Goal: Task Accomplishment & Management: Manage account settings

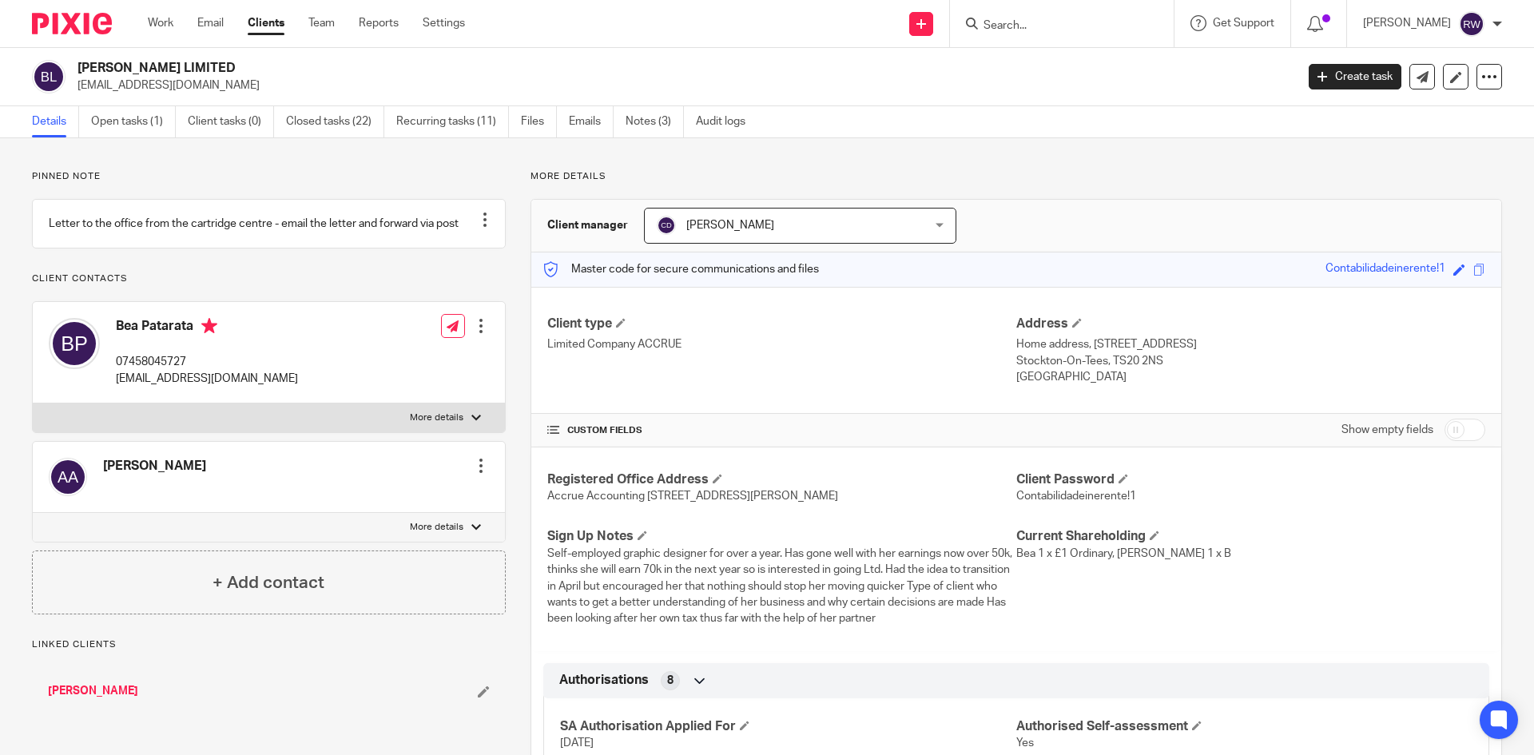
drag, startPoint x: 251, startPoint y: 67, endPoint x: 81, endPoint y: 64, distance: 169.4
click at [81, 64] on h2 "BEATRIZ PATARATA LIMITED" at bounding box center [560, 68] width 966 height 17
copy h2 "BEATRIZ PATARATA LIMITED"
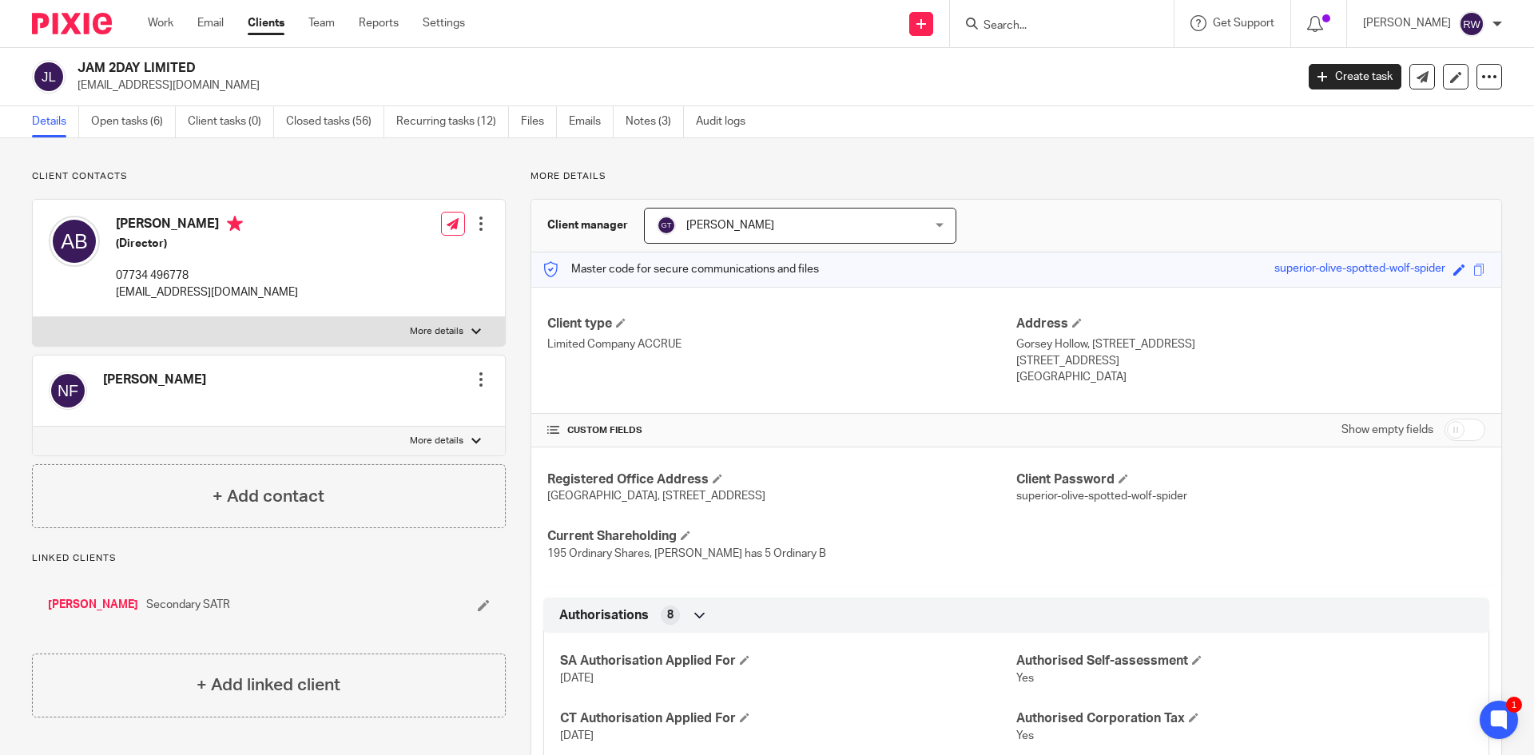
drag, startPoint x: 198, startPoint y: 66, endPoint x: 80, endPoint y: 66, distance: 118.2
click at [80, 66] on h2 "JAM 2DAY LIMITED" at bounding box center [560, 68] width 966 height 17
copy h2 "JAM 2DAY LIMITED"
click at [1045, 22] on input "Search" at bounding box center [1054, 26] width 144 height 14
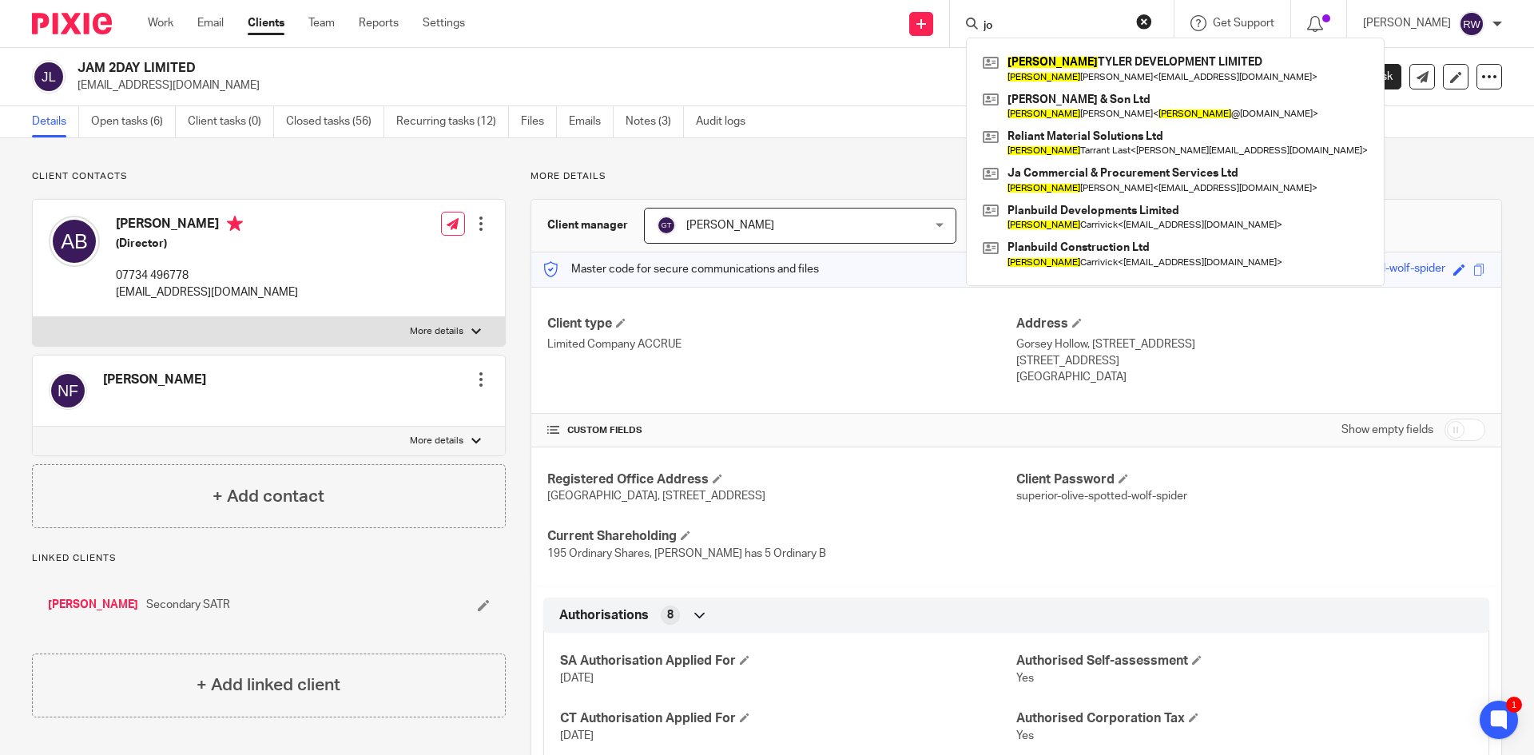
type input "j"
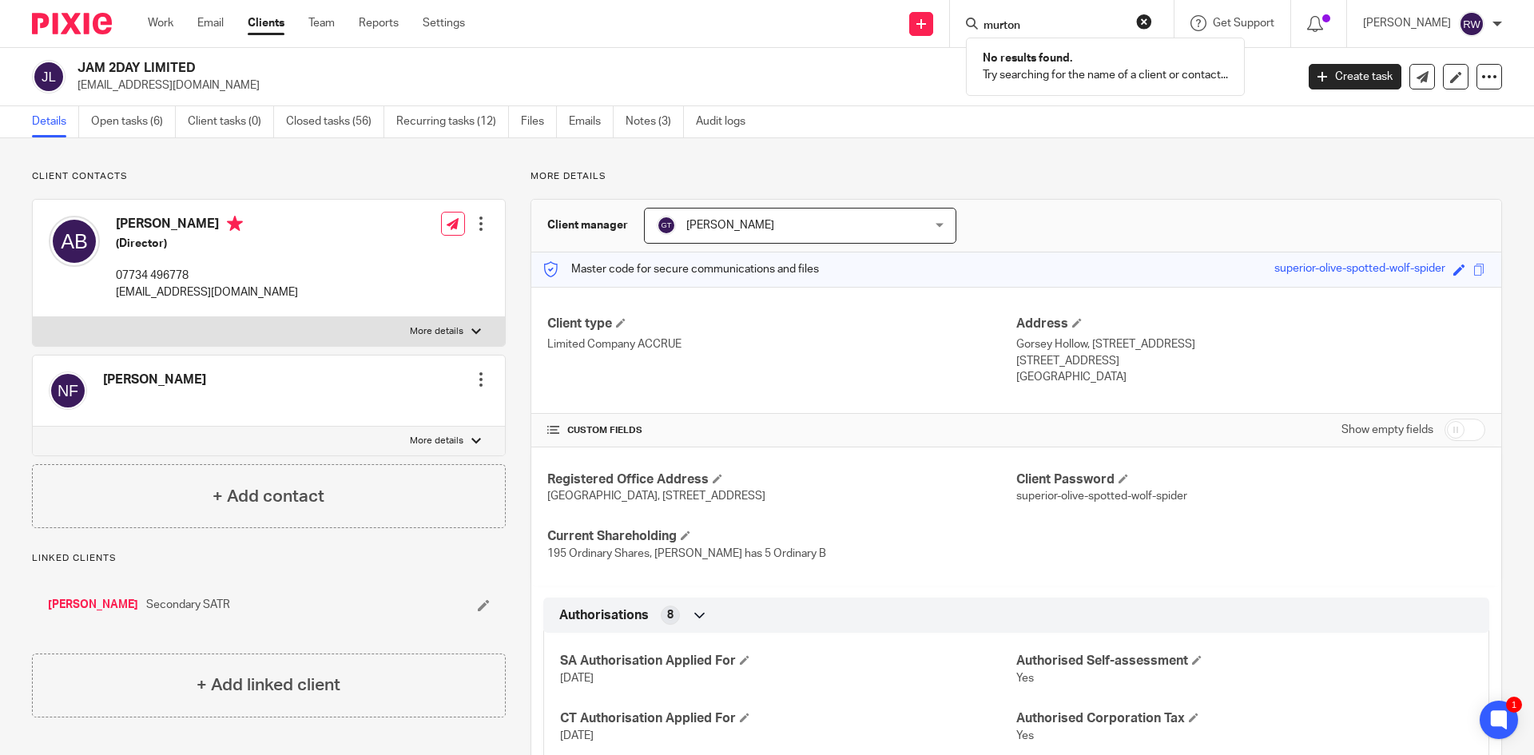
type input "murton"
drag, startPoint x: 1050, startPoint y: 25, endPoint x: 876, endPoint y: -2, distance: 176.1
click at [876, 0] on html "Work Email Clients Team Reports Settings Work Email Clients Team Reports Settin…" at bounding box center [767, 377] width 1534 height 755
type input "kite cm"
drag, startPoint x: 1066, startPoint y: 21, endPoint x: 867, endPoint y: 5, distance: 199.5
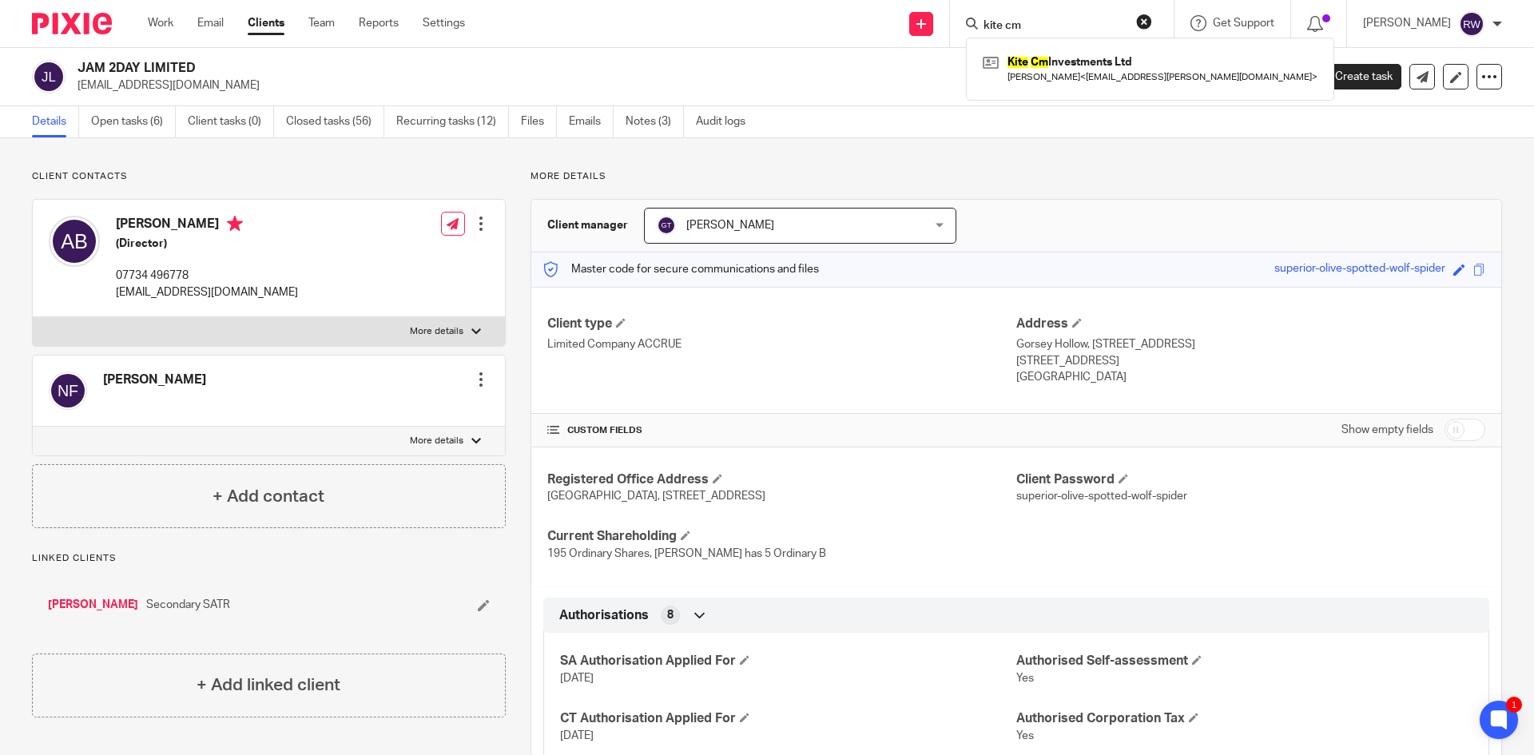
click at [867, 5] on div "Send new email Create task Add client Request signature kite cm Kite Cm Investm…" at bounding box center [1011, 23] width 1045 height 47
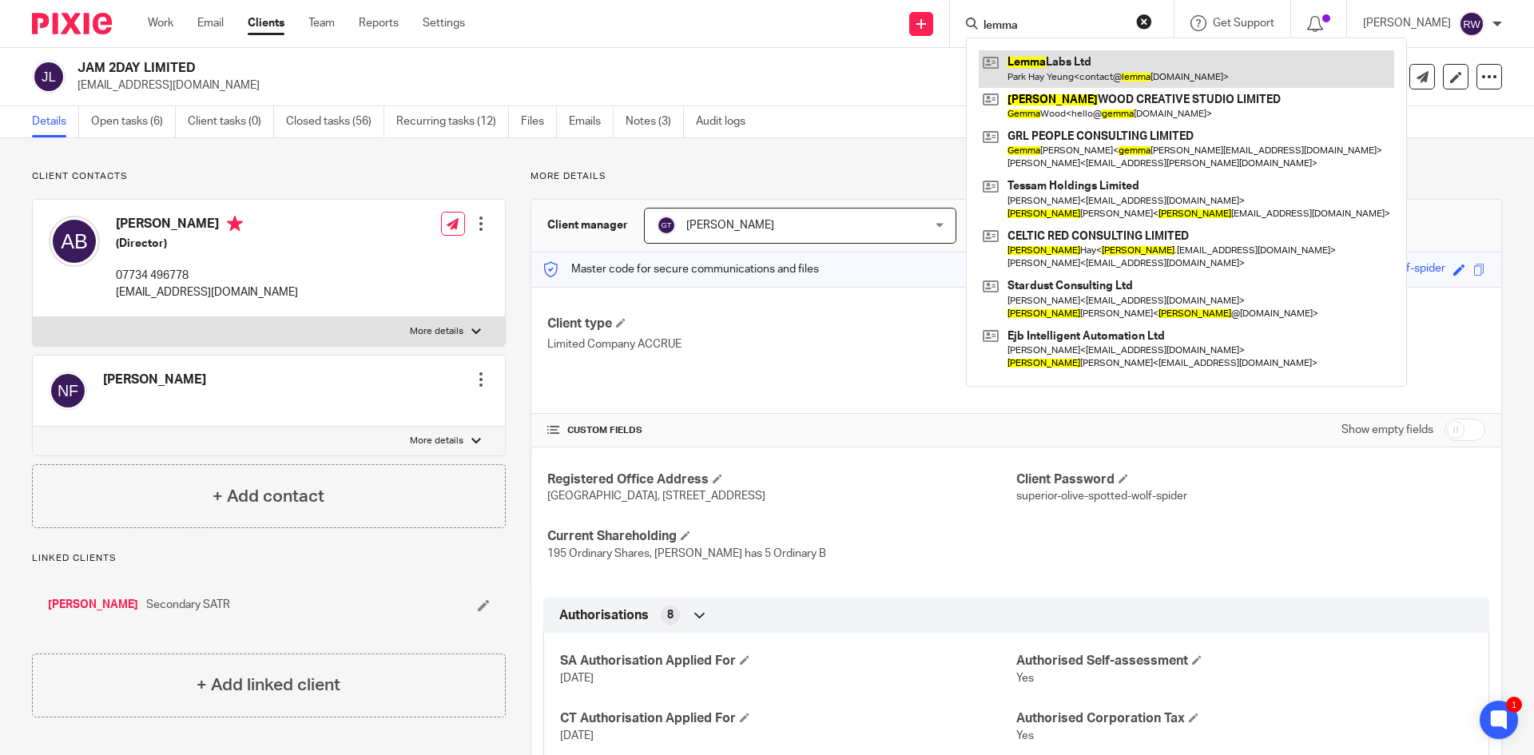
type input "lemma"
click at [1148, 54] on link at bounding box center [1186, 68] width 415 height 37
click at [1069, 69] on link at bounding box center [1186, 68] width 415 height 37
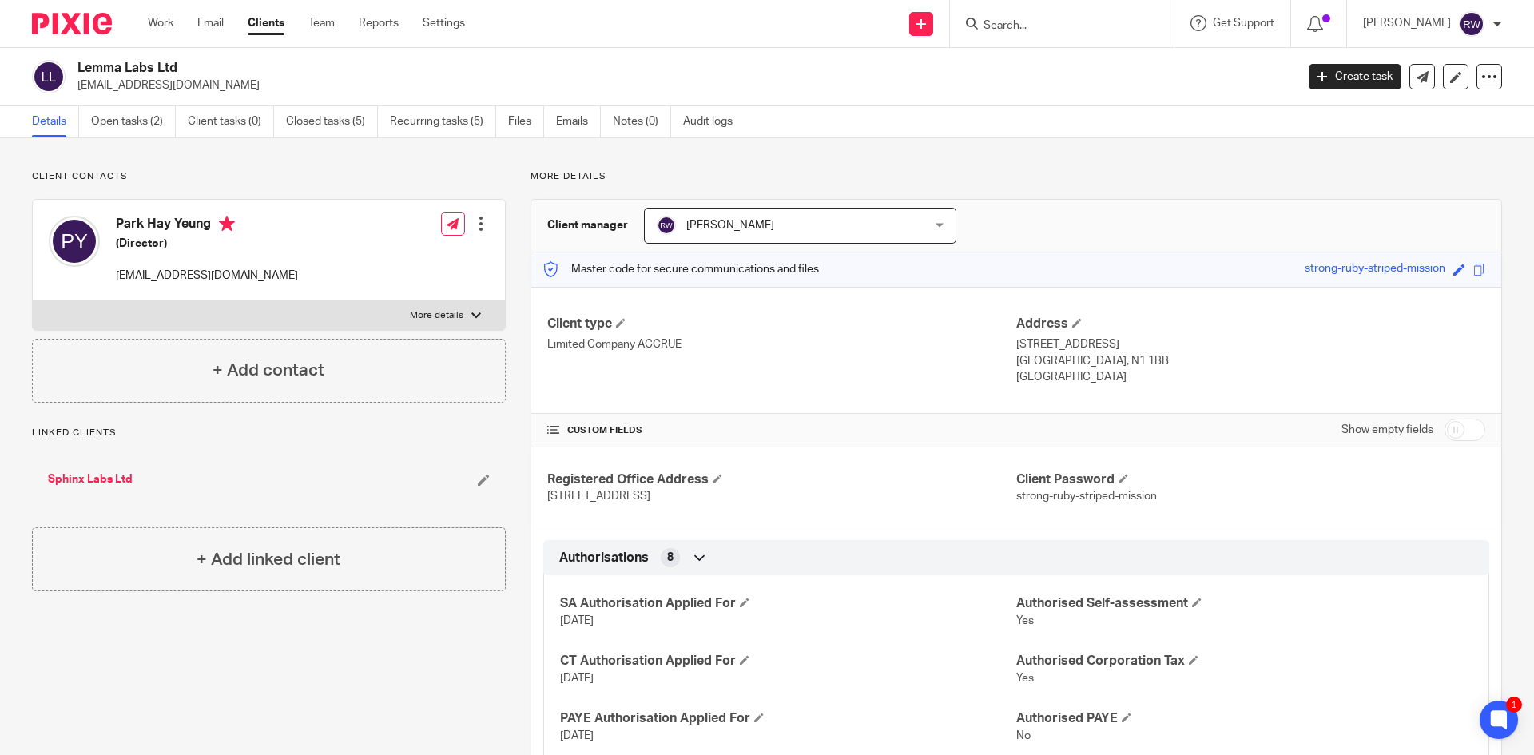
click at [1058, 33] on input "Search" at bounding box center [1054, 26] width 144 height 14
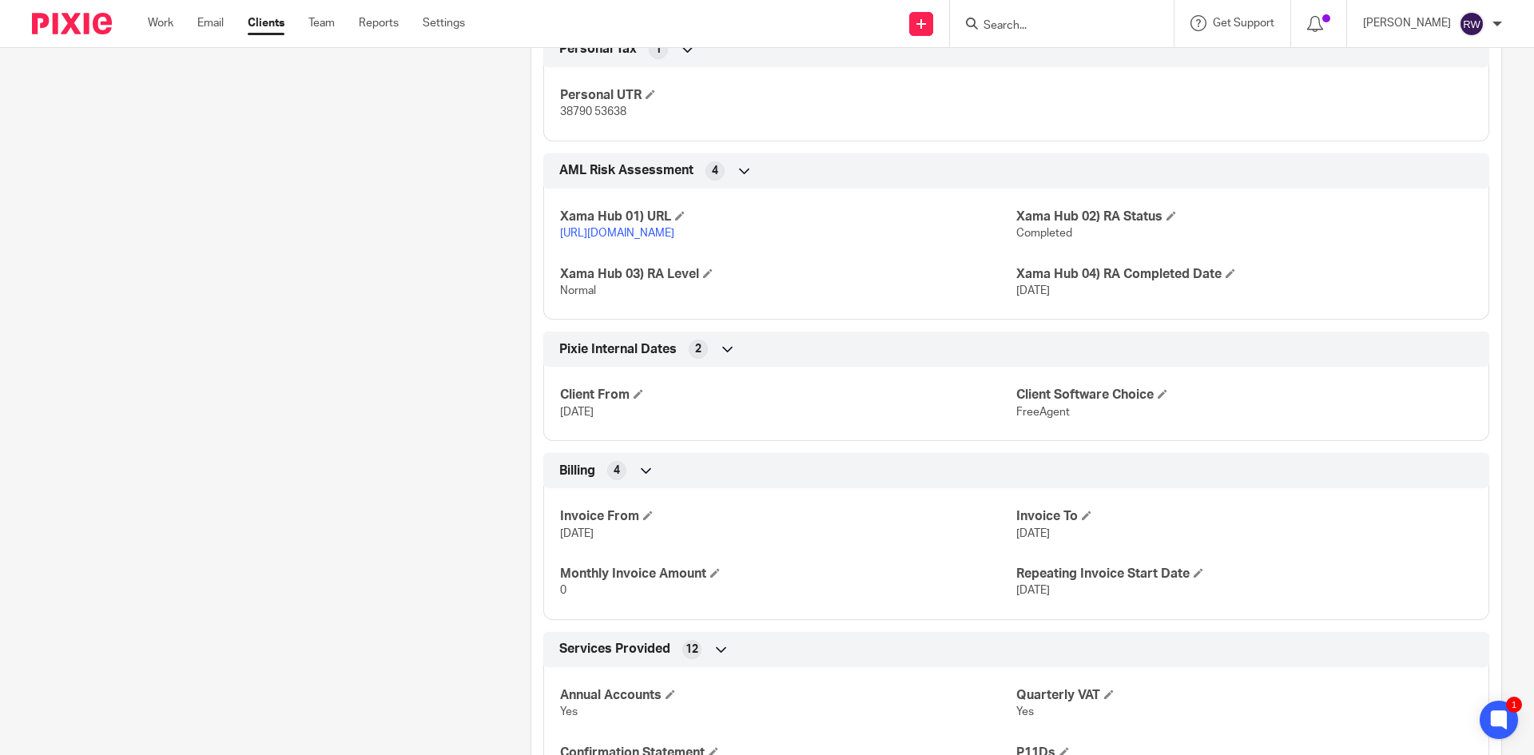
scroll to position [1198, 0]
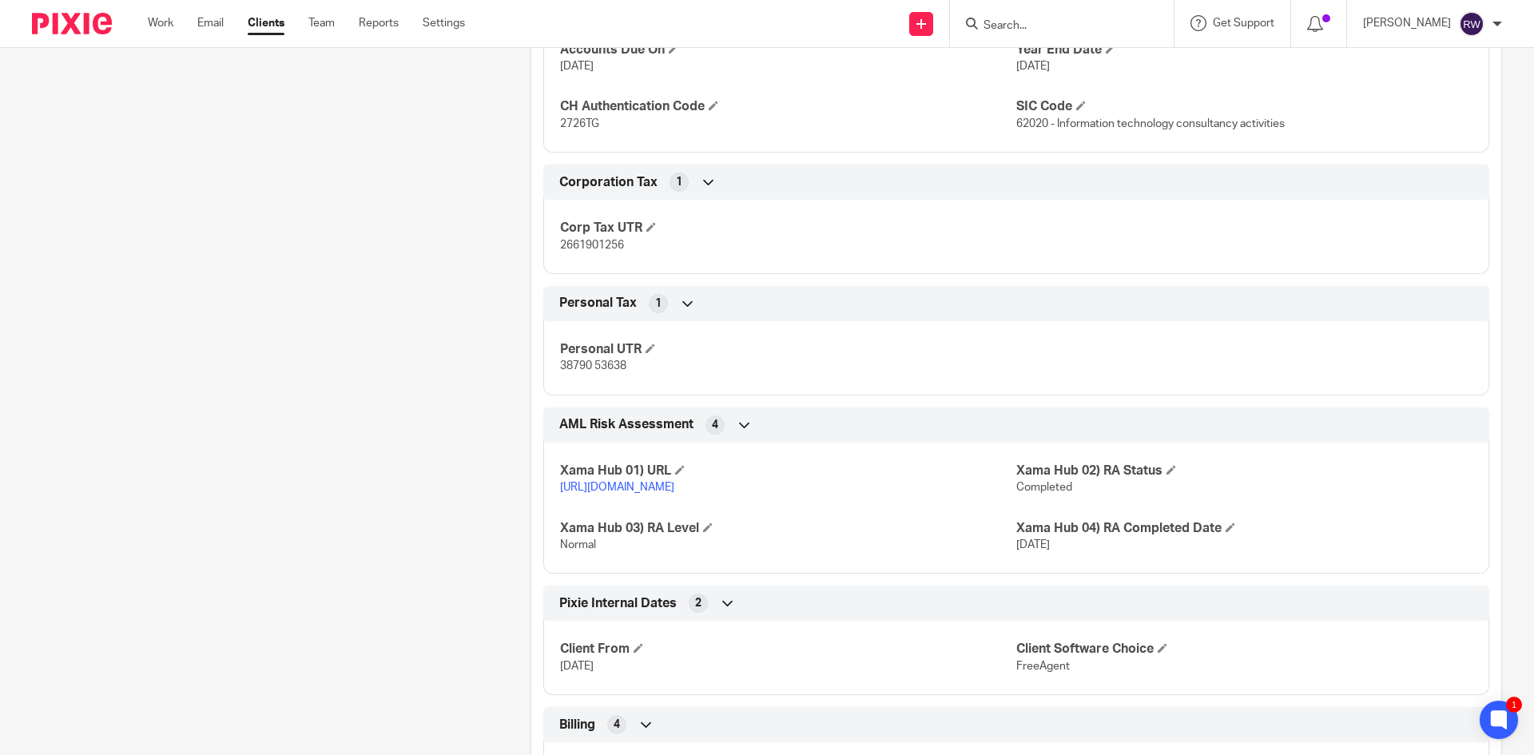
click at [1054, 15] on form at bounding box center [1067, 24] width 170 height 20
click at [1040, 31] on input "Search" at bounding box center [1054, 26] width 144 height 14
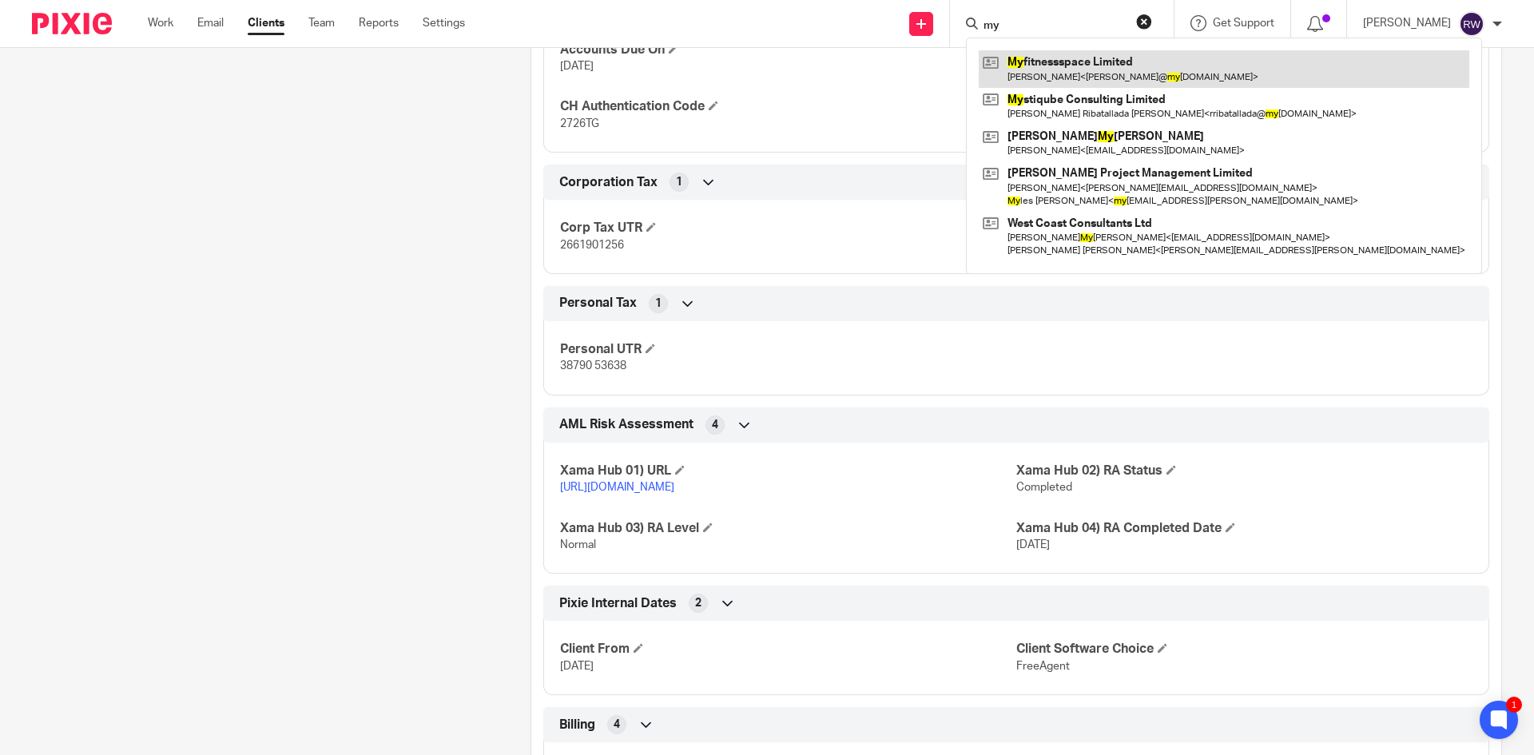
type input "my"
click at [1063, 51] on link at bounding box center [1224, 68] width 490 height 37
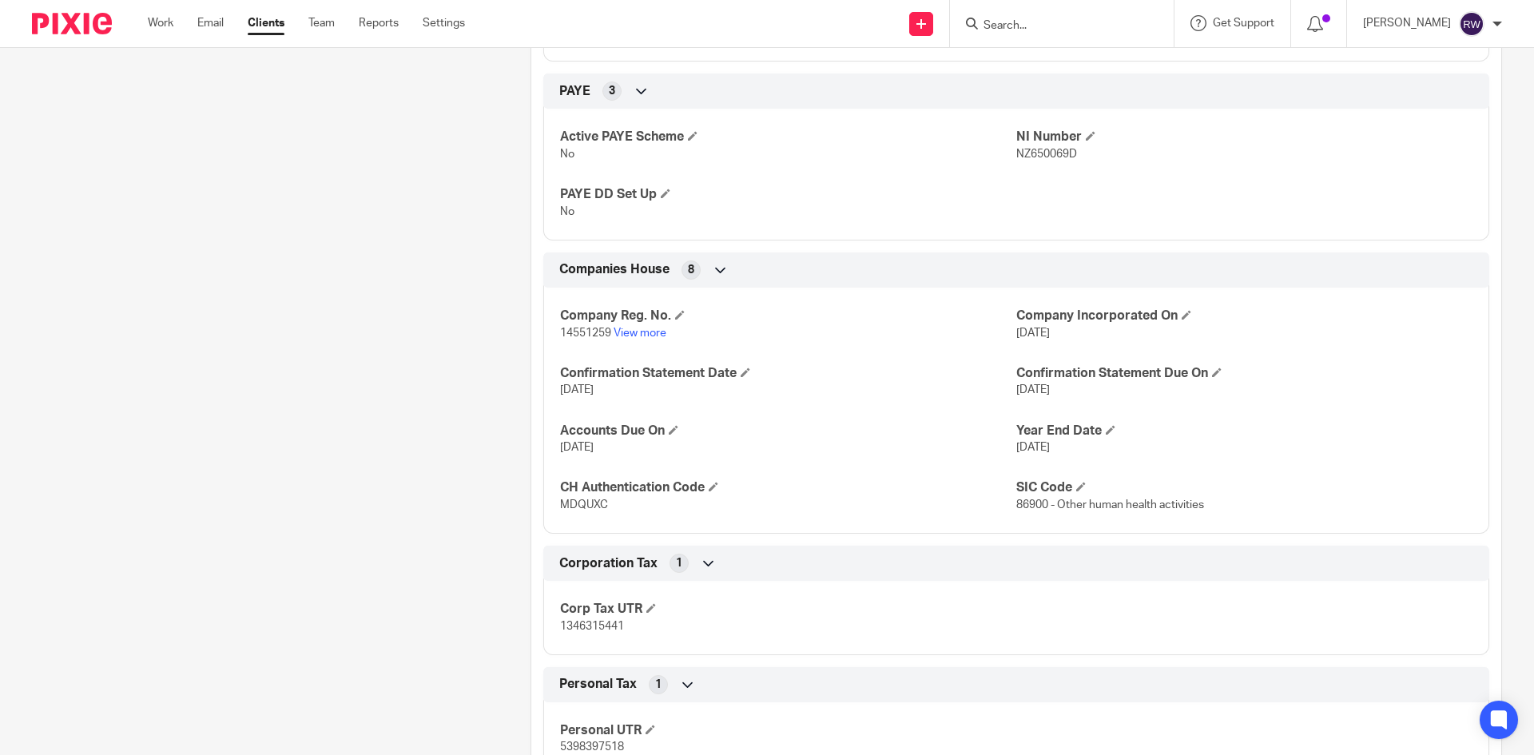
scroll to position [879, 0]
click at [1012, 30] on input "Search" at bounding box center [1054, 26] width 144 height 14
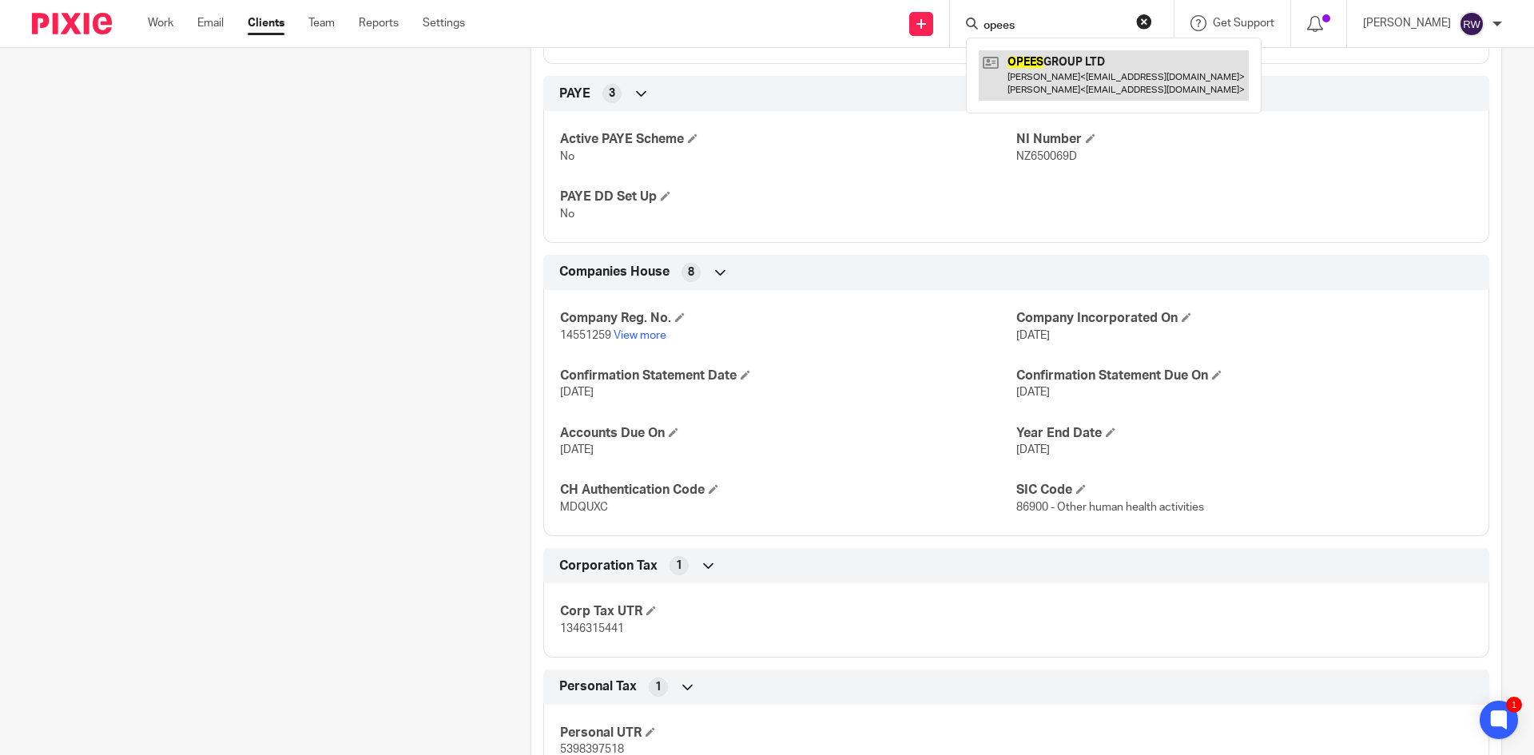
type input "opees"
click at [1065, 58] on link at bounding box center [1114, 75] width 270 height 50
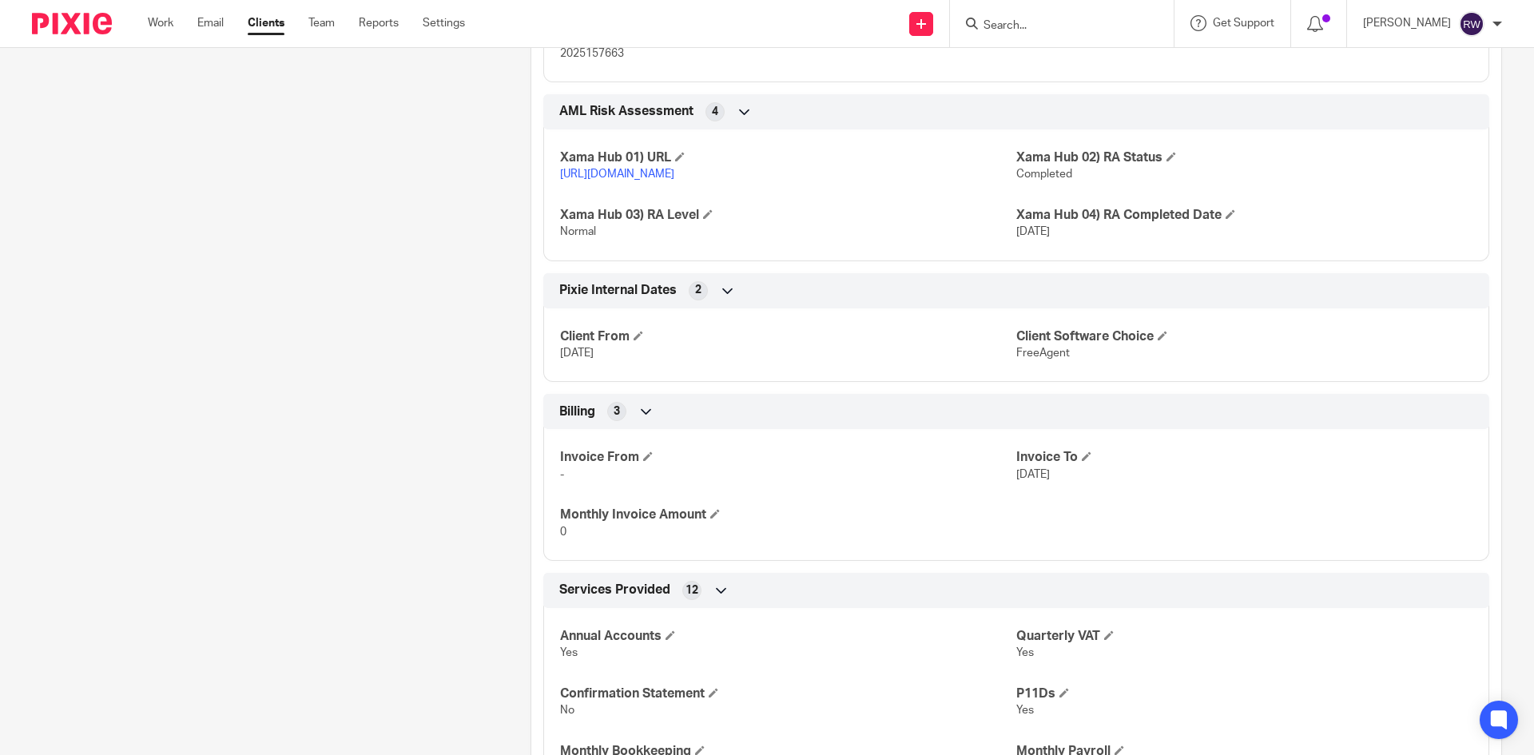
scroll to position [2157, 0]
click at [1006, 30] on input "Search" at bounding box center [1054, 26] width 144 height 14
type input "s.f"
click at [1090, 79] on link at bounding box center [1114, 68] width 270 height 37
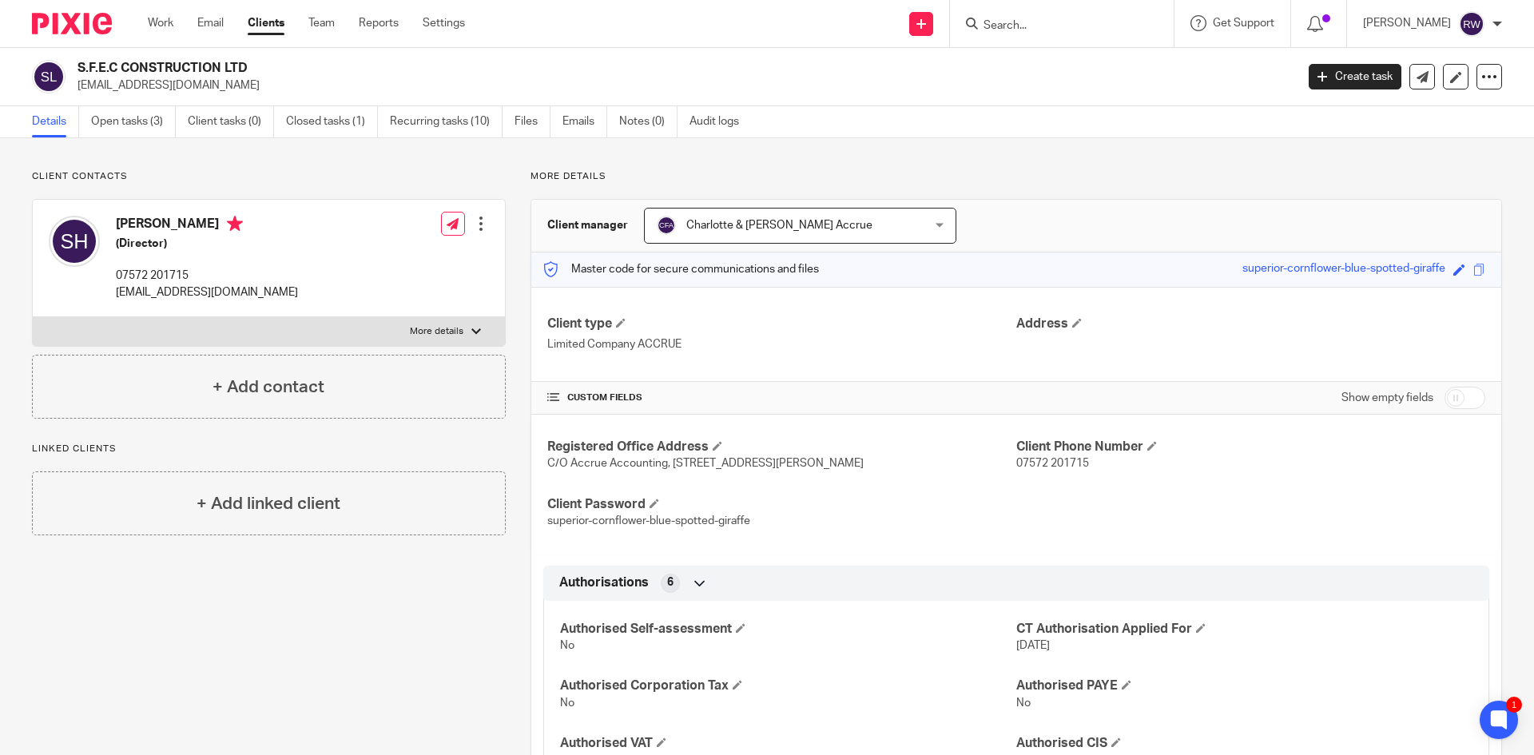
click at [1038, 24] on input "Search" at bounding box center [1054, 26] width 144 height 14
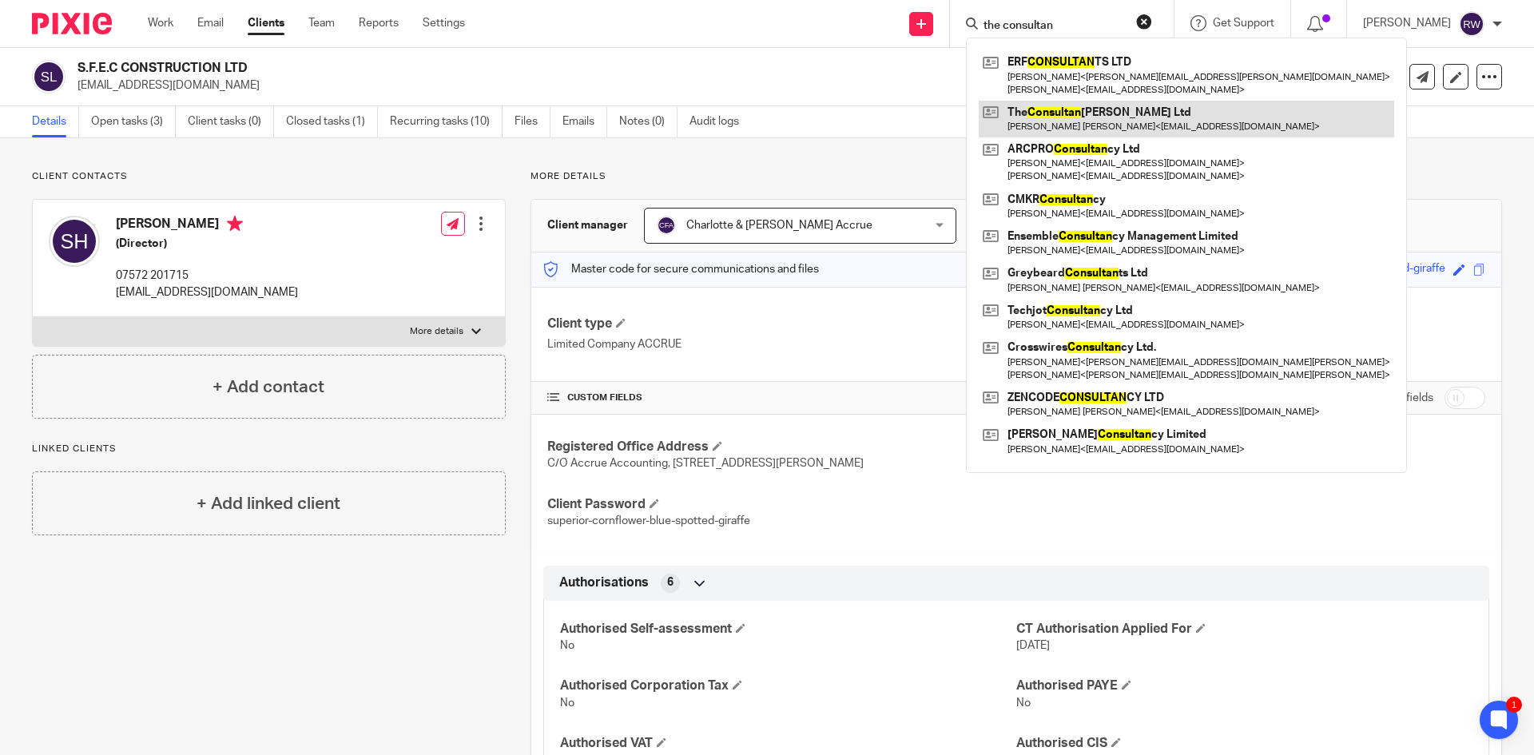
type input "the consultan"
click at [1084, 114] on link at bounding box center [1186, 119] width 415 height 37
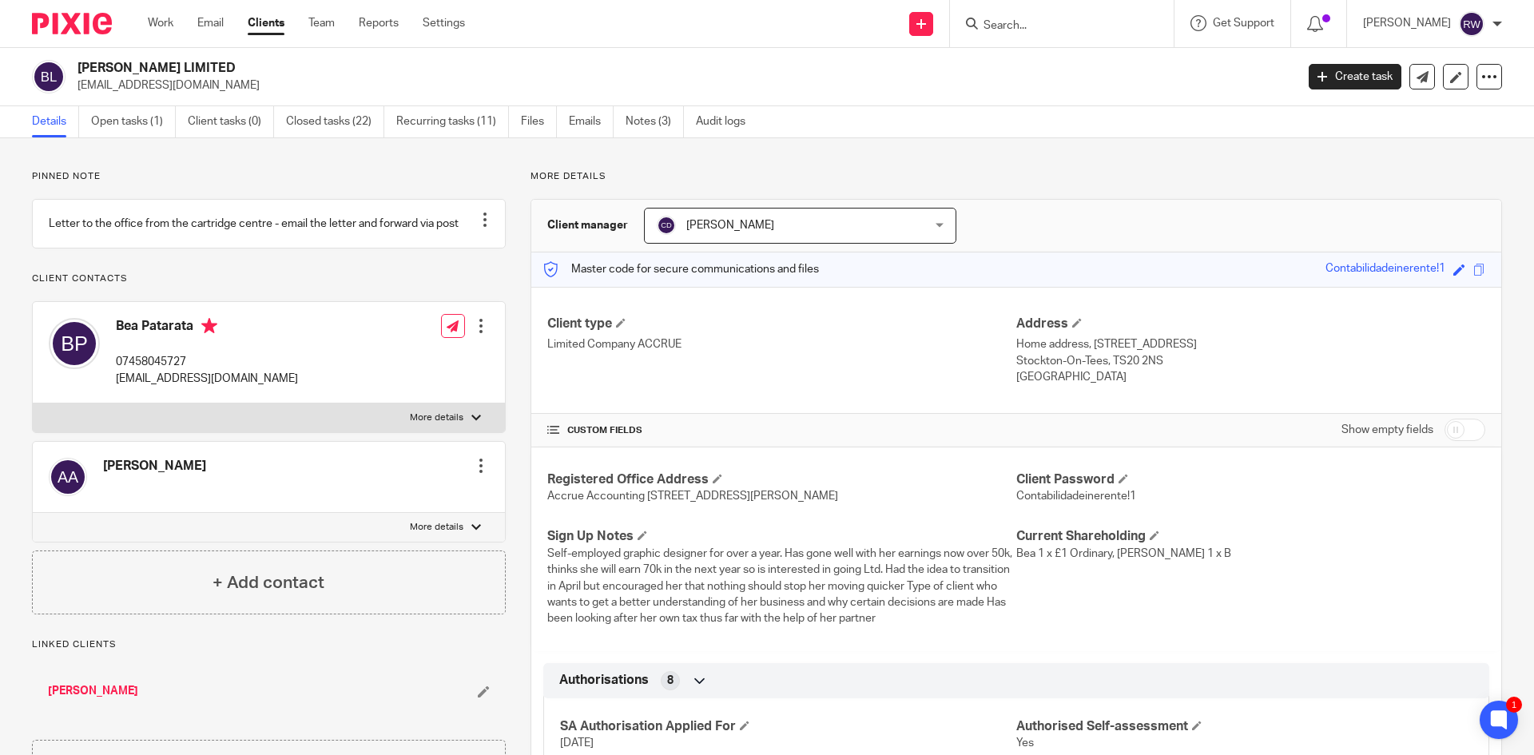
click at [258, 21] on link "Clients" at bounding box center [266, 23] width 37 height 16
click at [260, 28] on link "Clients" at bounding box center [266, 23] width 37 height 16
click at [273, 25] on link "Clients" at bounding box center [266, 23] width 37 height 16
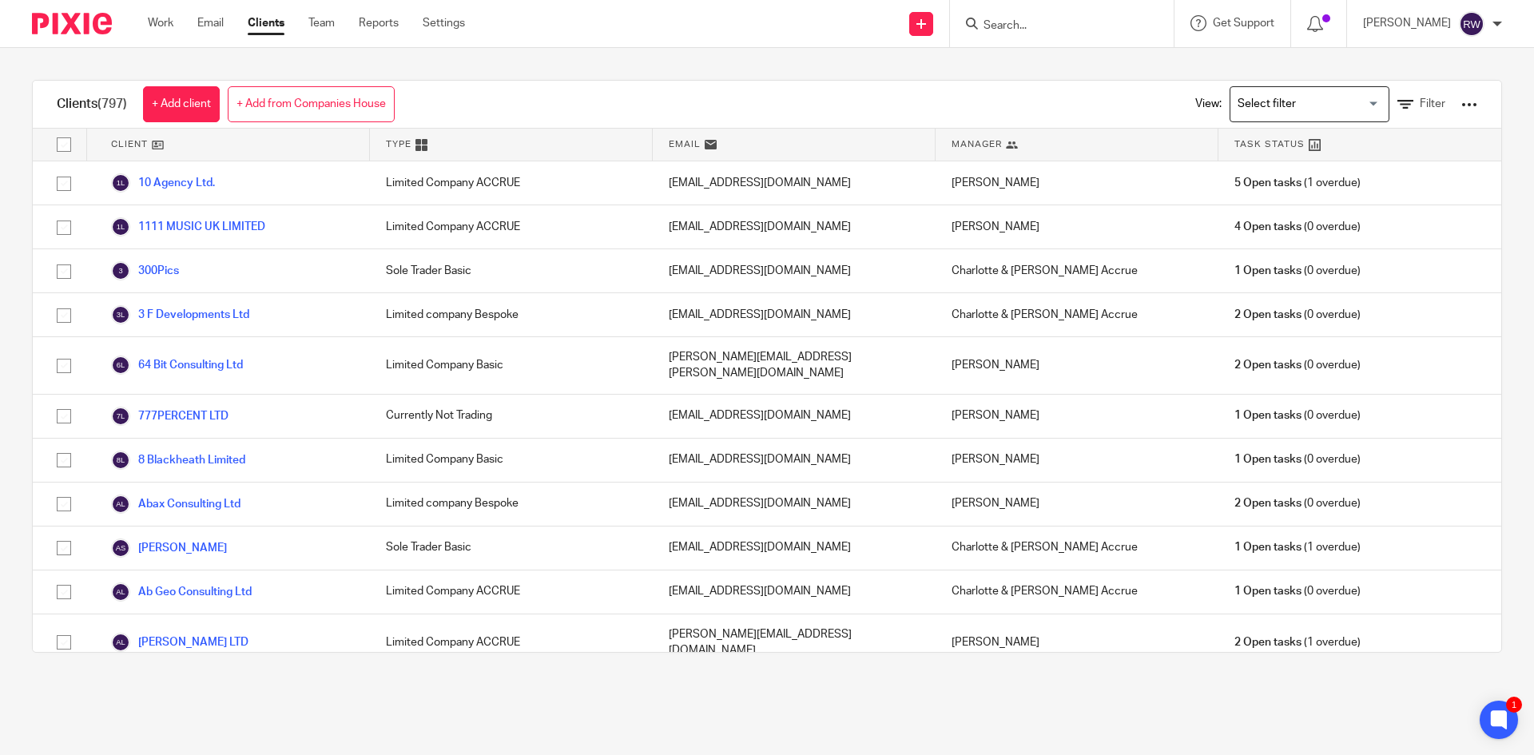
click at [1461, 106] on div at bounding box center [1469, 105] width 16 height 16
click at [1350, 187] on link "Export clients to CSV file" at bounding box center [1340, 189] width 222 height 24
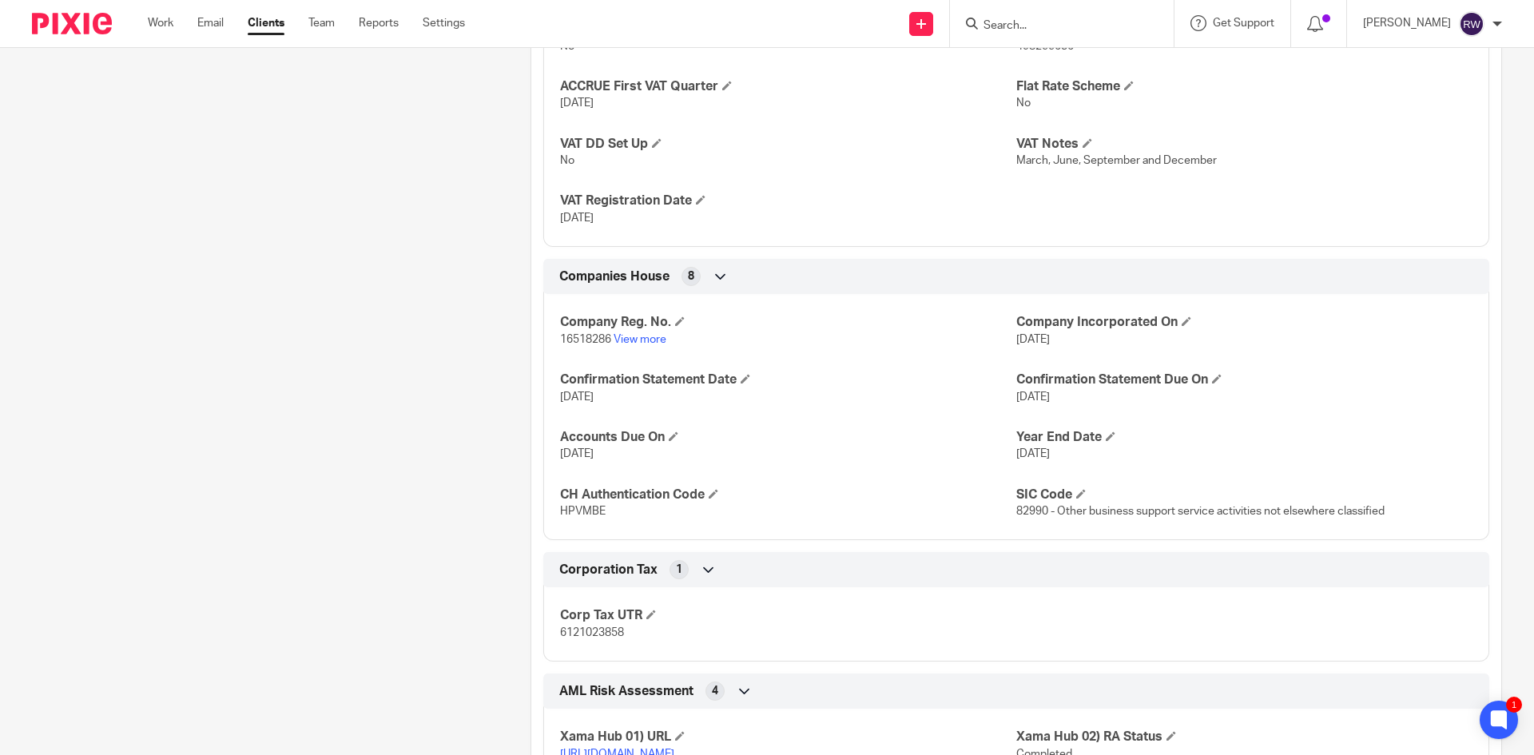
scroll to position [1306, 0]
click at [1046, 25] on input "Search" at bounding box center [1054, 26] width 144 height 14
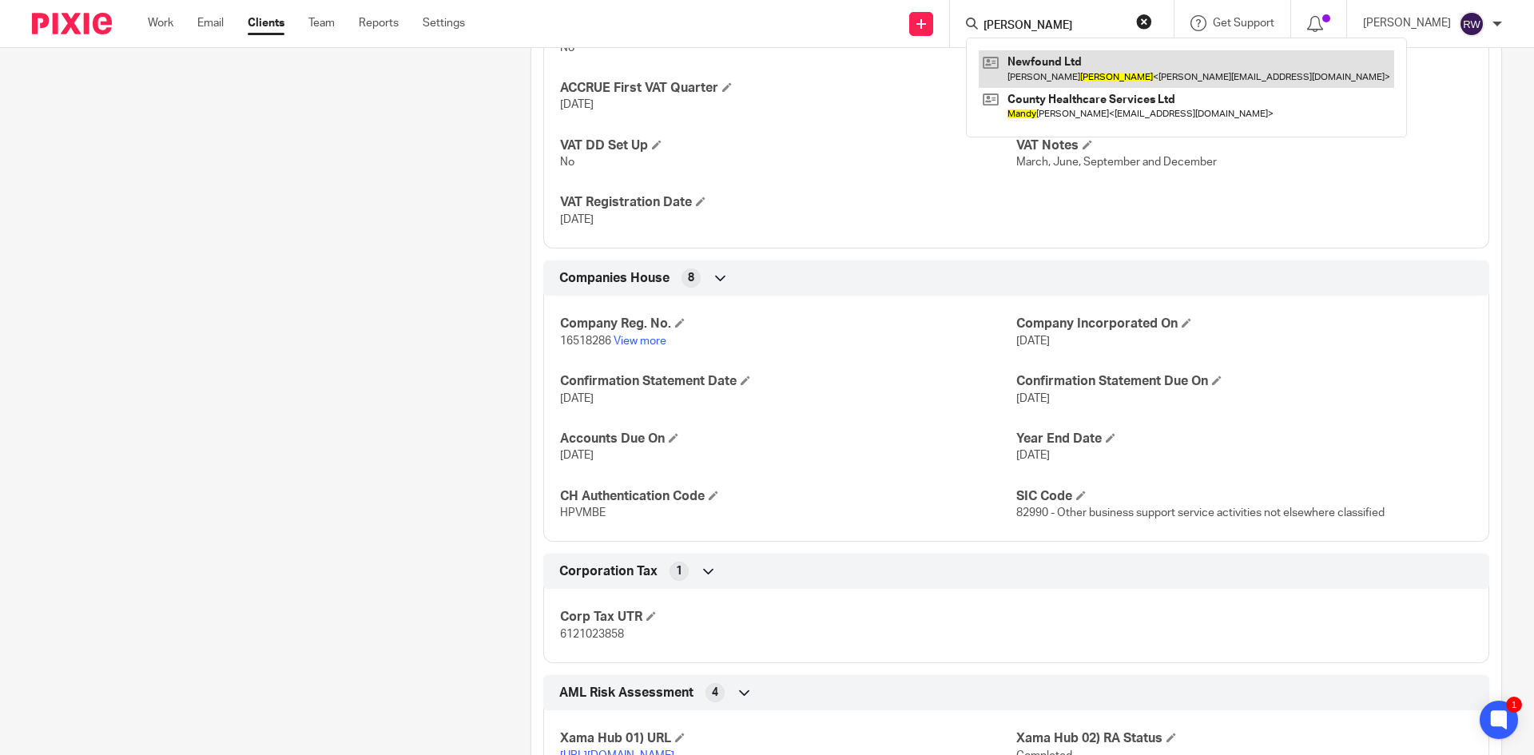
type input "mundy"
click at [1045, 66] on link at bounding box center [1186, 68] width 415 height 37
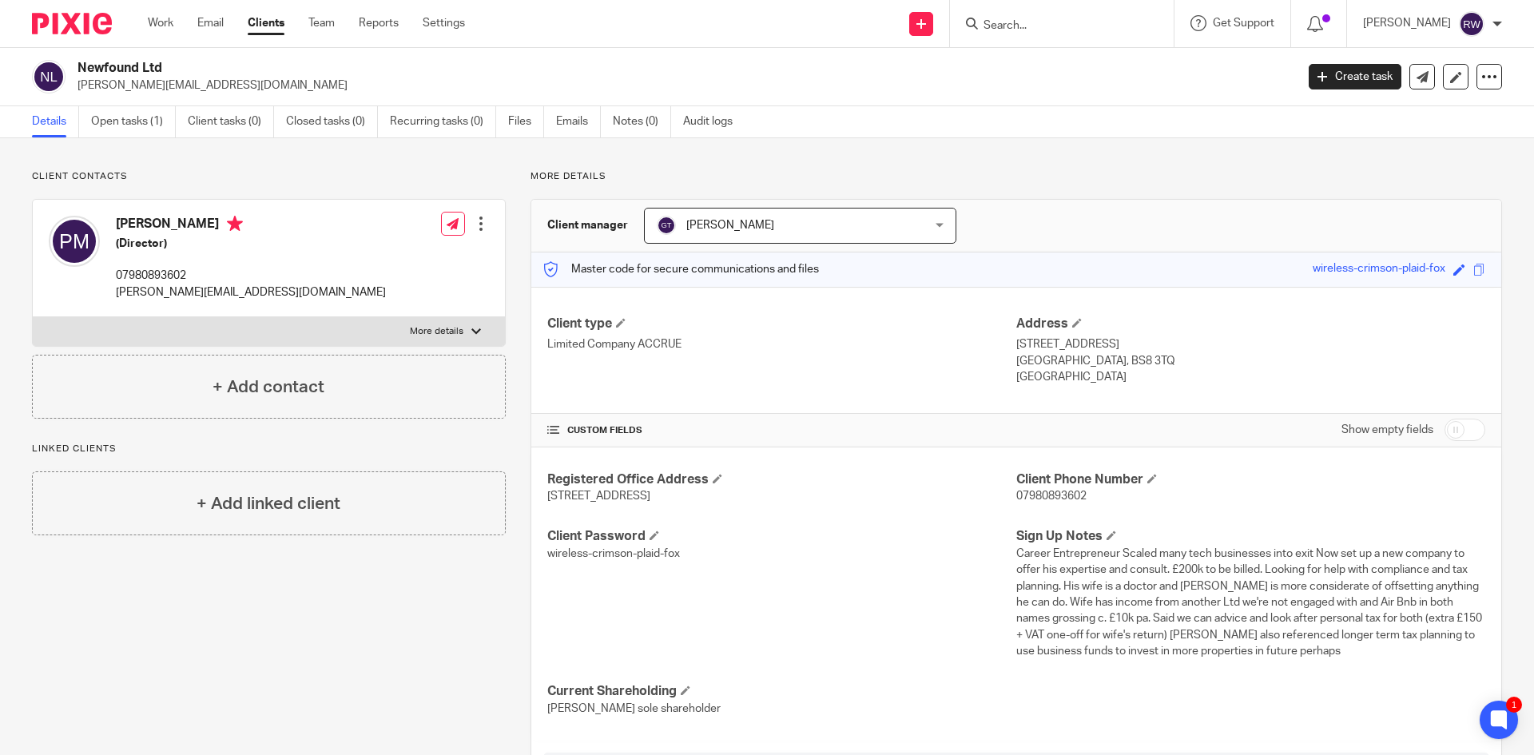
click at [1040, 27] on input "Search" at bounding box center [1054, 26] width 144 height 14
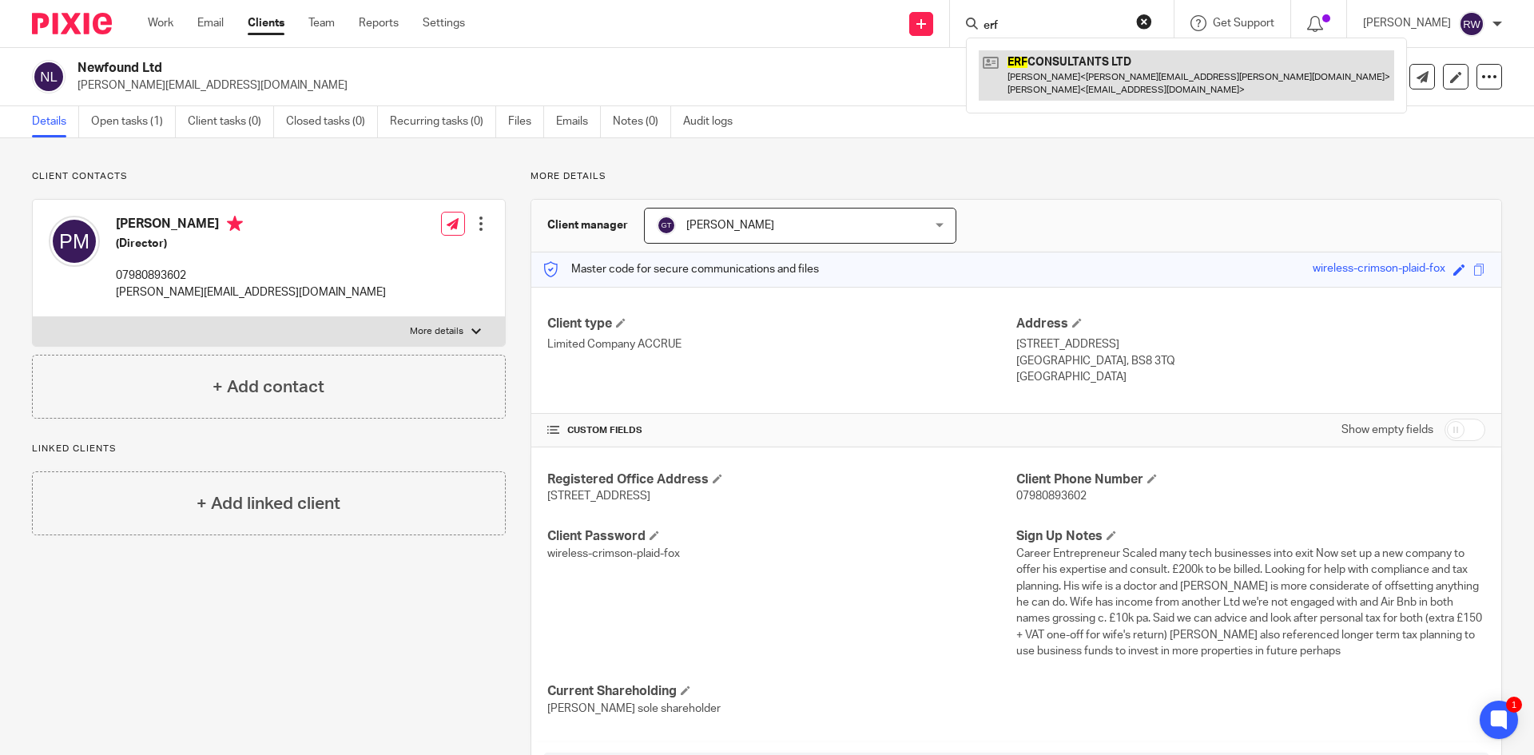
type input "erf"
click at [1091, 74] on link at bounding box center [1186, 75] width 415 height 50
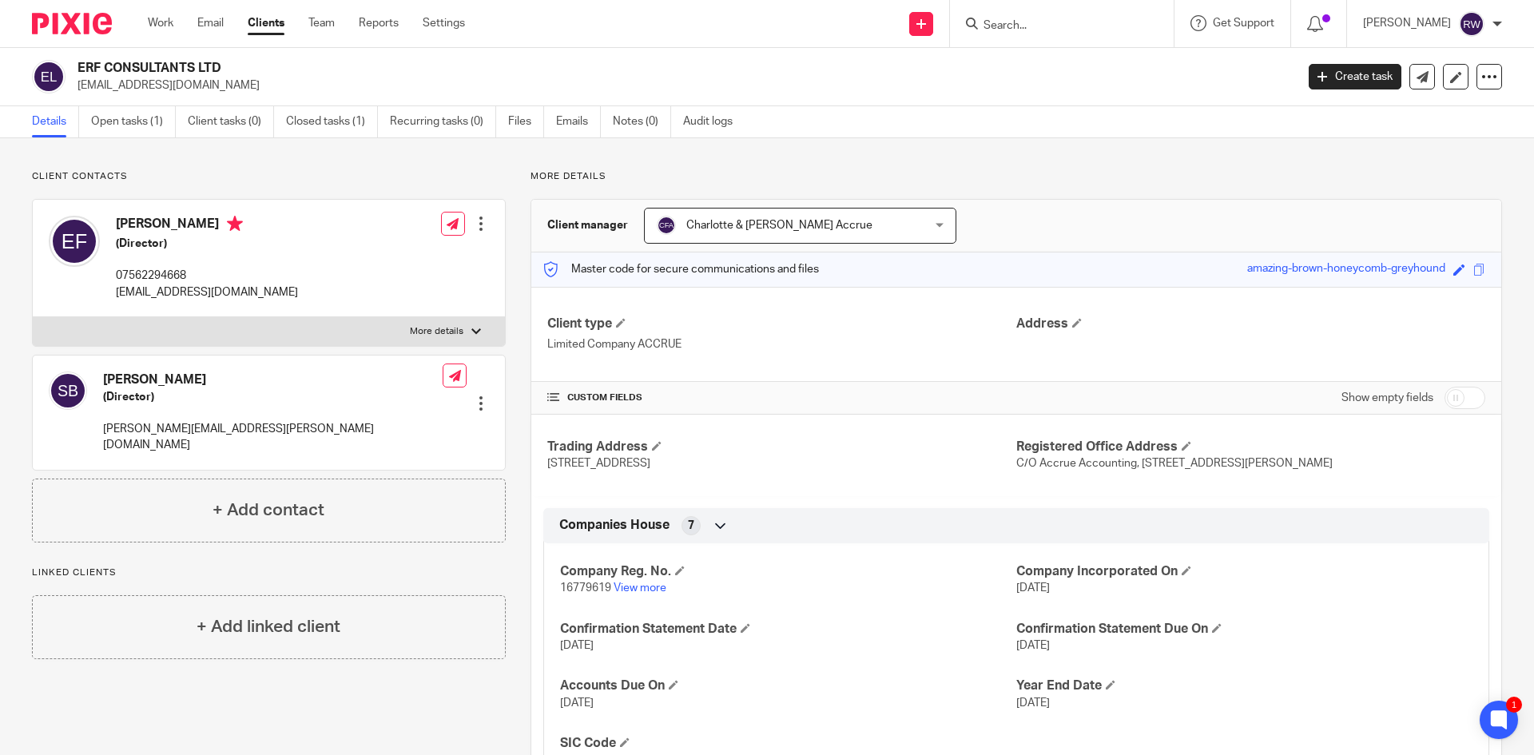
click at [1075, 25] on input "Search" at bounding box center [1054, 26] width 144 height 14
click at [1070, 19] on input "Search" at bounding box center [1054, 26] width 144 height 14
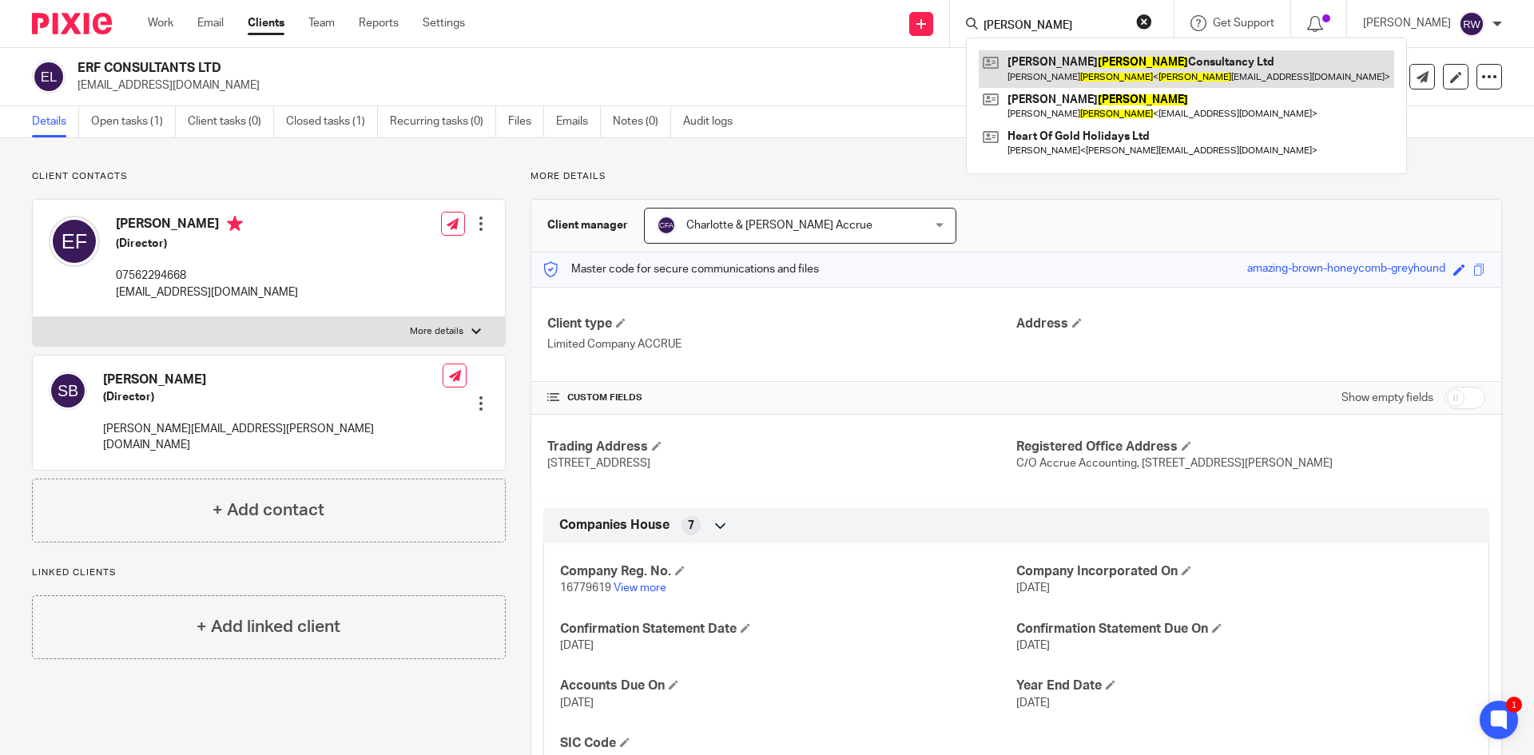
type input "watson"
click at [1088, 76] on link at bounding box center [1186, 68] width 415 height 37
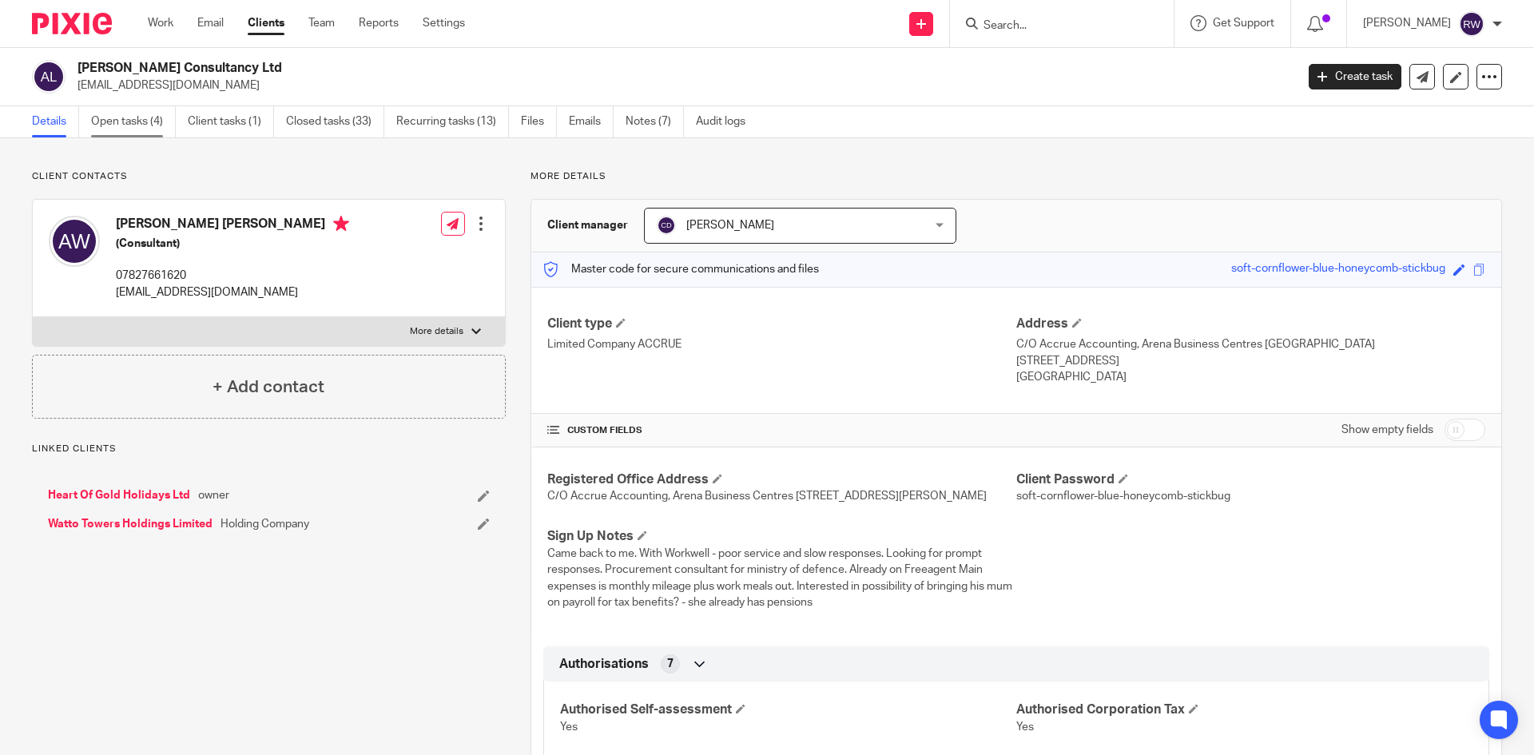
click at [133, 110] on link "Open tasks (4)" at bounding box center [133, 121] width 85 height 31
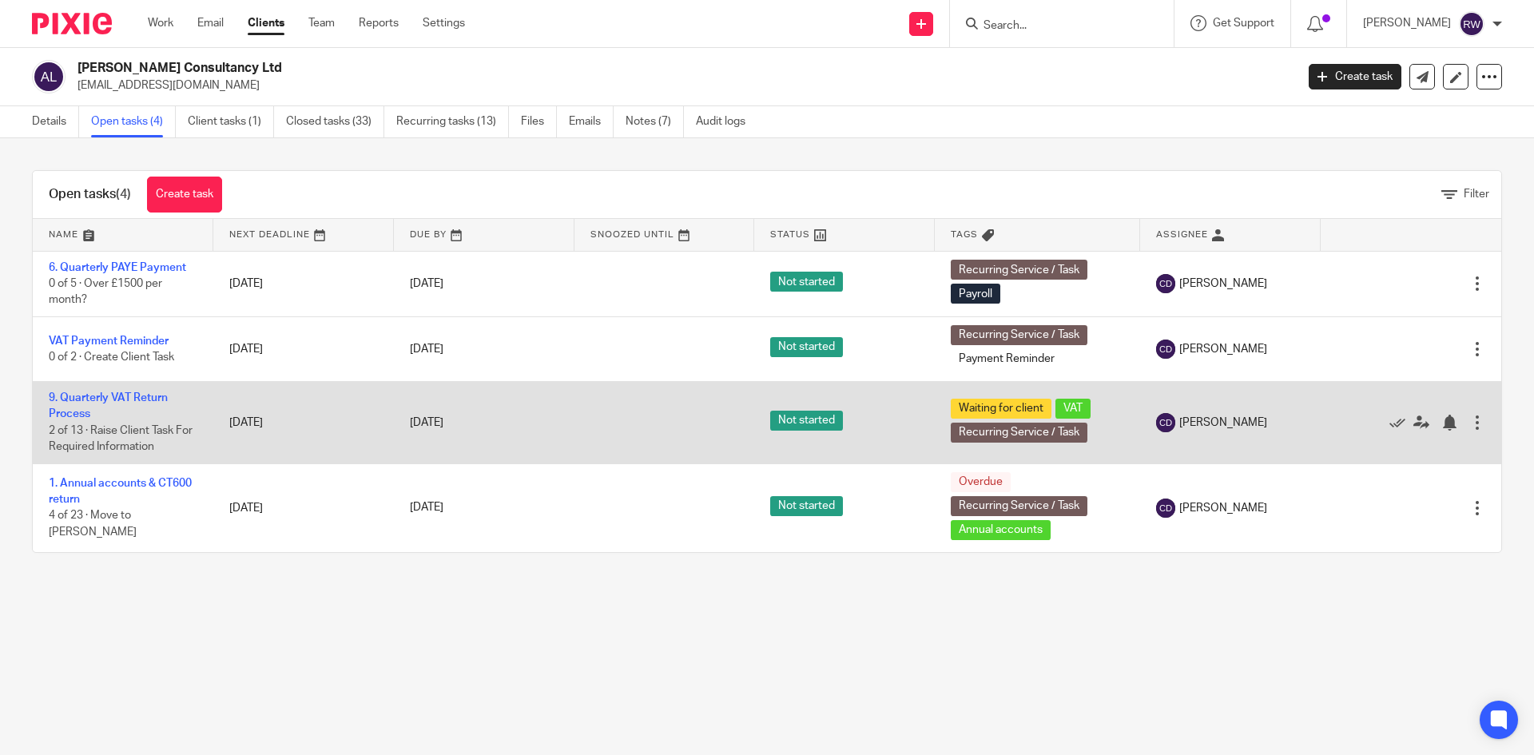
click at [136, 387] on td "9. Quarterly VAT Return Process 2 of 13 · Raise Client Task For Required Inform…" at bounding box center [123, 422] width 181 height 82
click at [137, 394] on link "9. Quarterly VAT Return Process" at bounding box center [108, 405] width 119 height 27
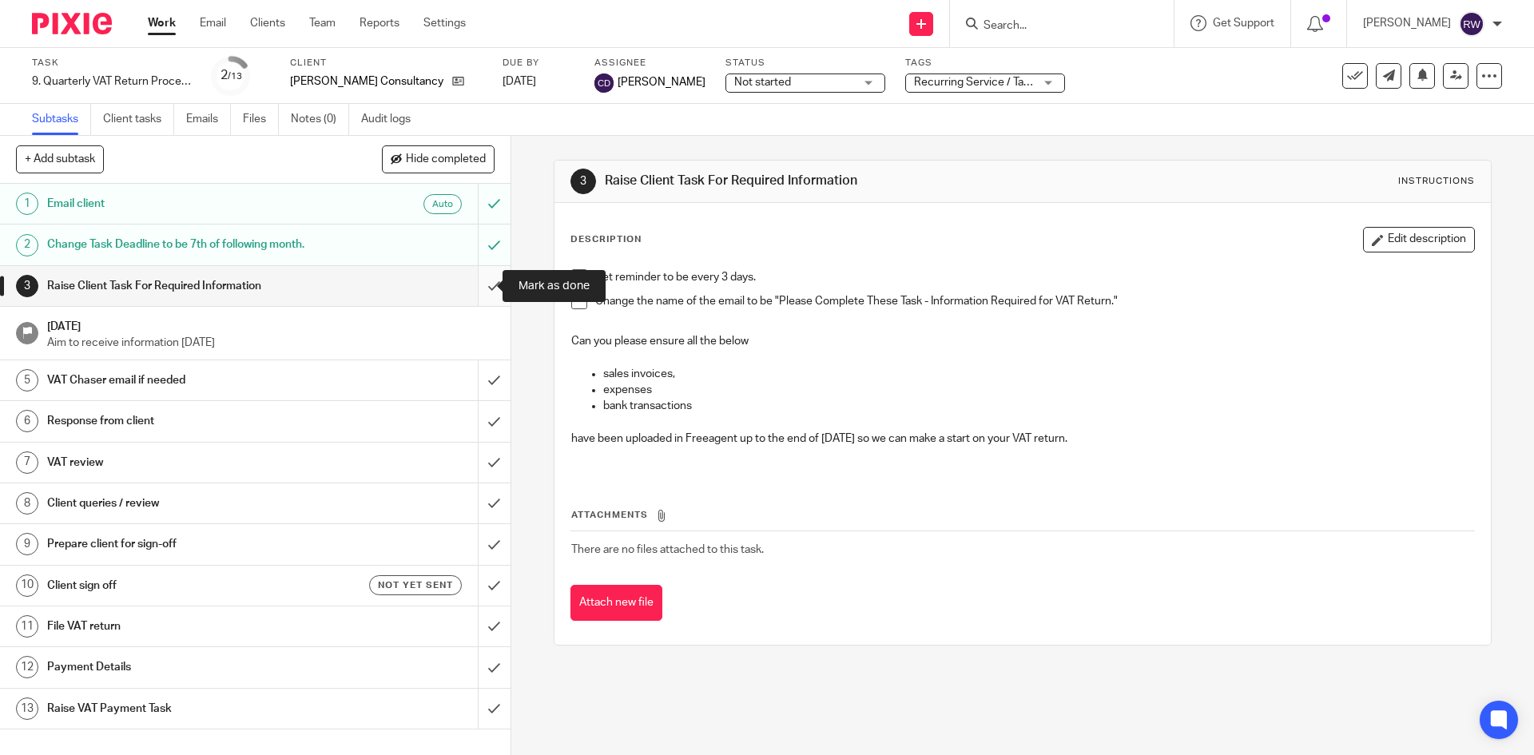
click at [482, 288] on input "submit" at bounding box center [255, 286] width 510 height 40
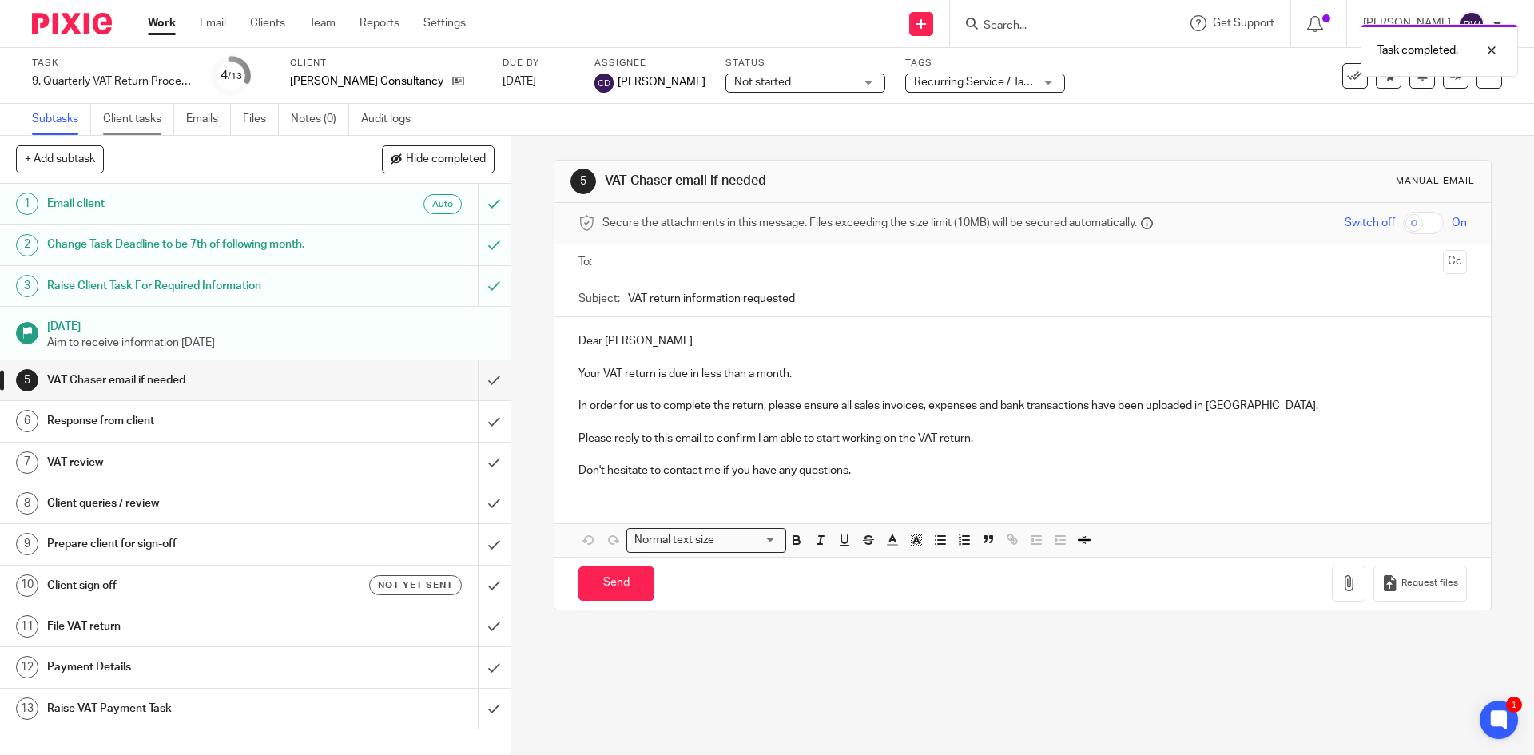
click at [124, 113] on link "Client tasks" at bounding box center [138, 119] width 71 height 31
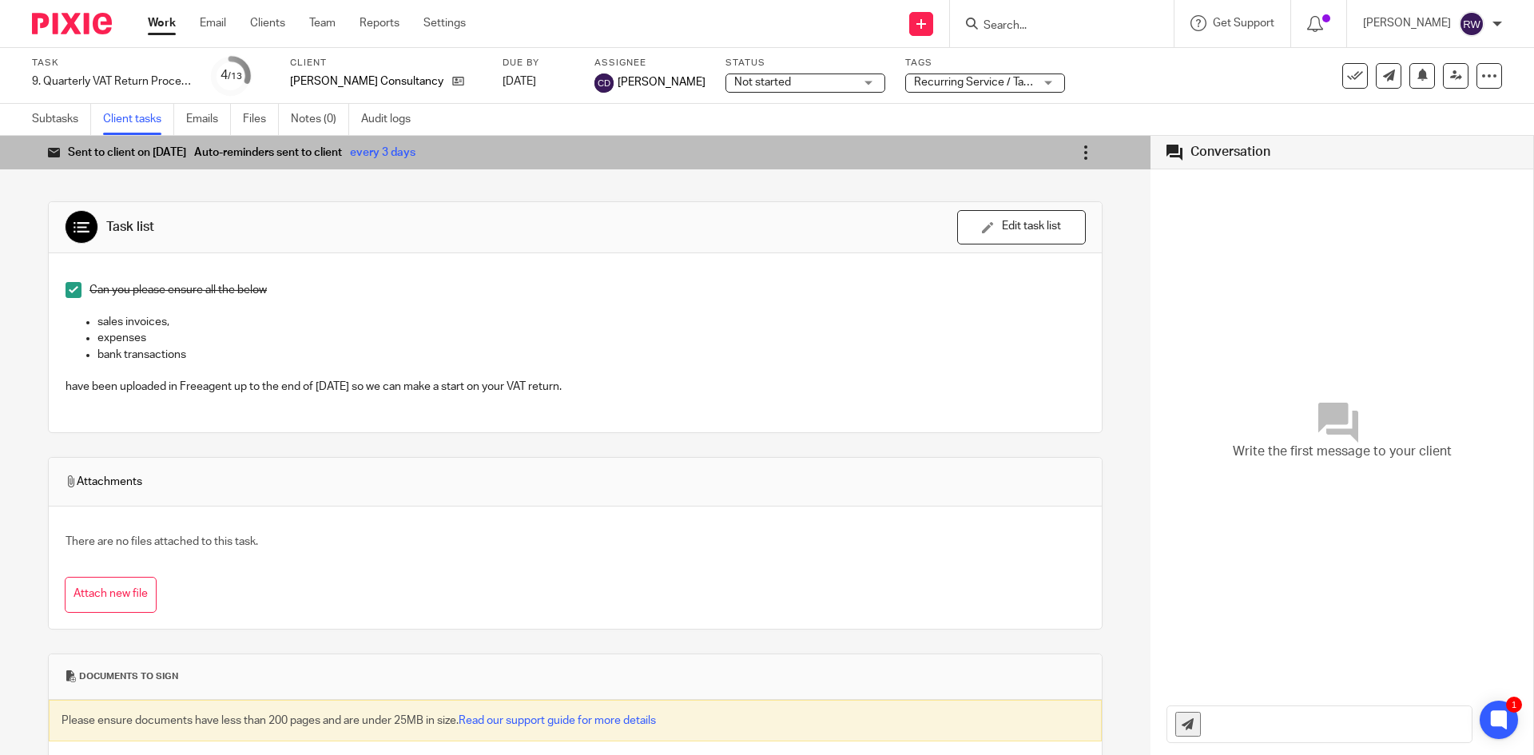
click at [1078, 156] on icon at bounding box center [1086, 153] width 16 height 16
click at [1034, 285] on span "Delete client task" at bounding box center [1030, 291] width 87 height 15
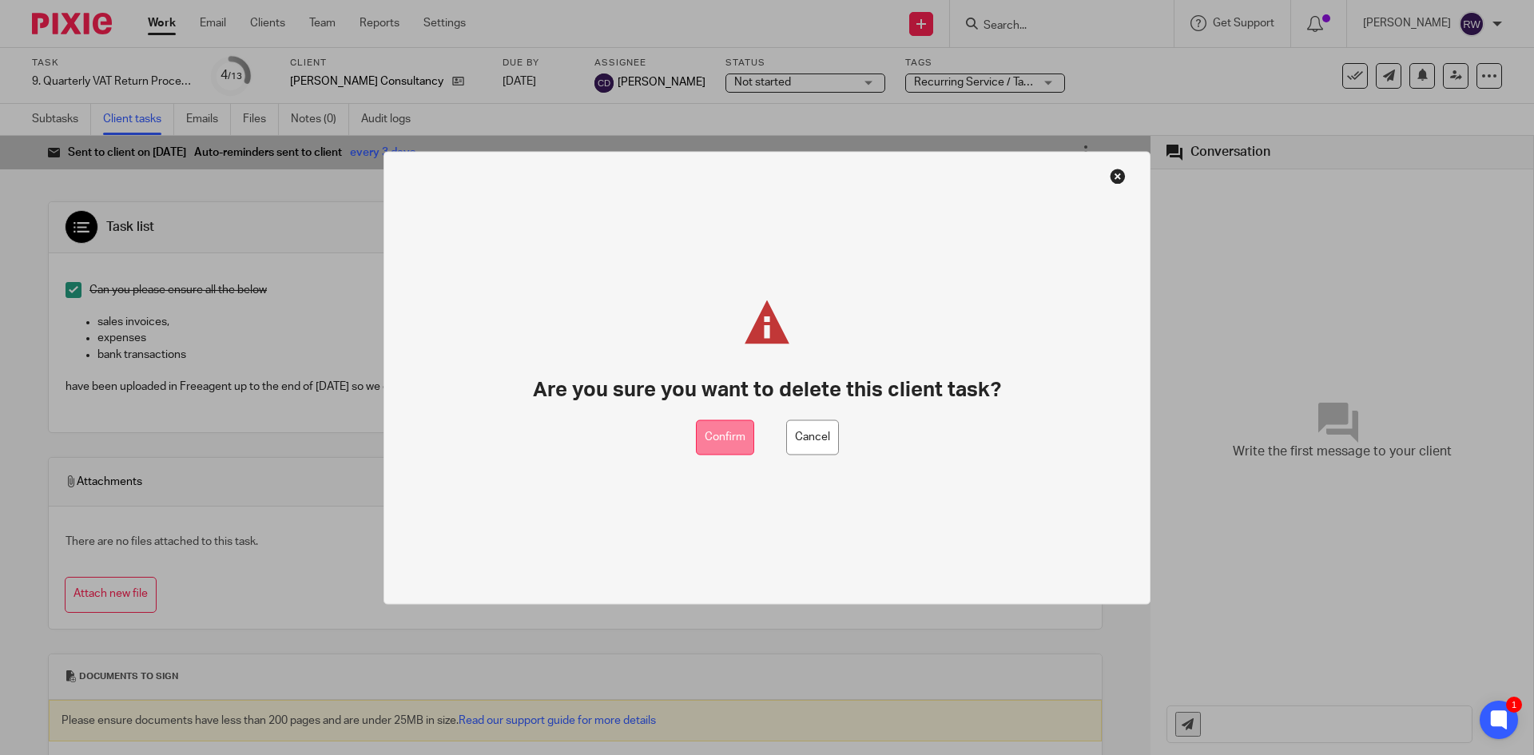
click at [725, 436] on button "Confirm" at bounding box center [725, 437] width 58 height 36
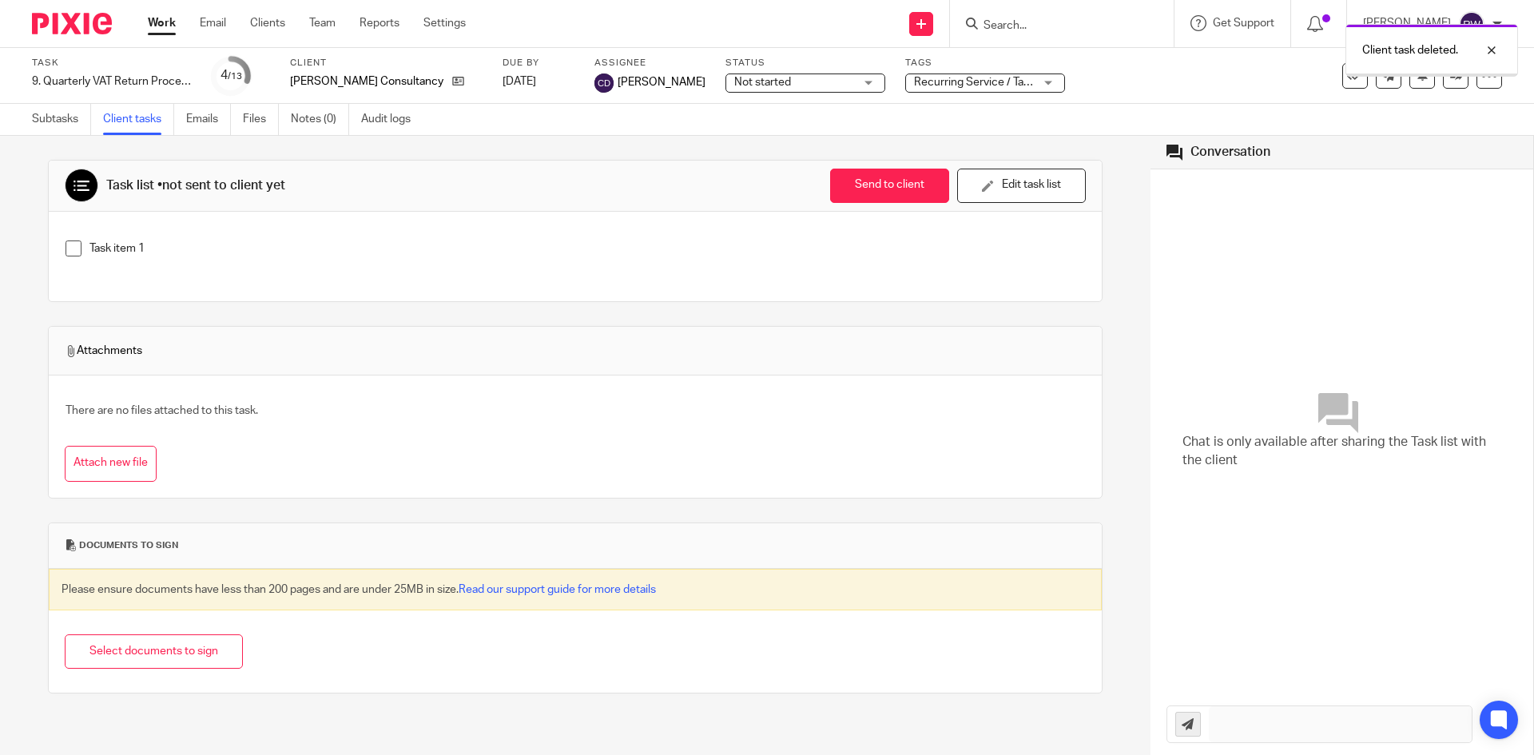
click at [62, 113] on link "Subtasks" at bounding box center [61, 119] width 59 height 31
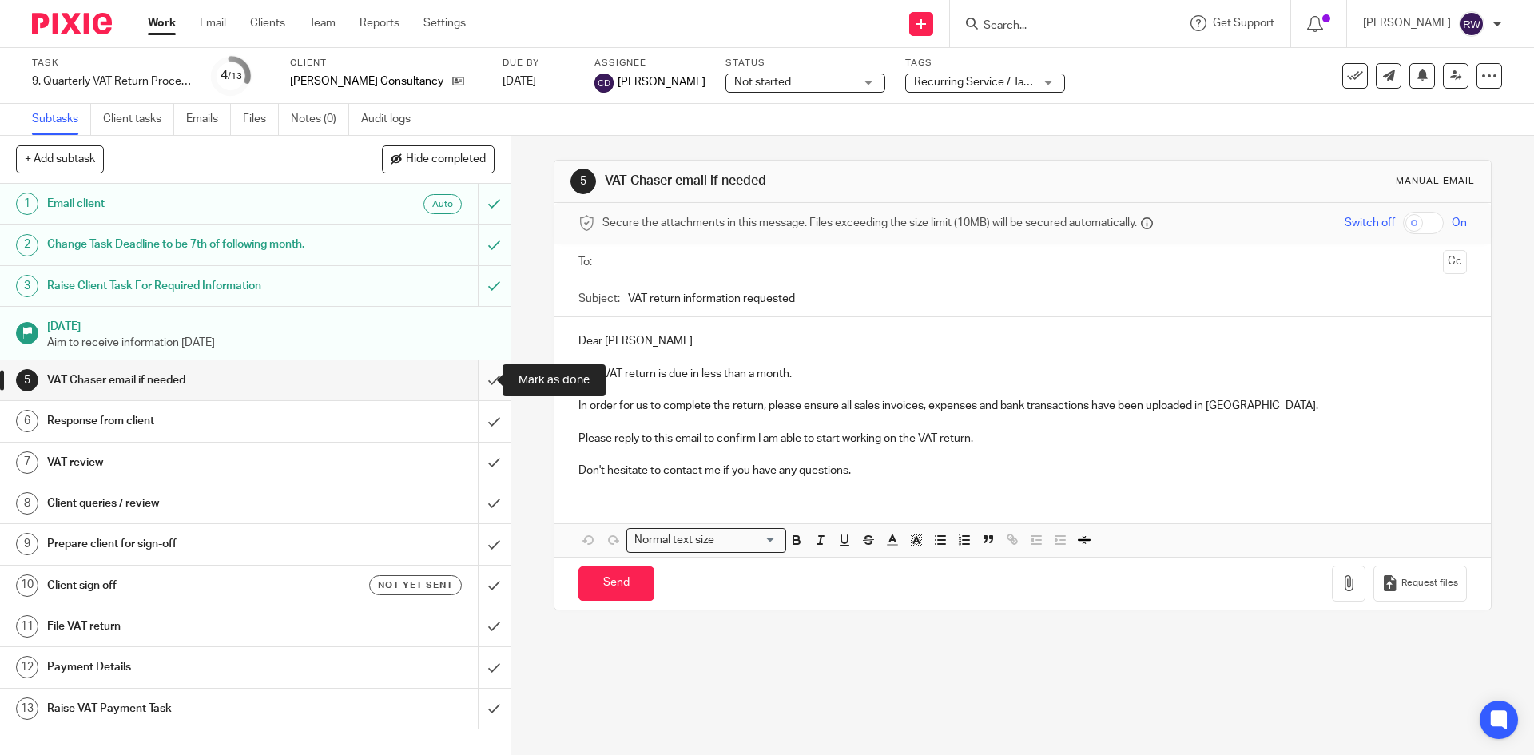
click at [471, 384] on input "submit" at bounding box center [255, 380] width 510 height 40
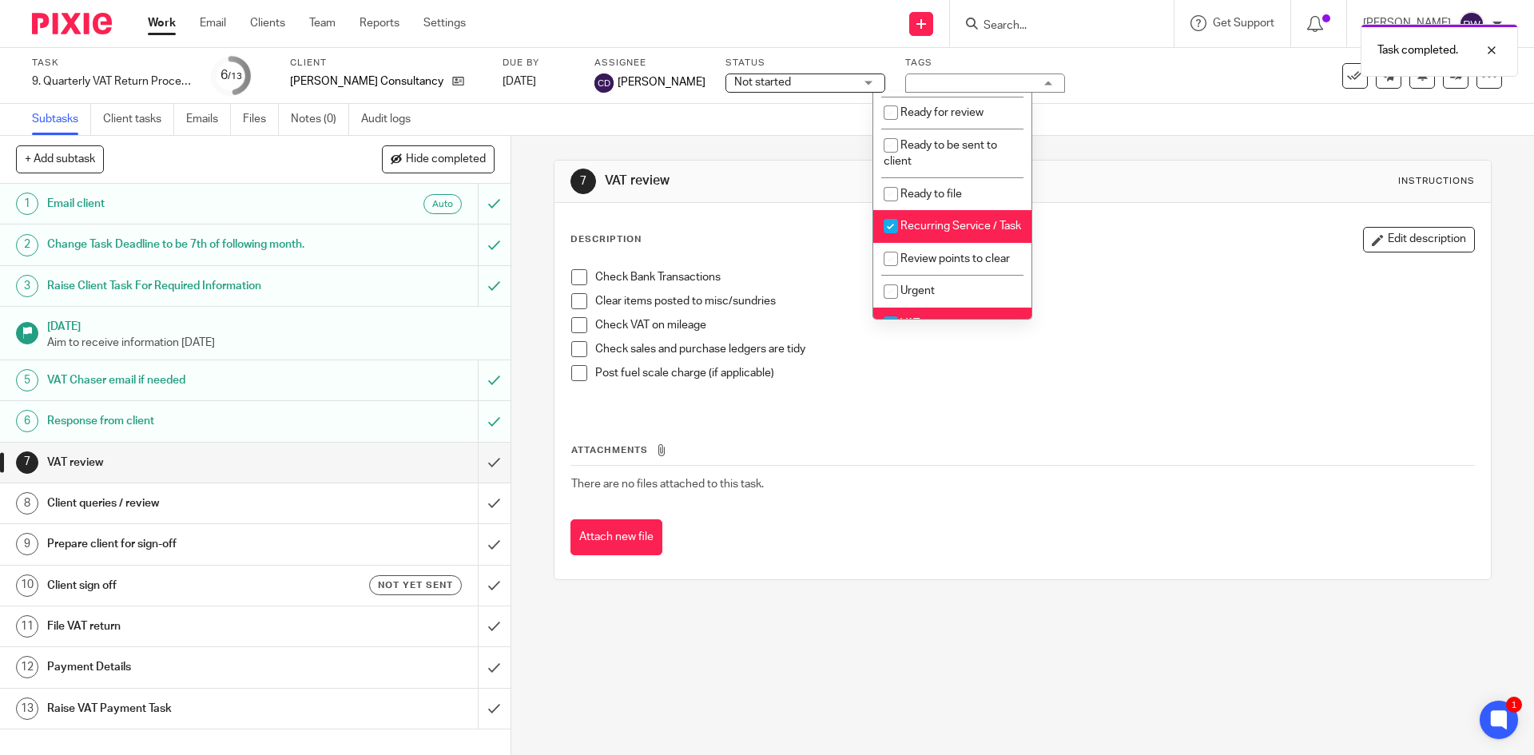
scroll to position [611, 0]
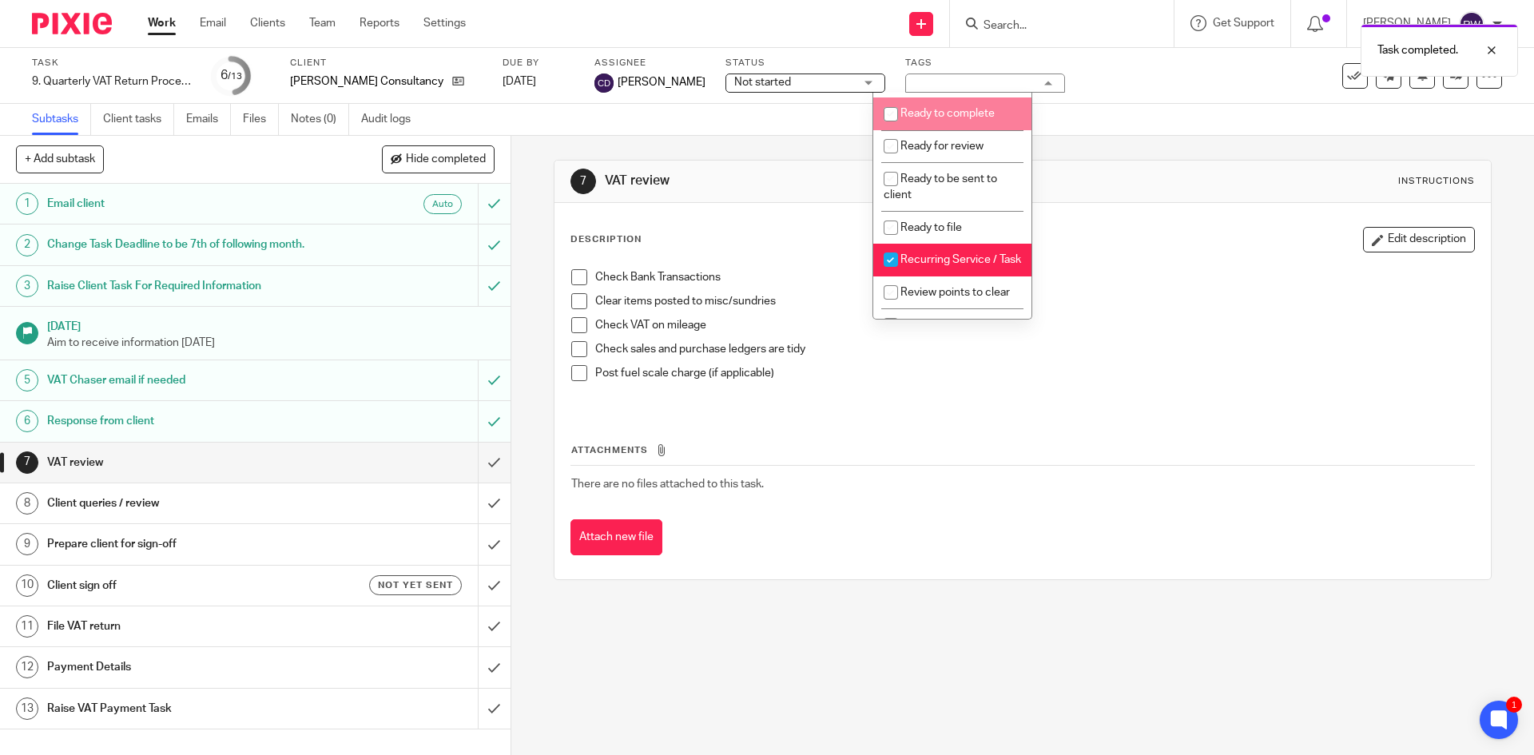
click at [979, 130] on li "Ready to complete" at bounding box center [952, 113] width 158 height 33
checkbox input "true"
click at [804, 83] on span "Not started" at bounding box center [794, 82] width 120 height 17
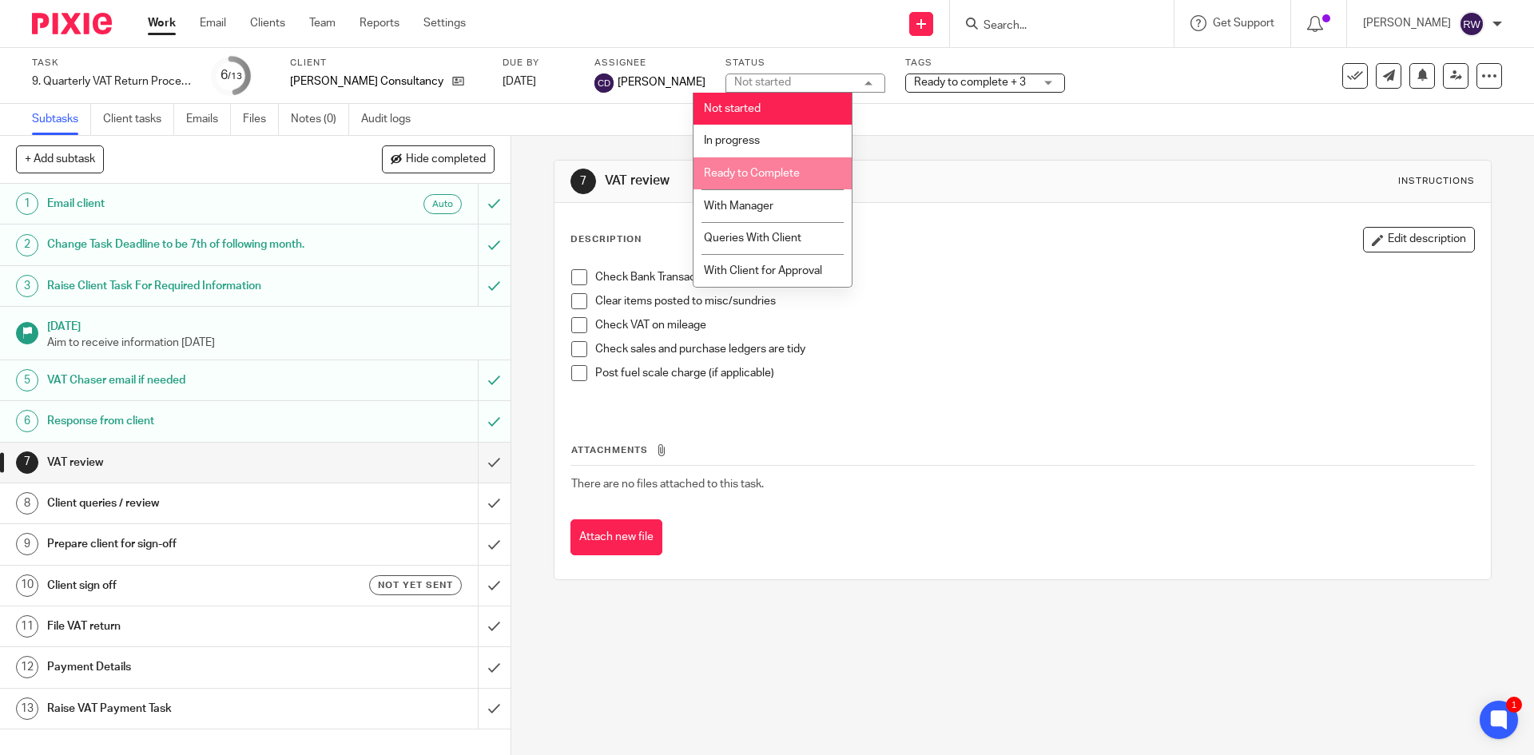
click at [778, 167] on li "Ready to Complete" at bounding box center [772, 173] width 158 height 33
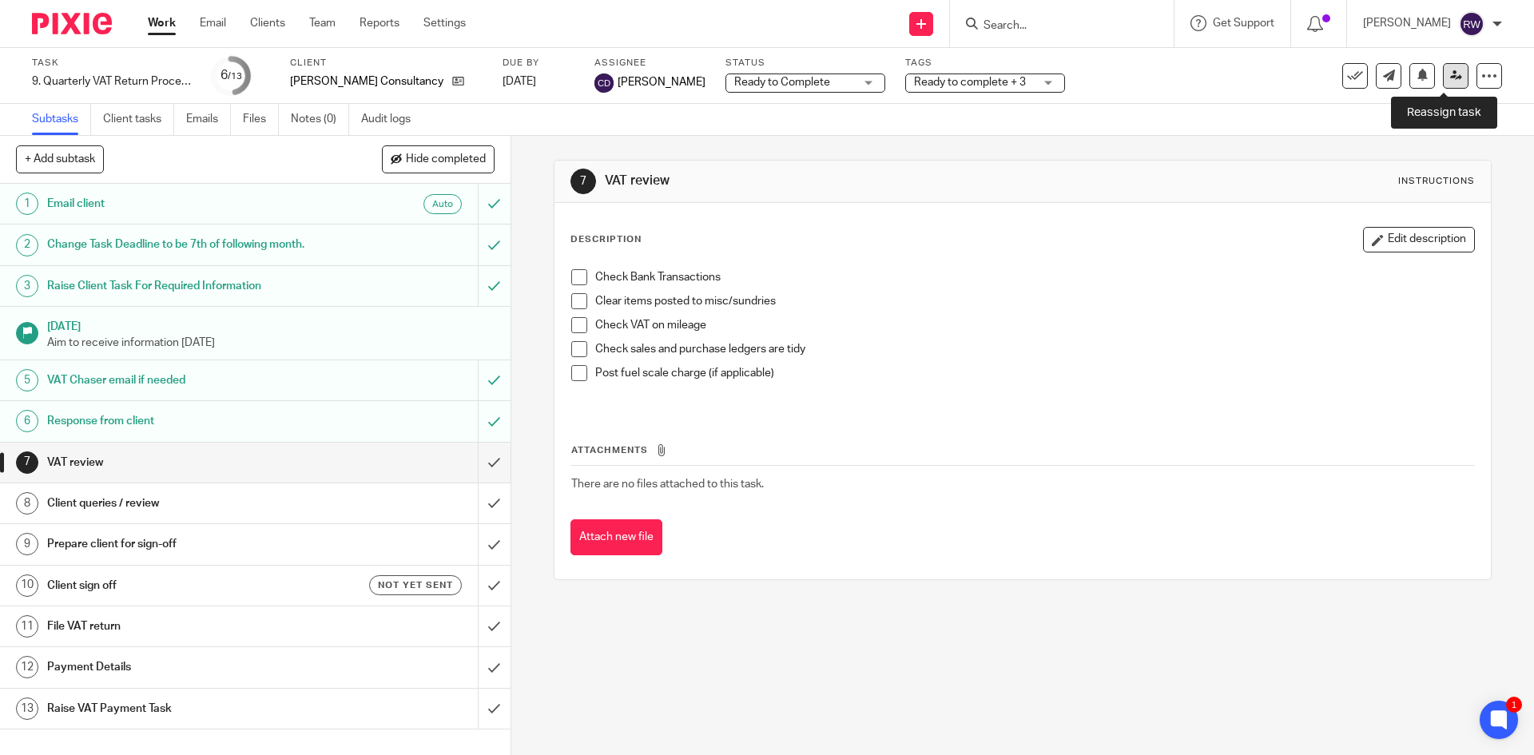
click at [1443, 81] on link at bounding box center [1456, 76] width 26 height 26
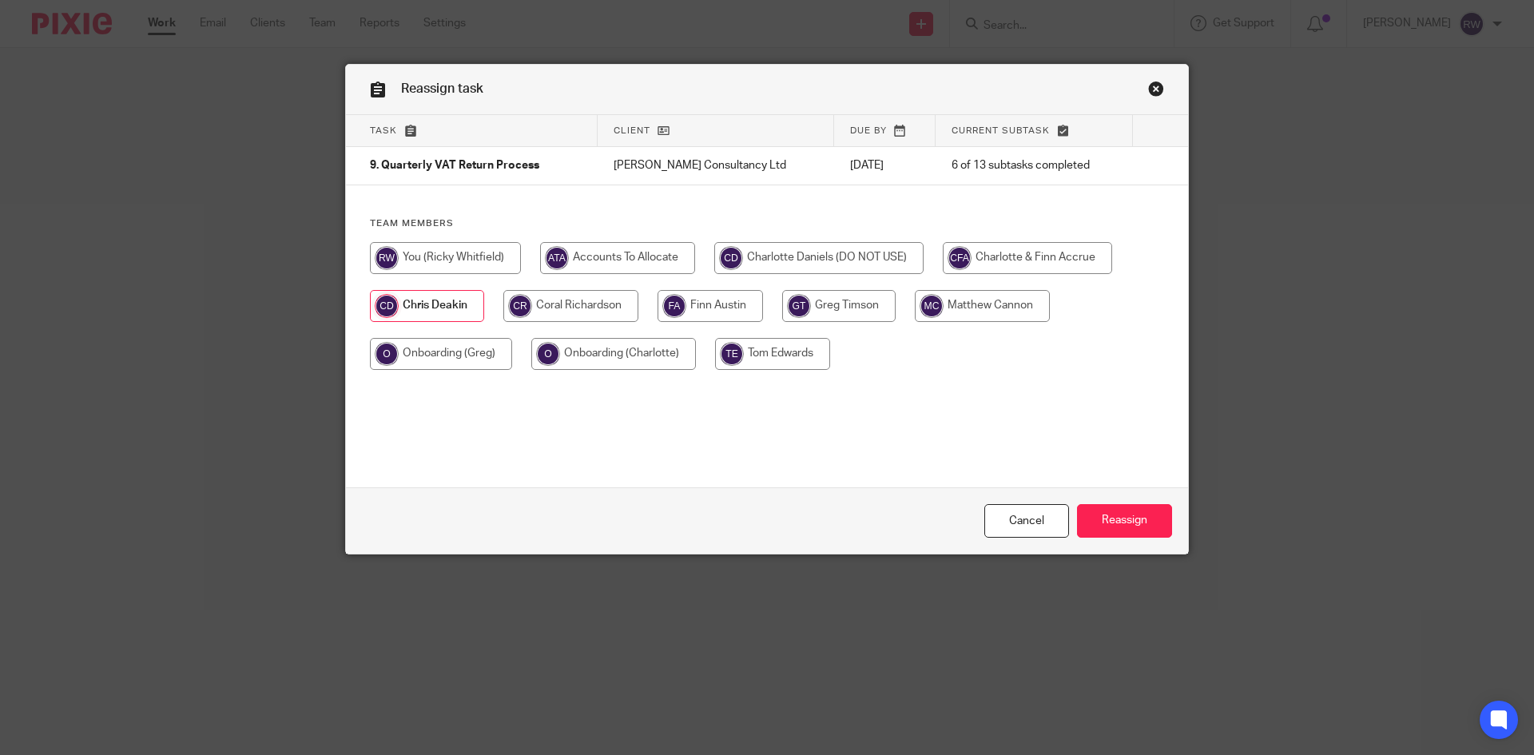
click at [1002, 303] on input "radio" at bounding box center [982, 306] width 135 height 32
radio input "true"
click at [1121, 518] on input "Reassign" at bounding box center [1124, 521] width 95 height 34
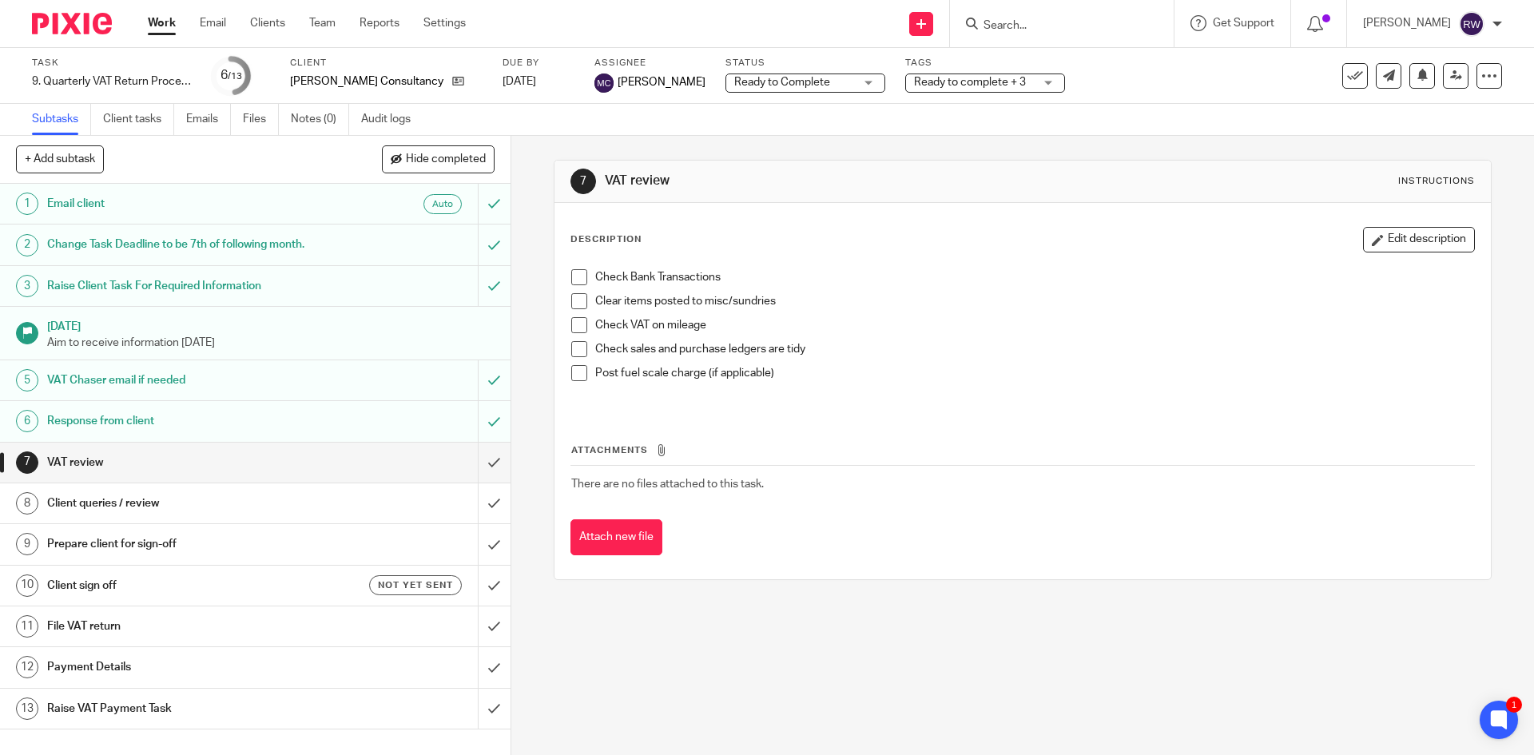
click at [1018, 31] on input "Search" at bounding box center [1054, 26] width 144 height 14
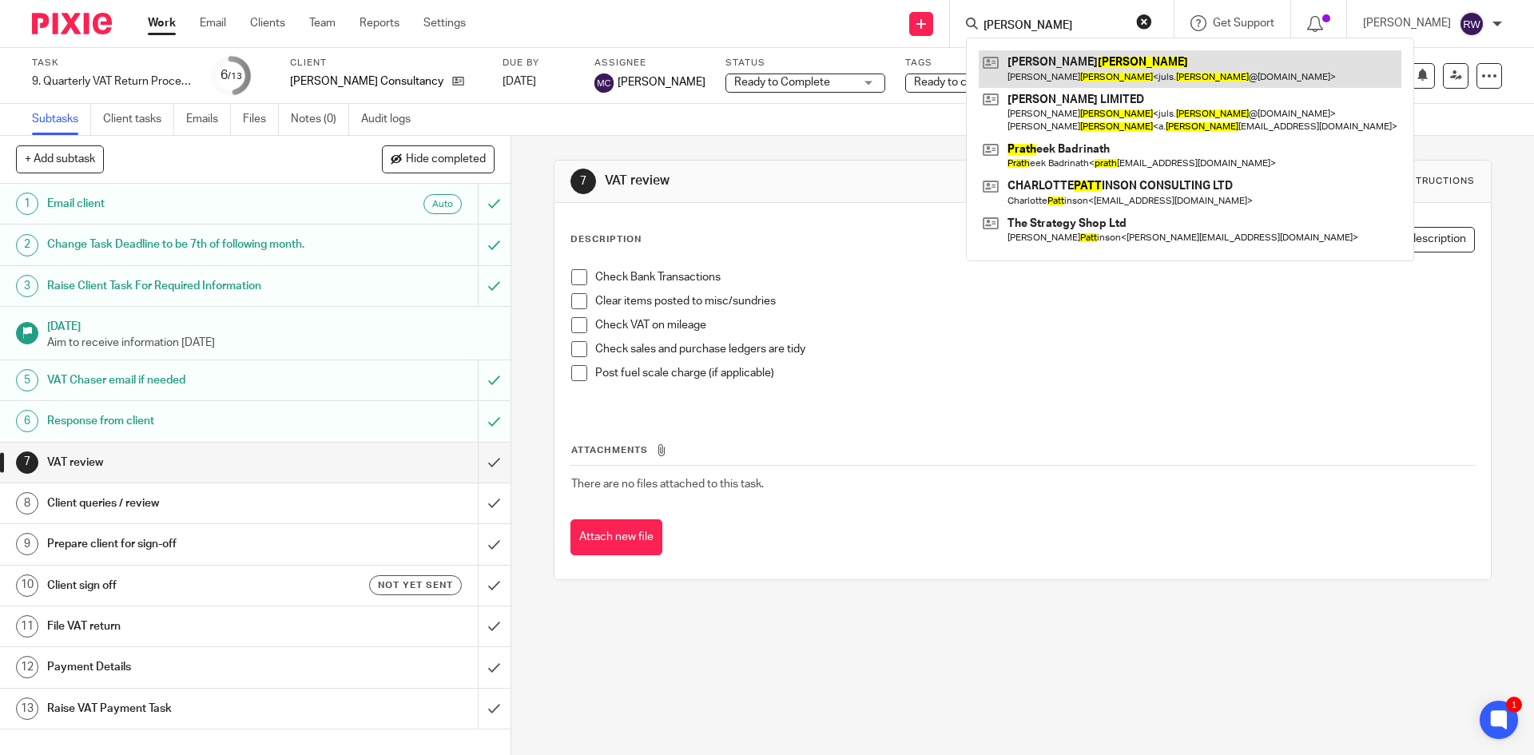
type input "pratt"
click at [1076, 70] on link at bounding box center [1190, 68] width 423 height 37
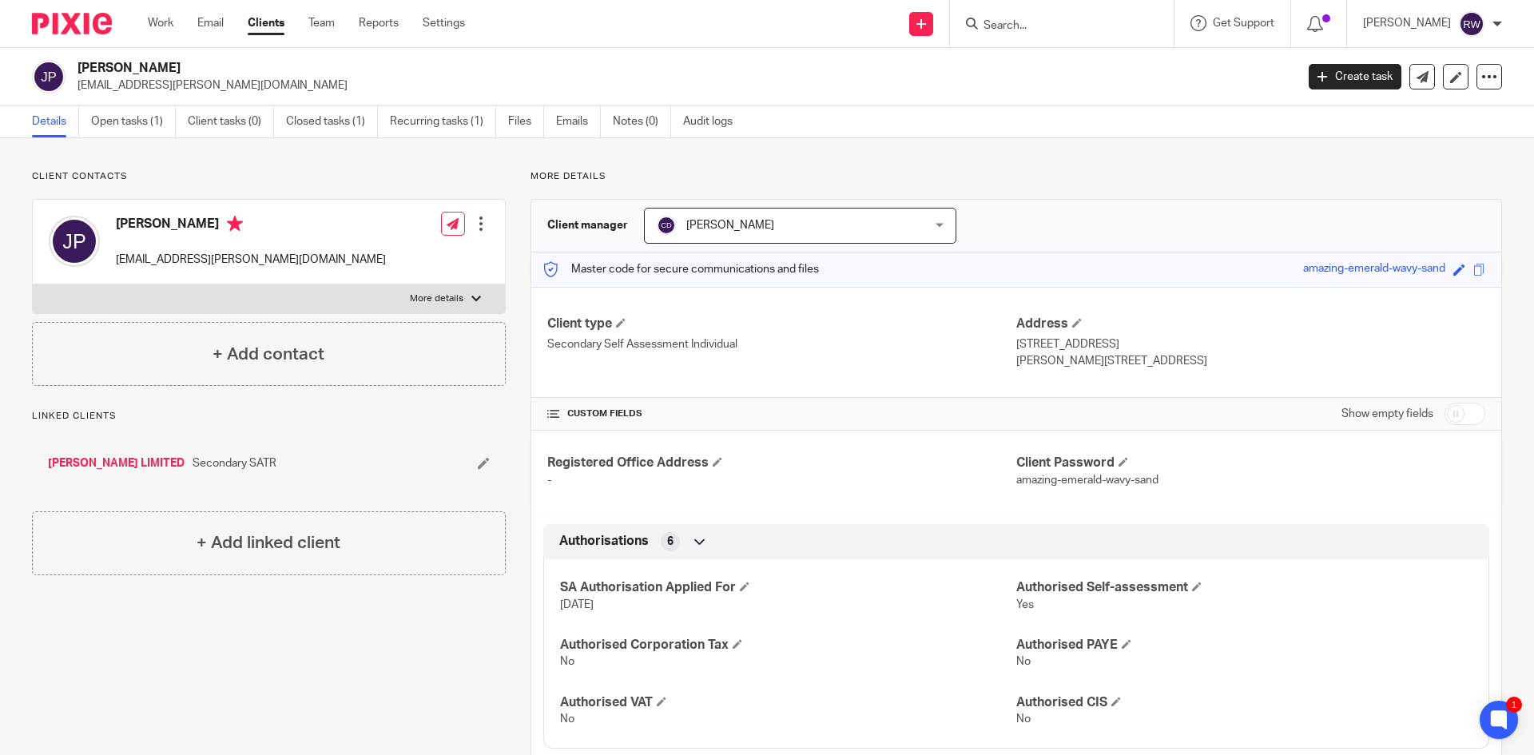
click at [1049, 25] on input "Search" at bounding box center [1054, 26] width 144 height 14
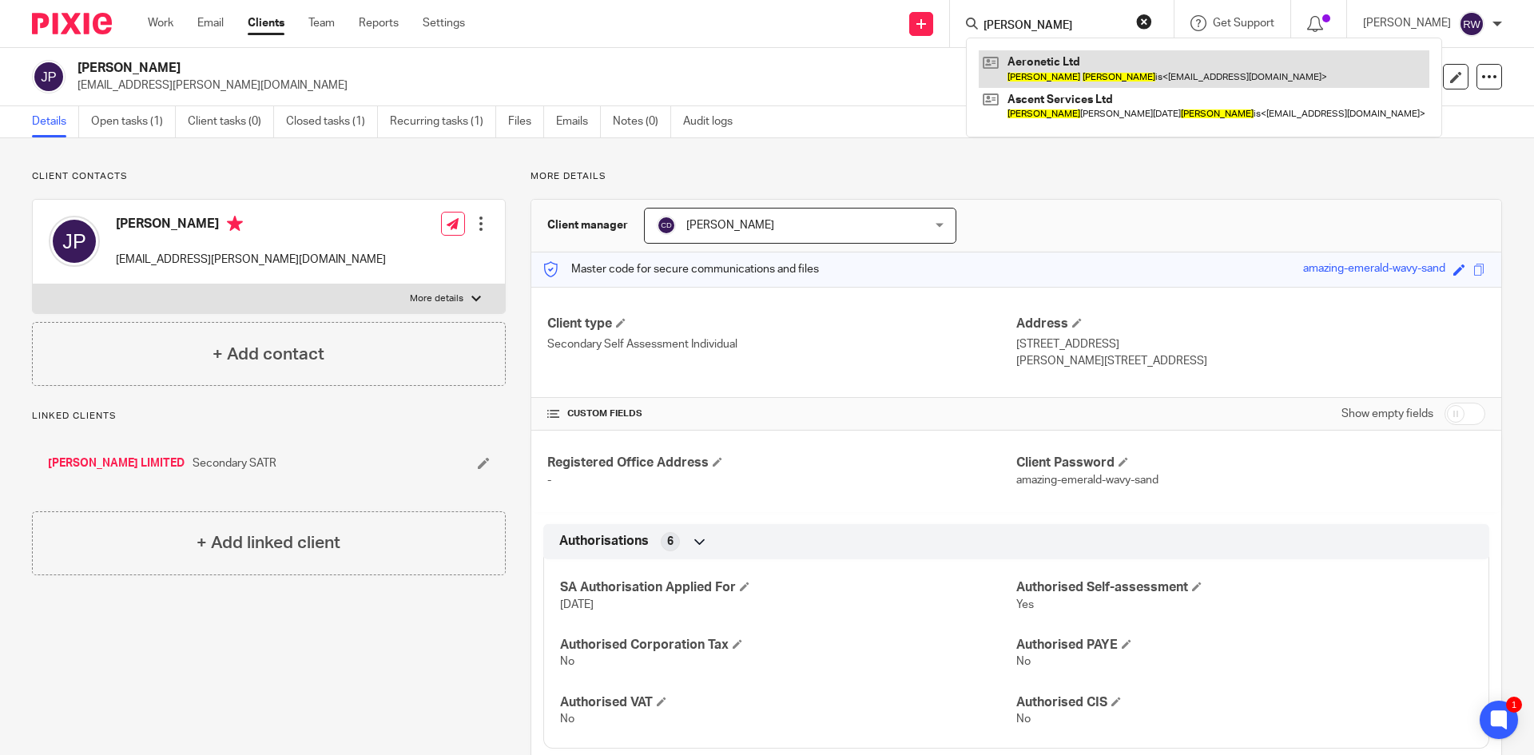
type input "[PERSON_NAME]"
click at [1071, 67] on link at bounding box center [1204, 68] width 451 height 37
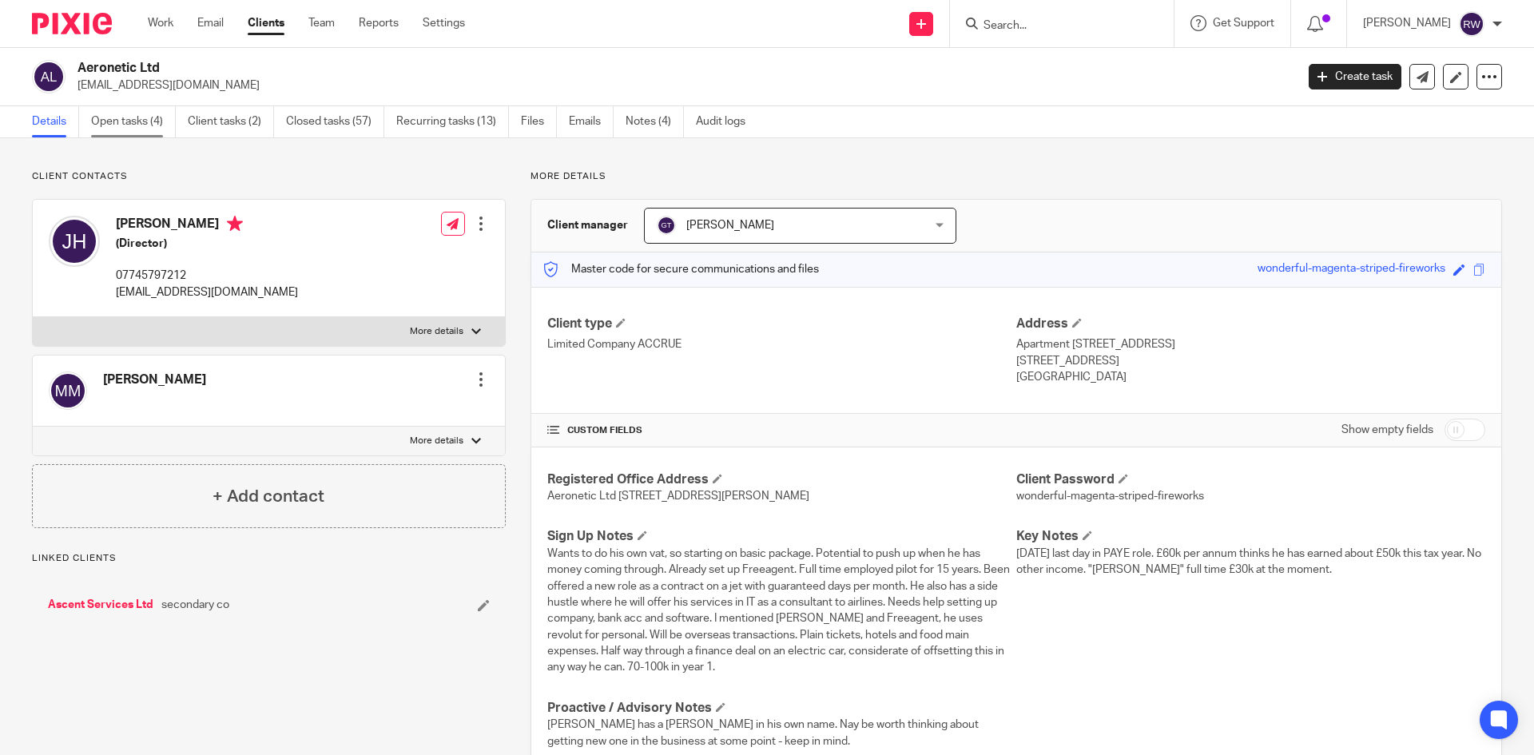
click at [114, 121] on link "Open tasks (4)" at bounding box center [133, 121] width 85 height 31
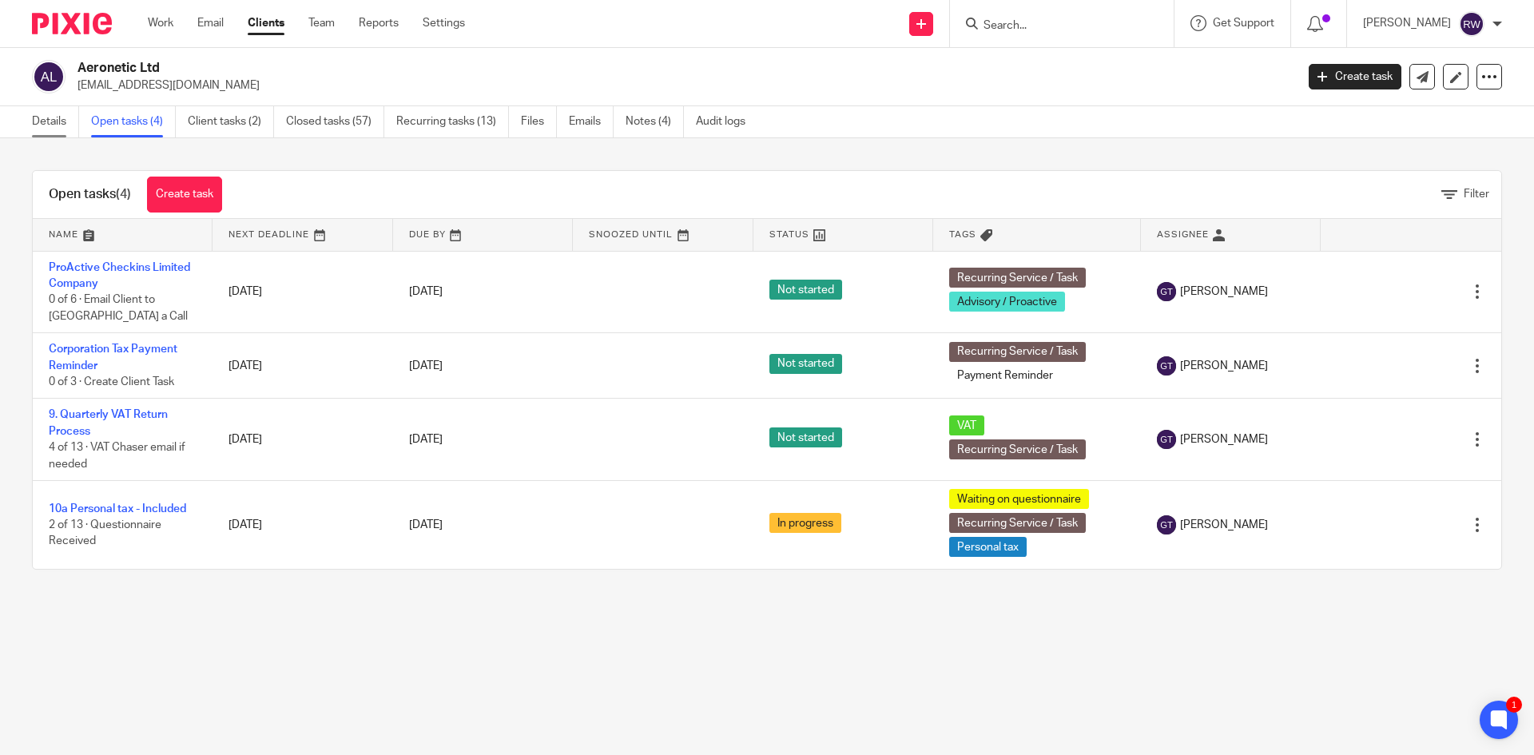
click at [53, 114] on link "Details" at bounding box center [55, 121] width 47 height 31
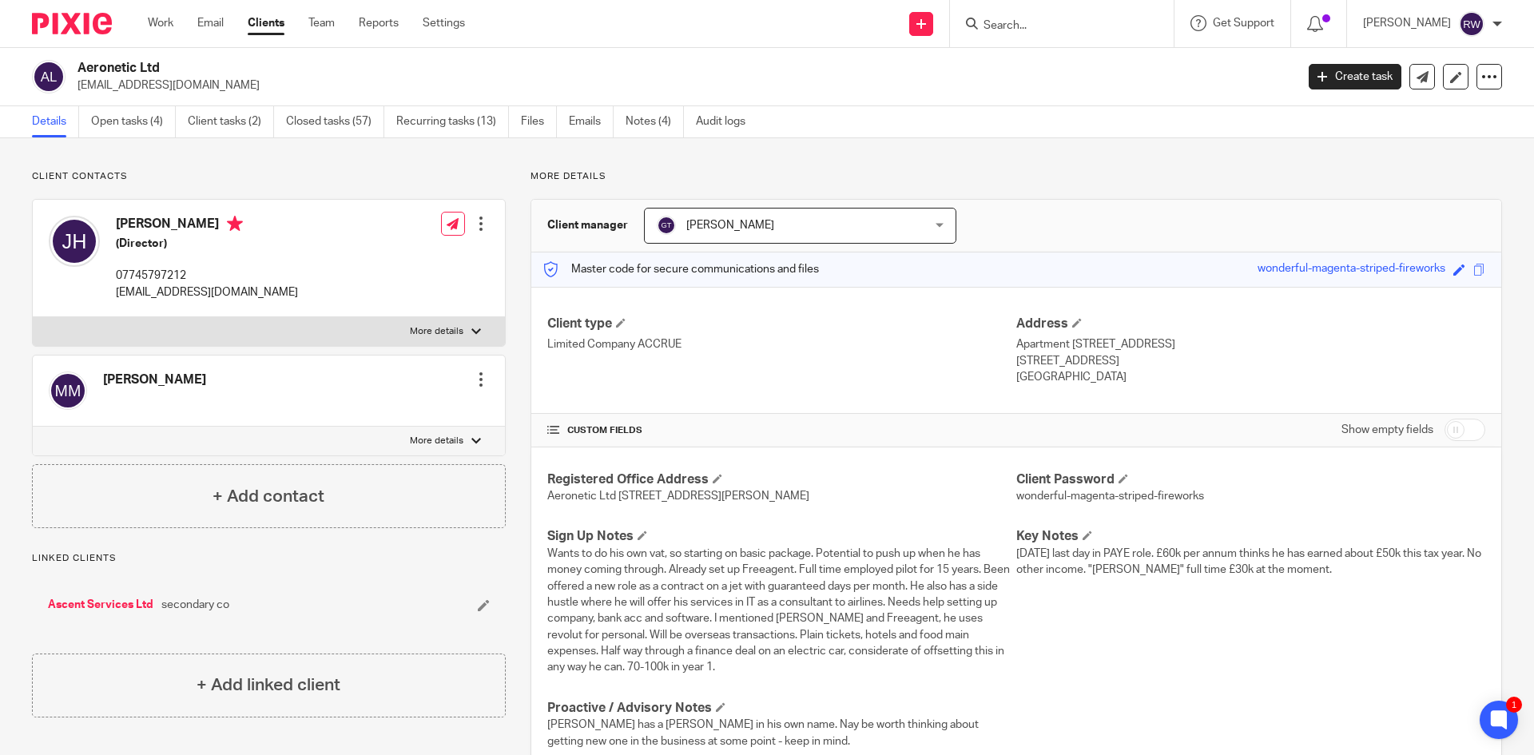
click at [1004, 19] on input "Search" at bounding box center [1054, 26] width 144 height 14
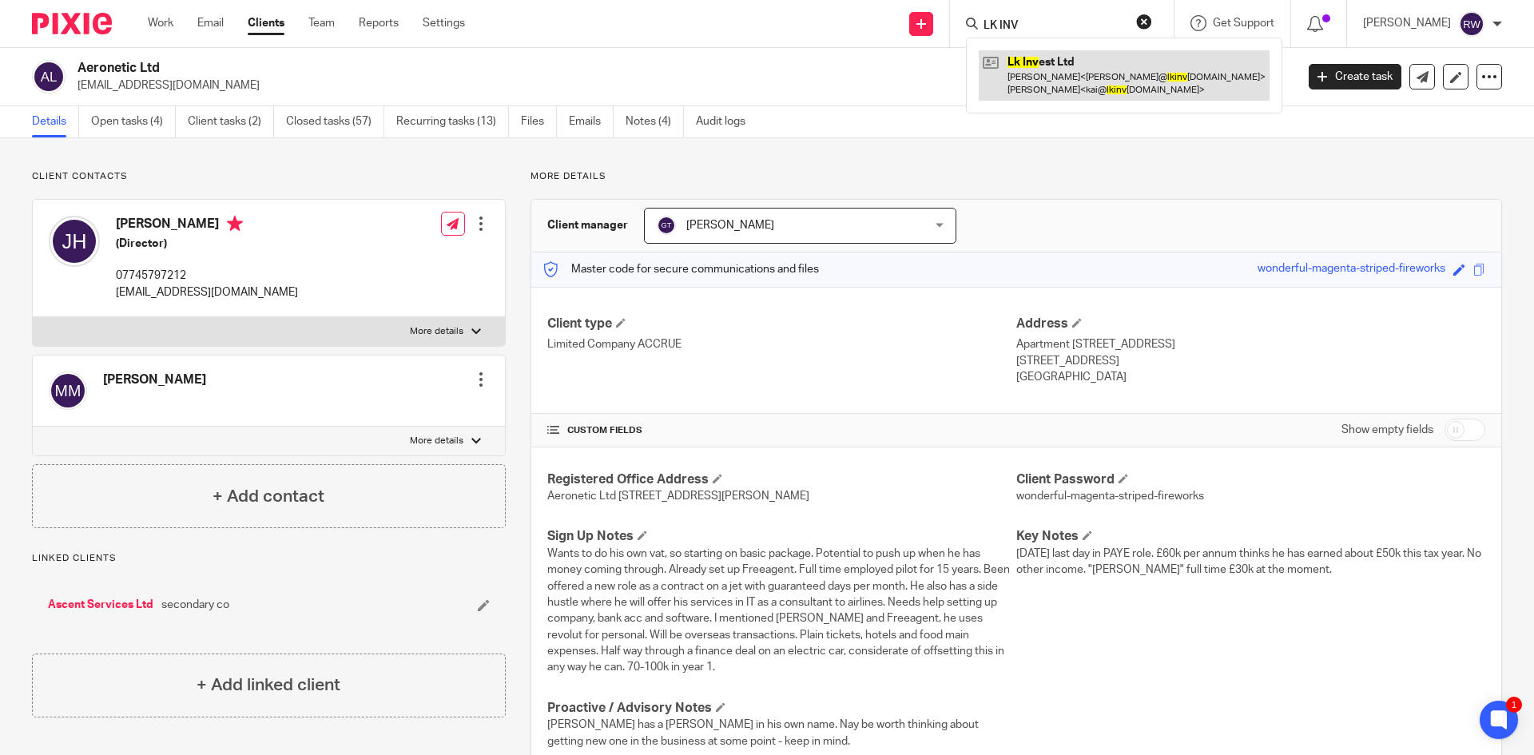
type input "LK INV"
click at [1067, 73] on link at bounding box center [1124, 75] width 291 height 50
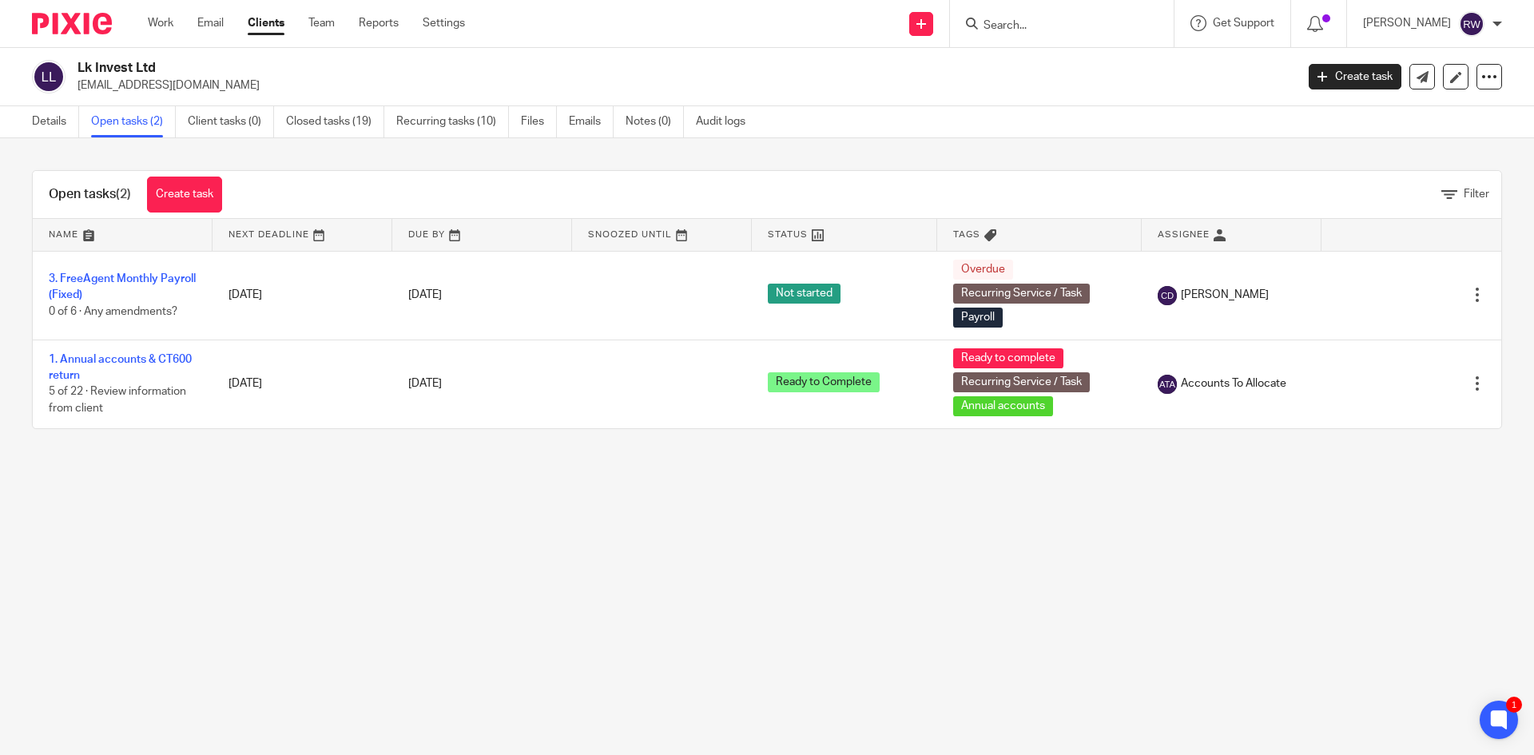
click at [1054, 28] on input "Search" at bounding box center [1054, 26] width 144 height 14
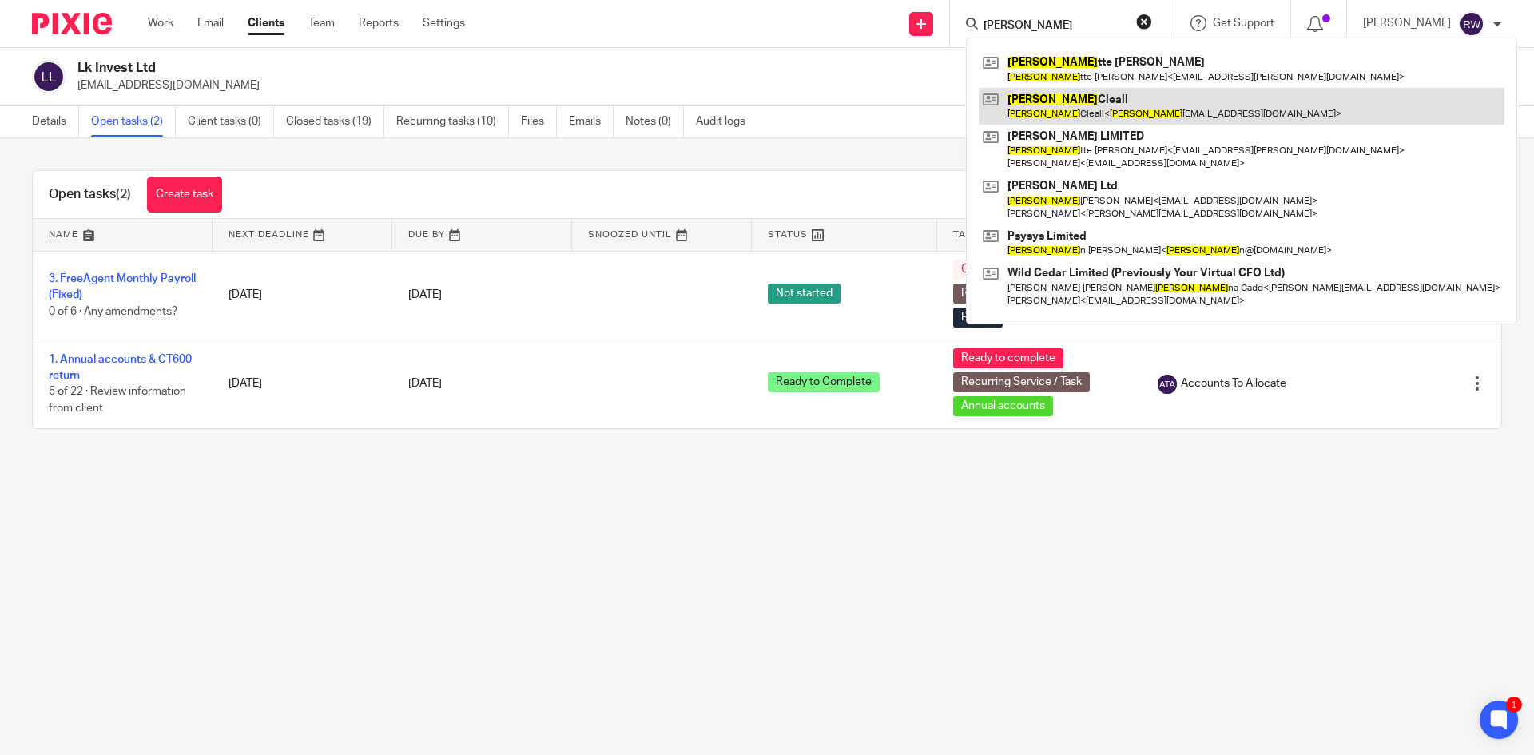
type input "[PERSON_NAME]"
click at [1081, 95] on link at bounding box center [1242, 106] width 526 height 37
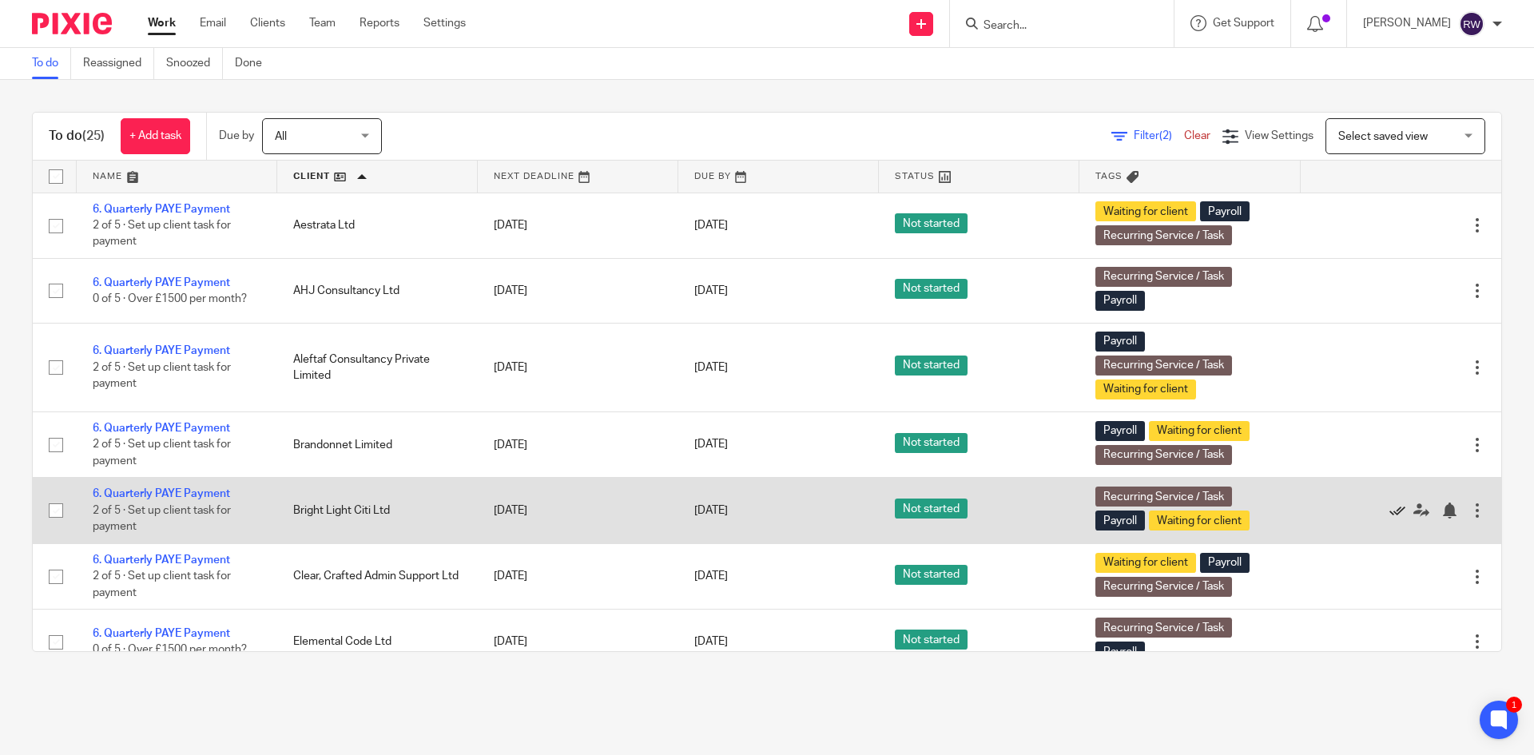
click at [1389, 503] on icon at bounding box center [1397, 510] width 16 height 16
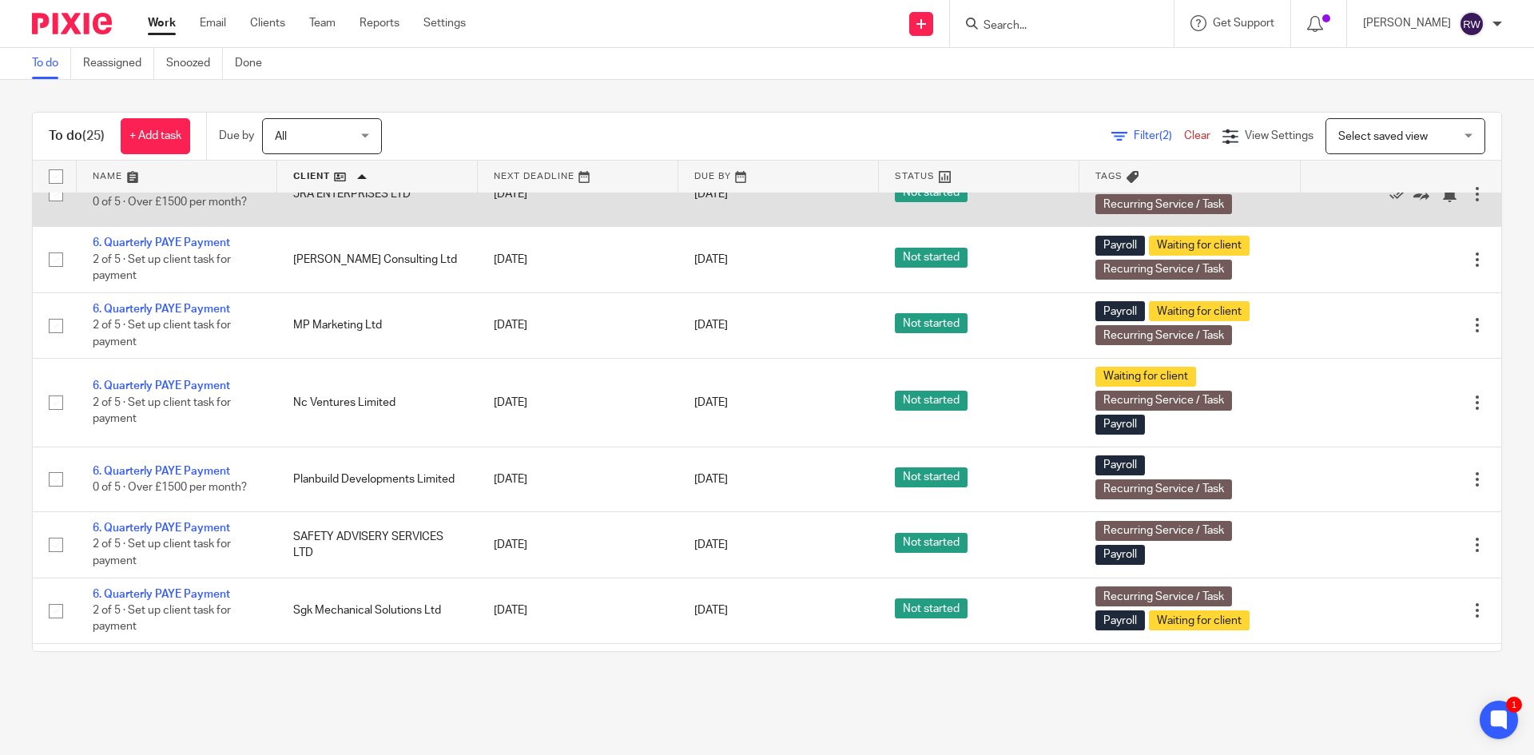
scroll to position [1038, 0]
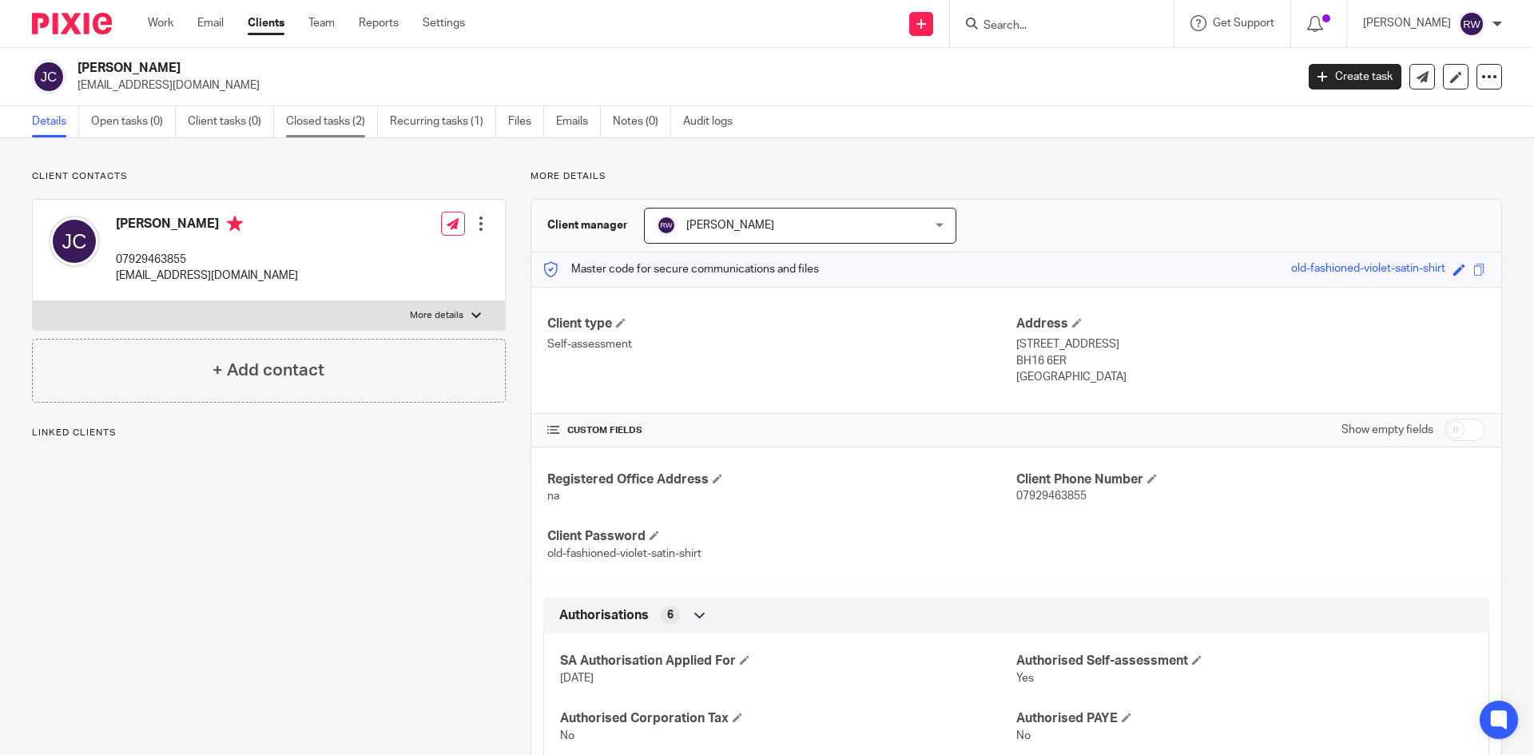
click at [316, 129] on link "Closed tasks (2)" at bounding box center [332, 121] width 92 height 31
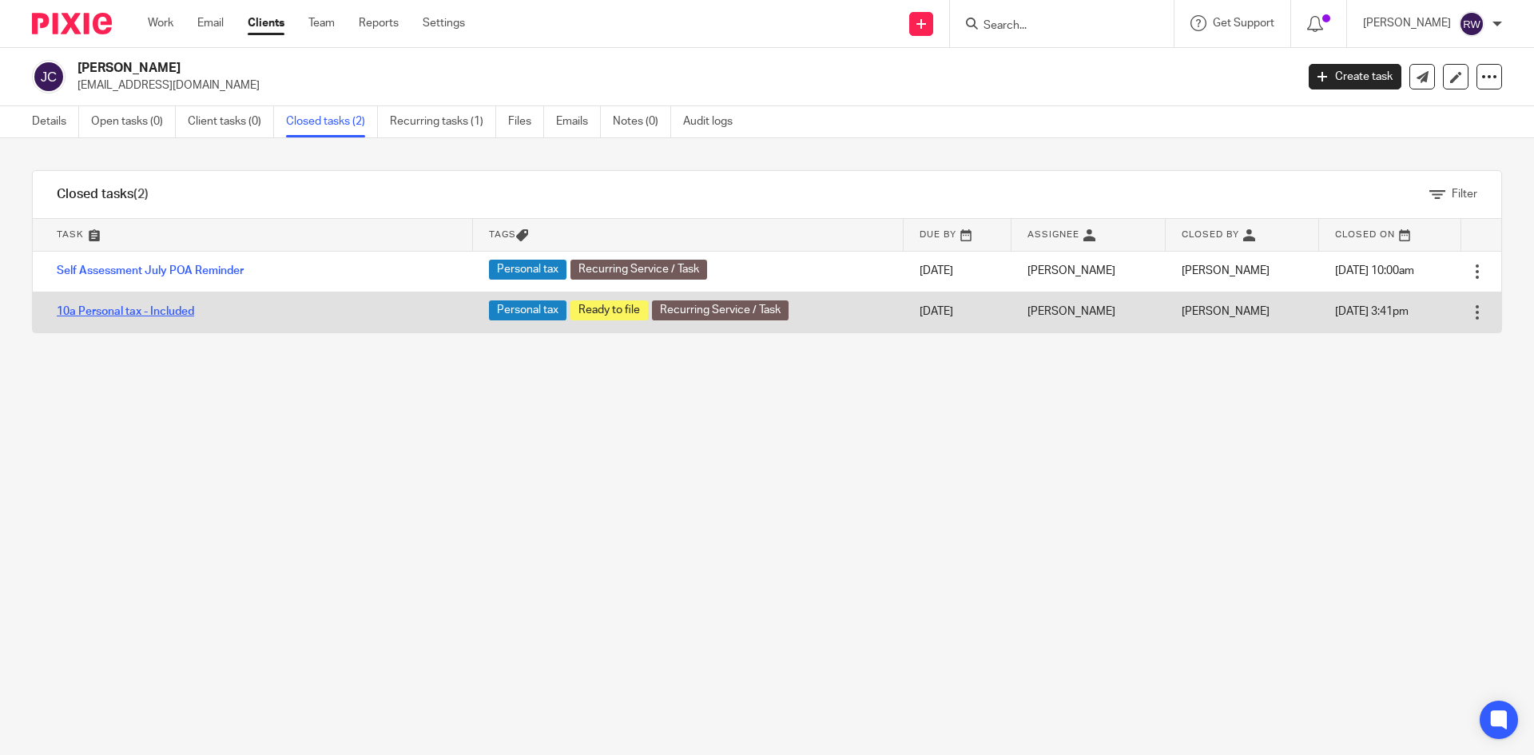
click at [151, 314] on link "10a Personal tax - Included" at bounding box center [125, 311] width 137 height 11
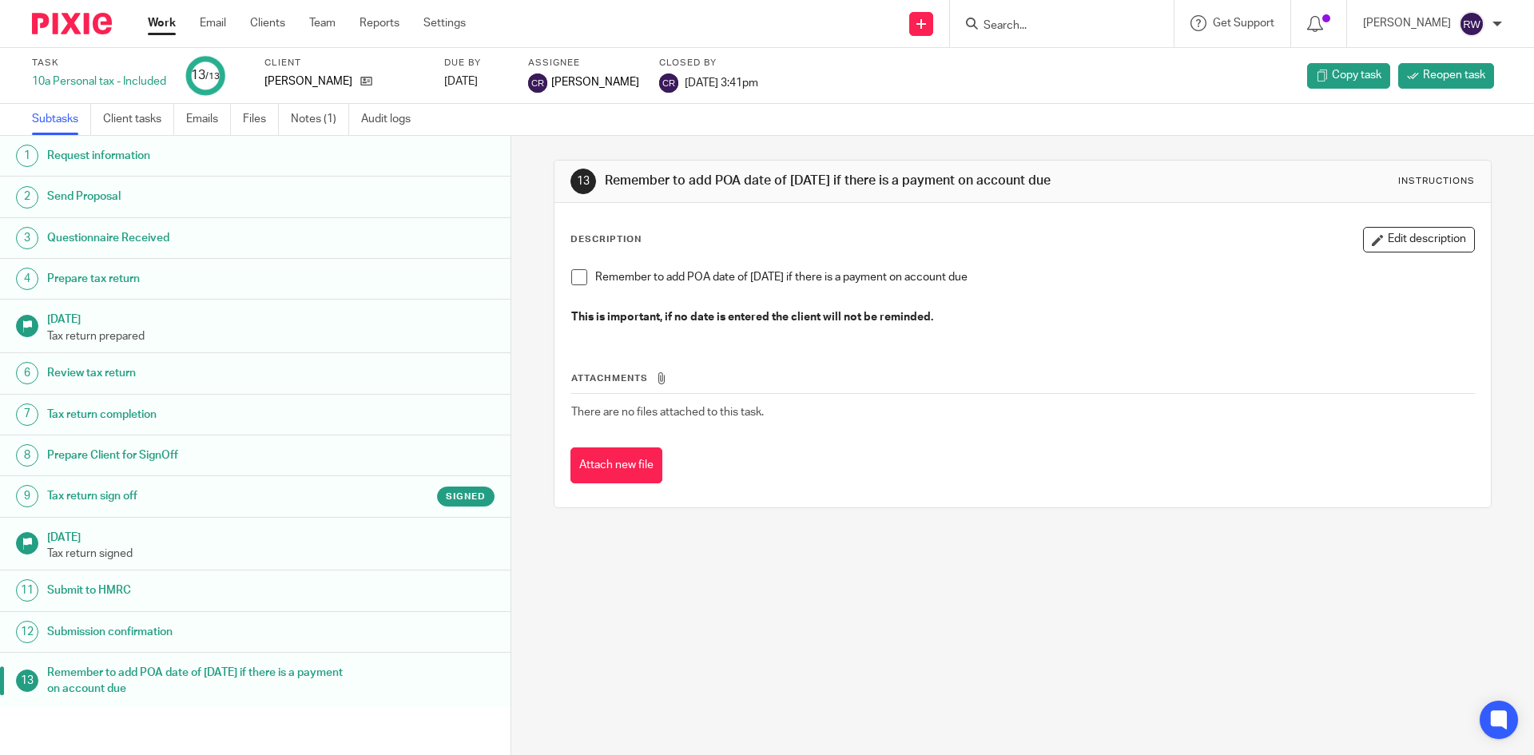
click at [165, 478] on link "9 Tax return sign off Signed" at bounding box center [255, 496] width 510 height 40
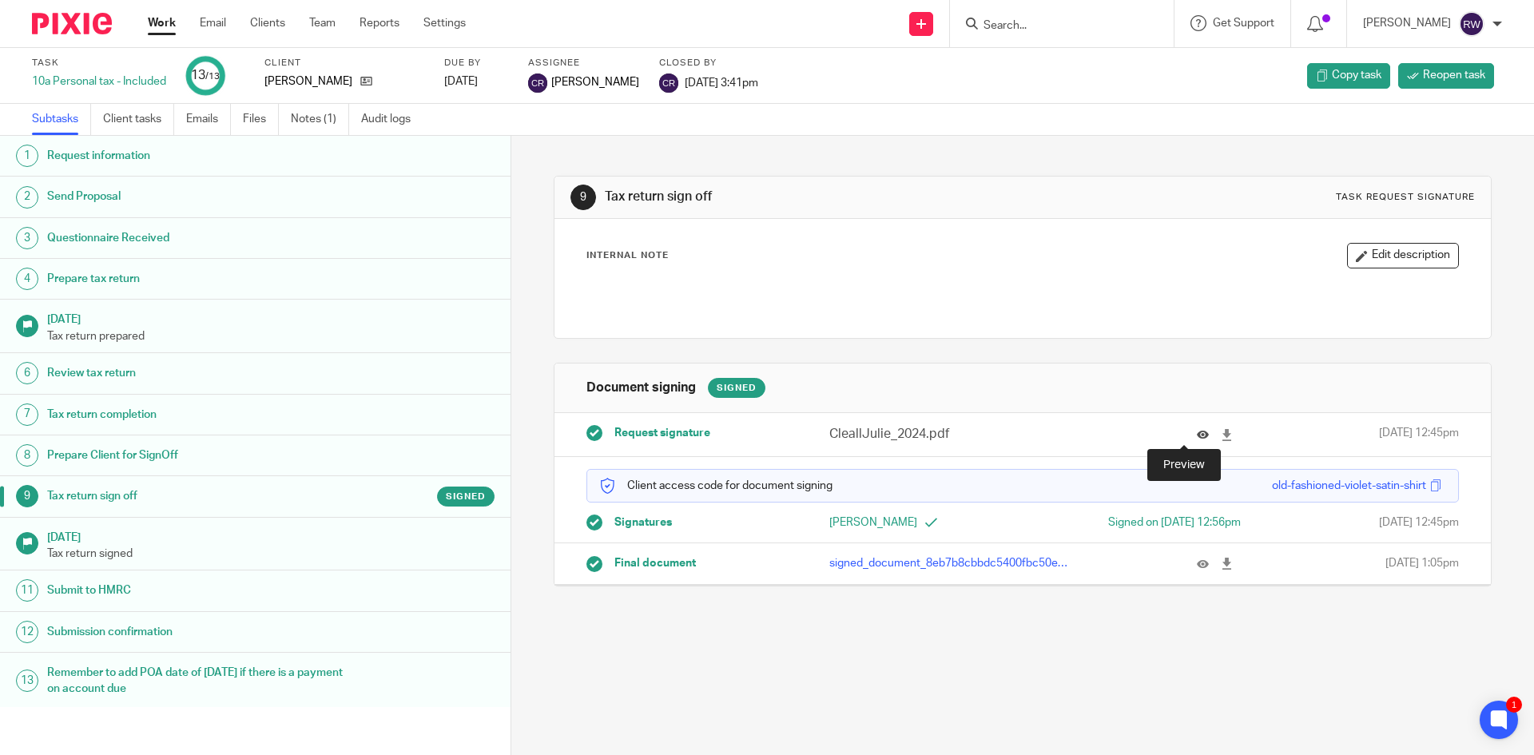
click at [1197, 432] on icon at bounding box center [1203, 435] width 12 height 12
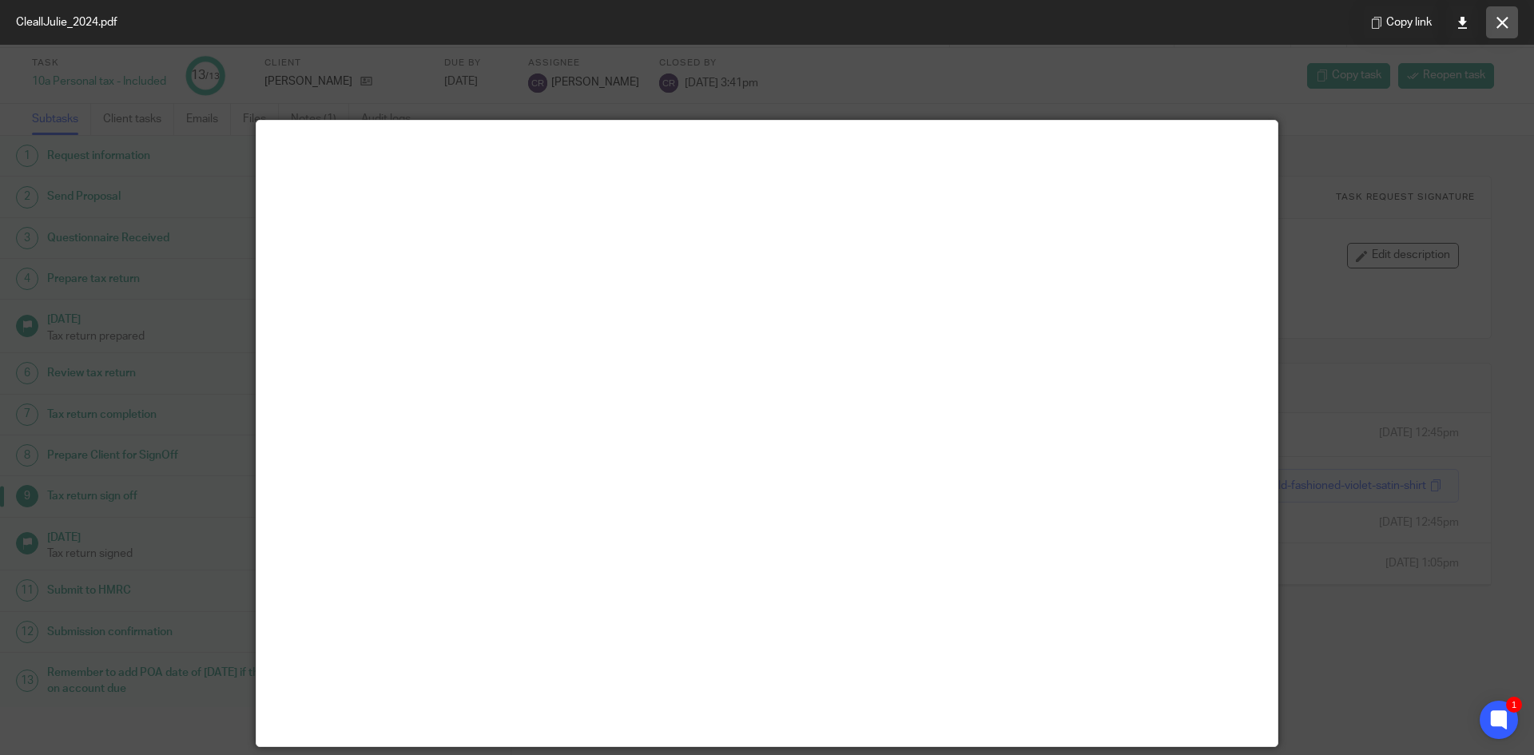
click at [1509, 24] on button at bounding box center [1502, 22] width 32 height 32
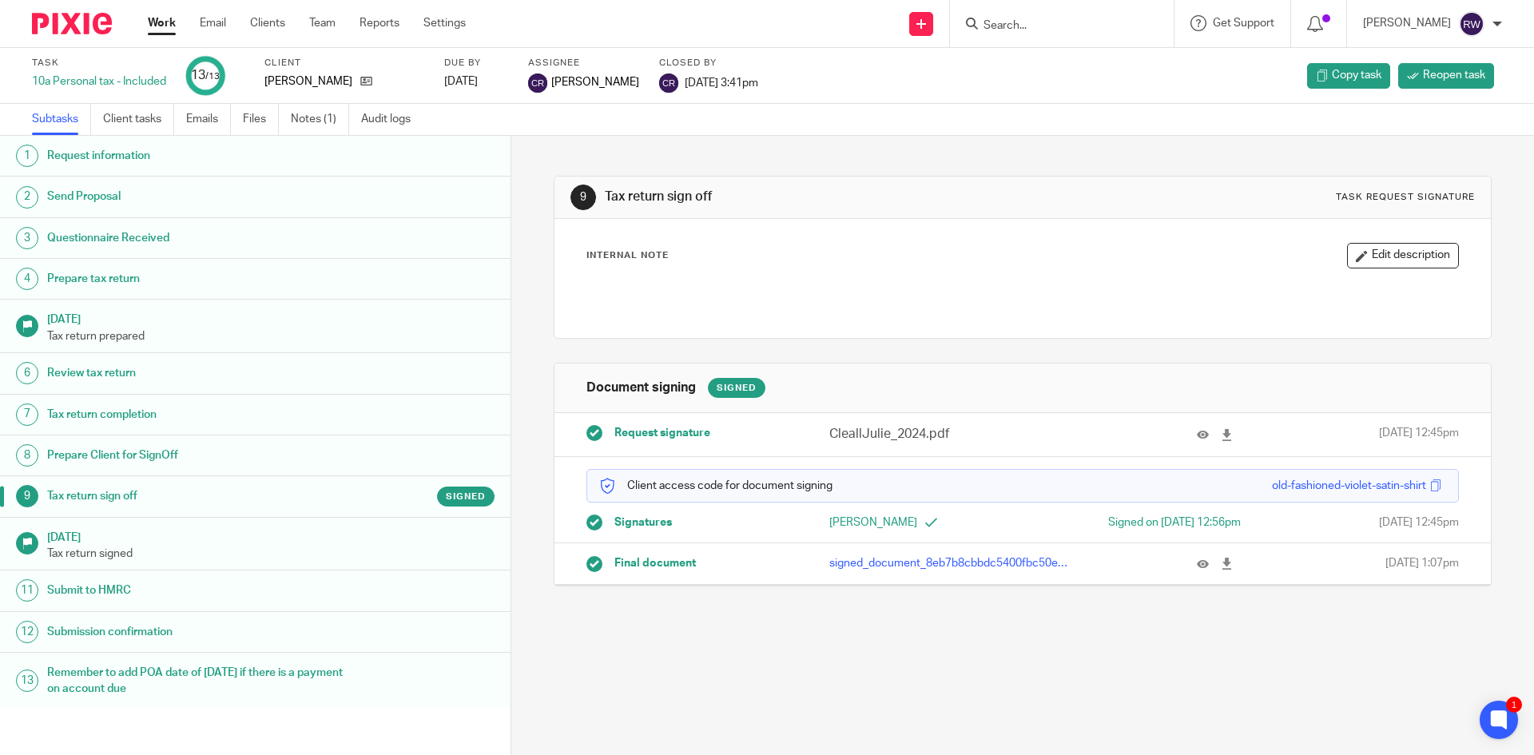
click at [1041, 26] on input "Search" at bounding box center [1054, 26] width 144 height 14
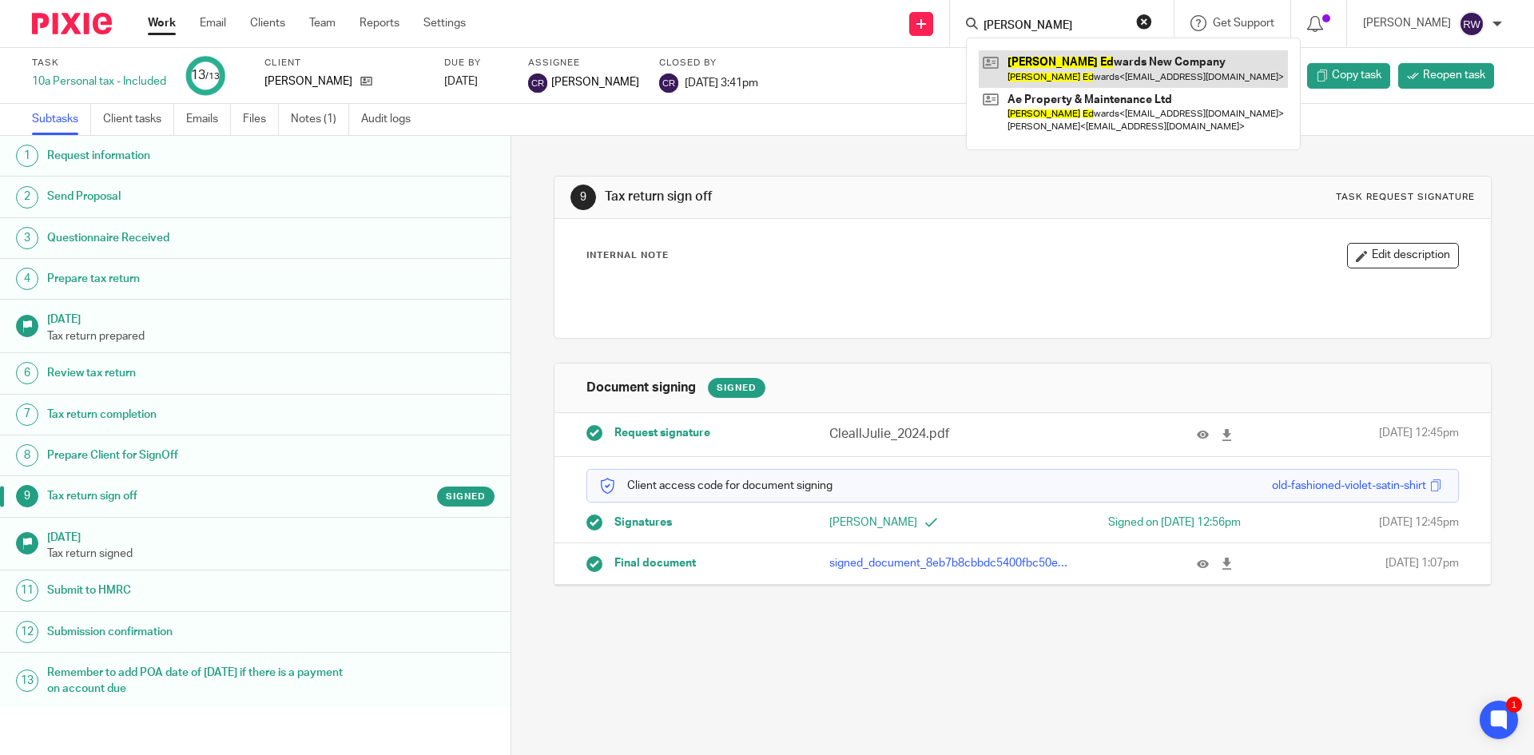
type input "adam ed"
click at [1073, 59] on link at bounding box center [1133, 68] width 309 height 37
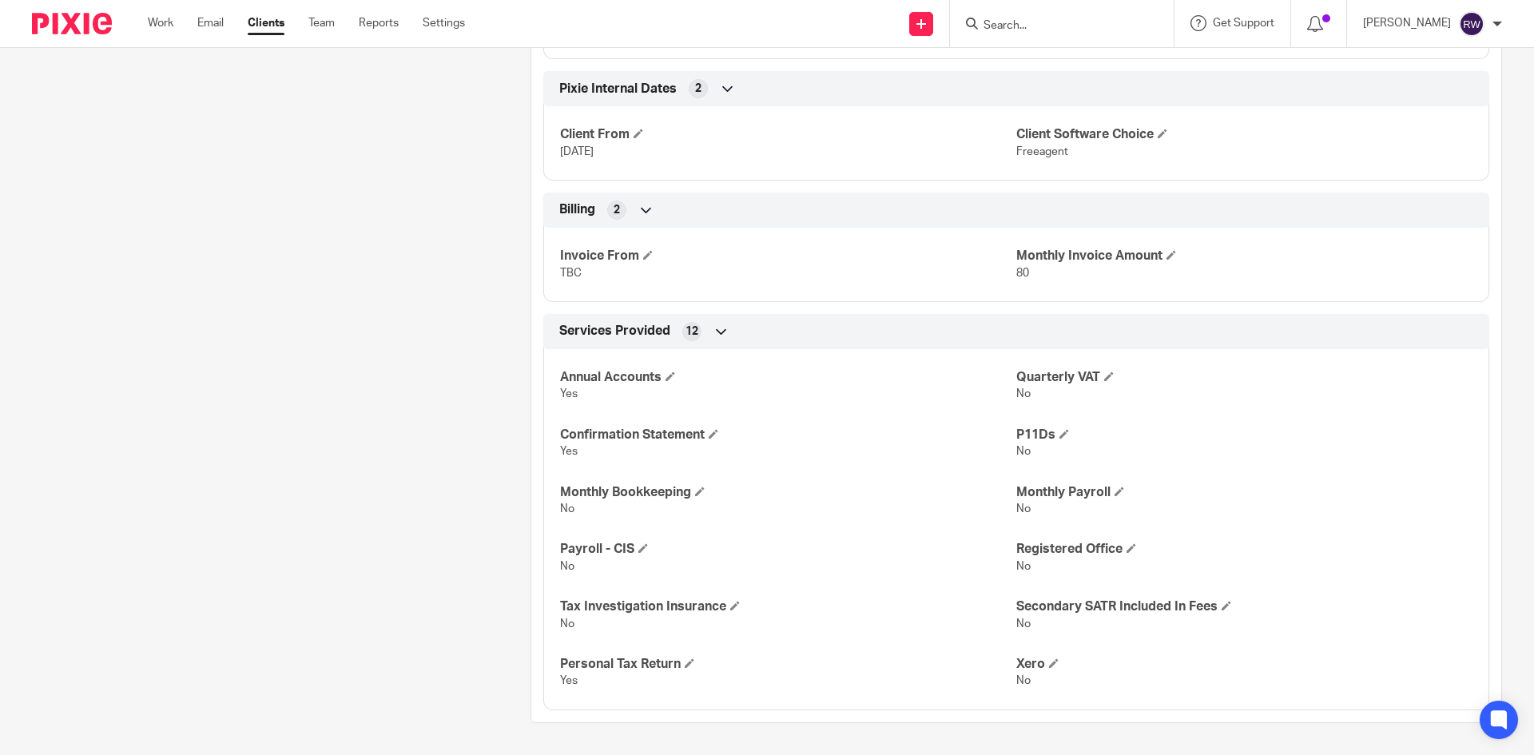
scroll to position [695, 0]
click at [1168, 252] on span at bounding box center [1171, 255] width 10 height 10
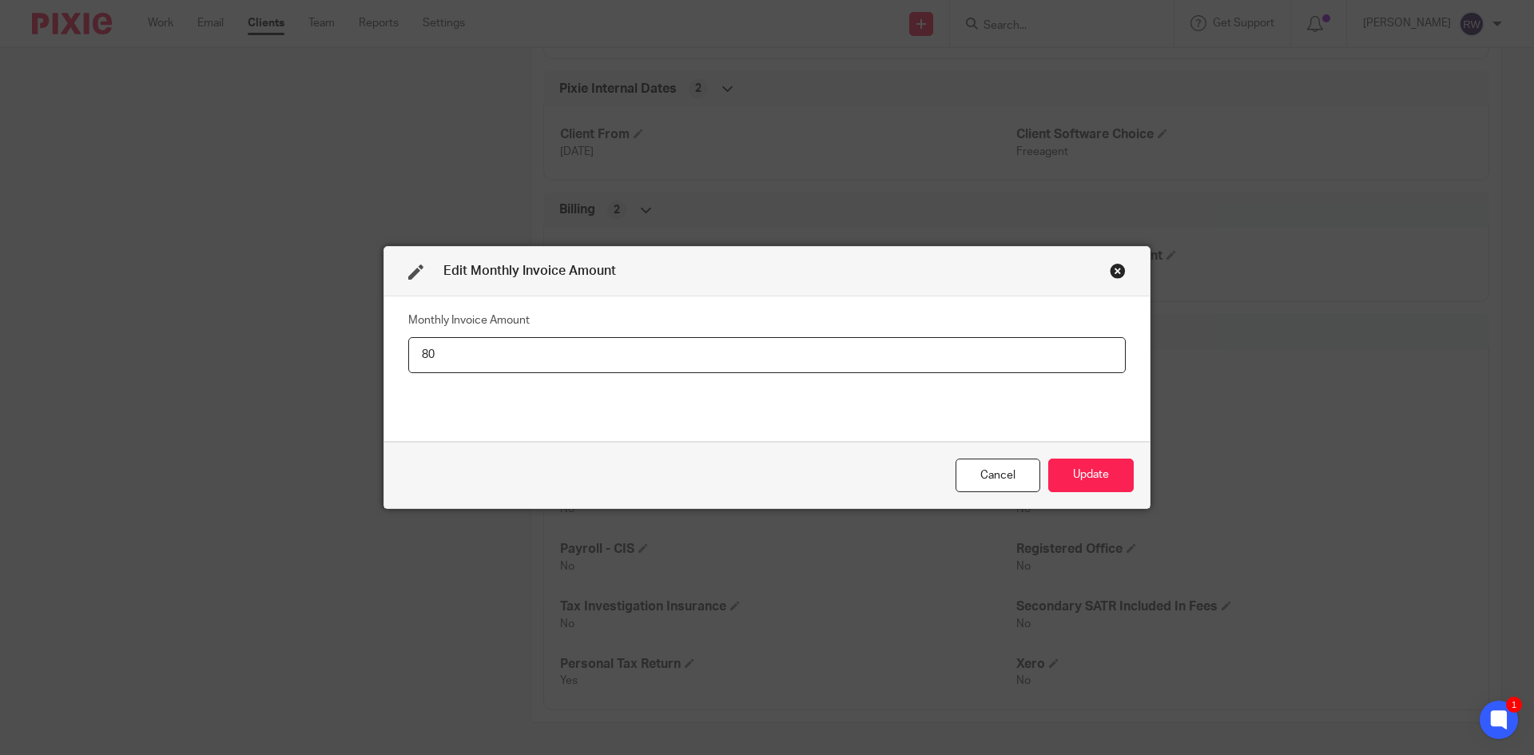
type input "8"
type input "0"
click at [1098, 464] on button "Update" at bounding box center [1090, 476] width 85 height 34
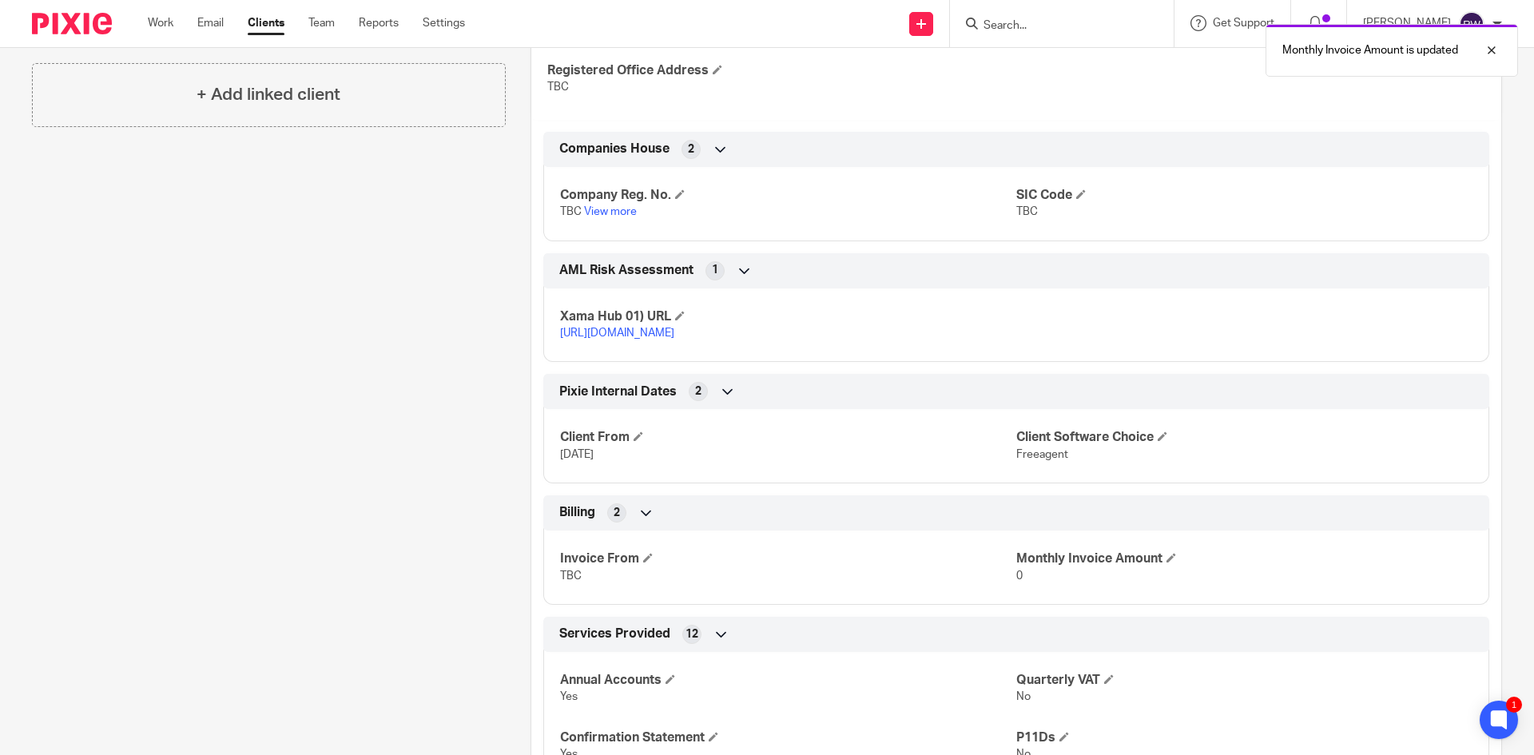
scroll to position [375, 0]
click at [1048, 25] on div "Monthly Invoice Amount is updated" at bounding box center [1142, 46] width 751 height 61
click at [1046, 31] on div "Monthly Invoice Amount is updated" at bounding box center [1142, 46] width 751 height 61
click at [1490, 54] on div at bounding box center [1479, 50] width 43 height 19
click at [1102, 15] on form at bounding box center [1067, 24] width 170 height 20
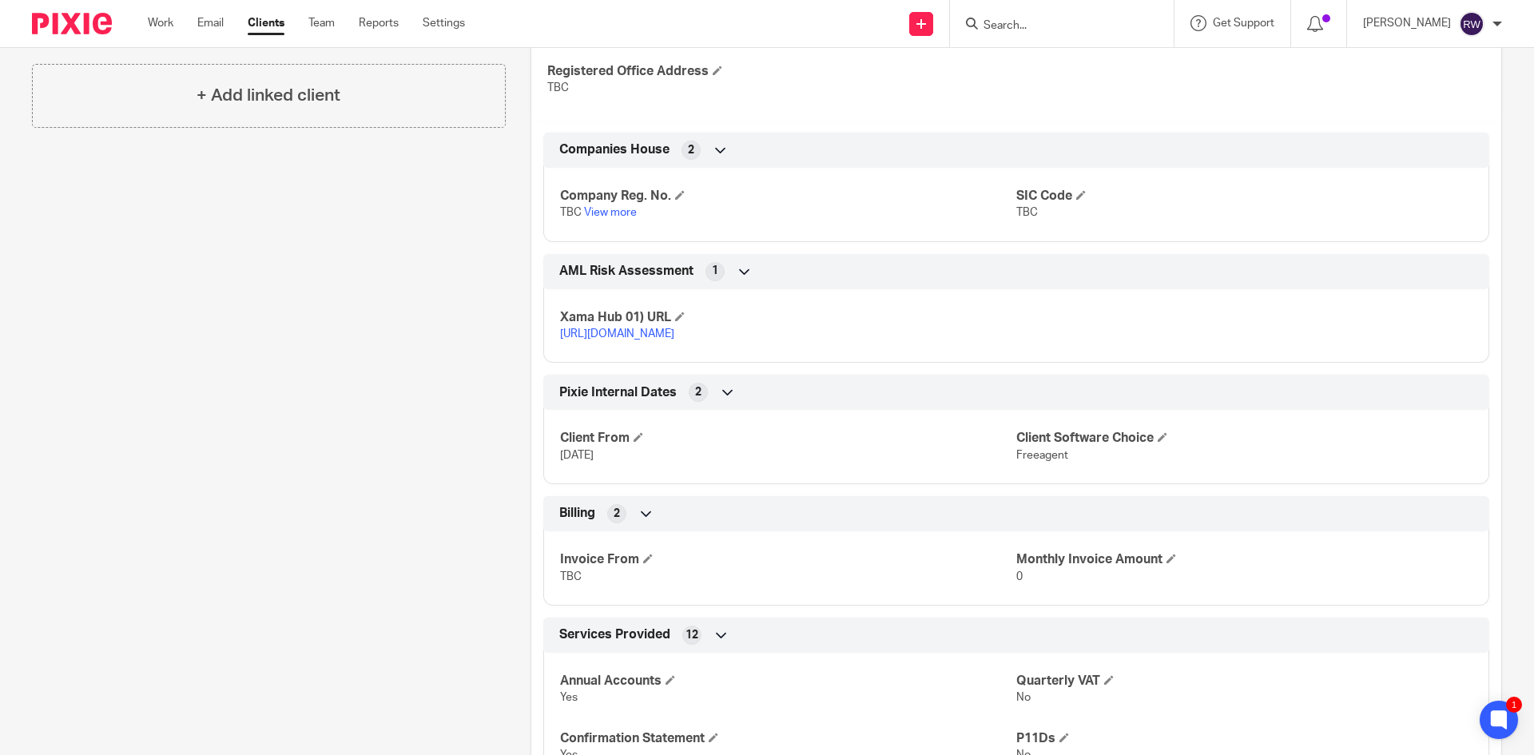
click at [1099, 18] on form at bounding box center [1067, 24] width 170 height 20
click at [1090, 30] on input "Search" at bounding box center [1054, 26] width 144 height 14
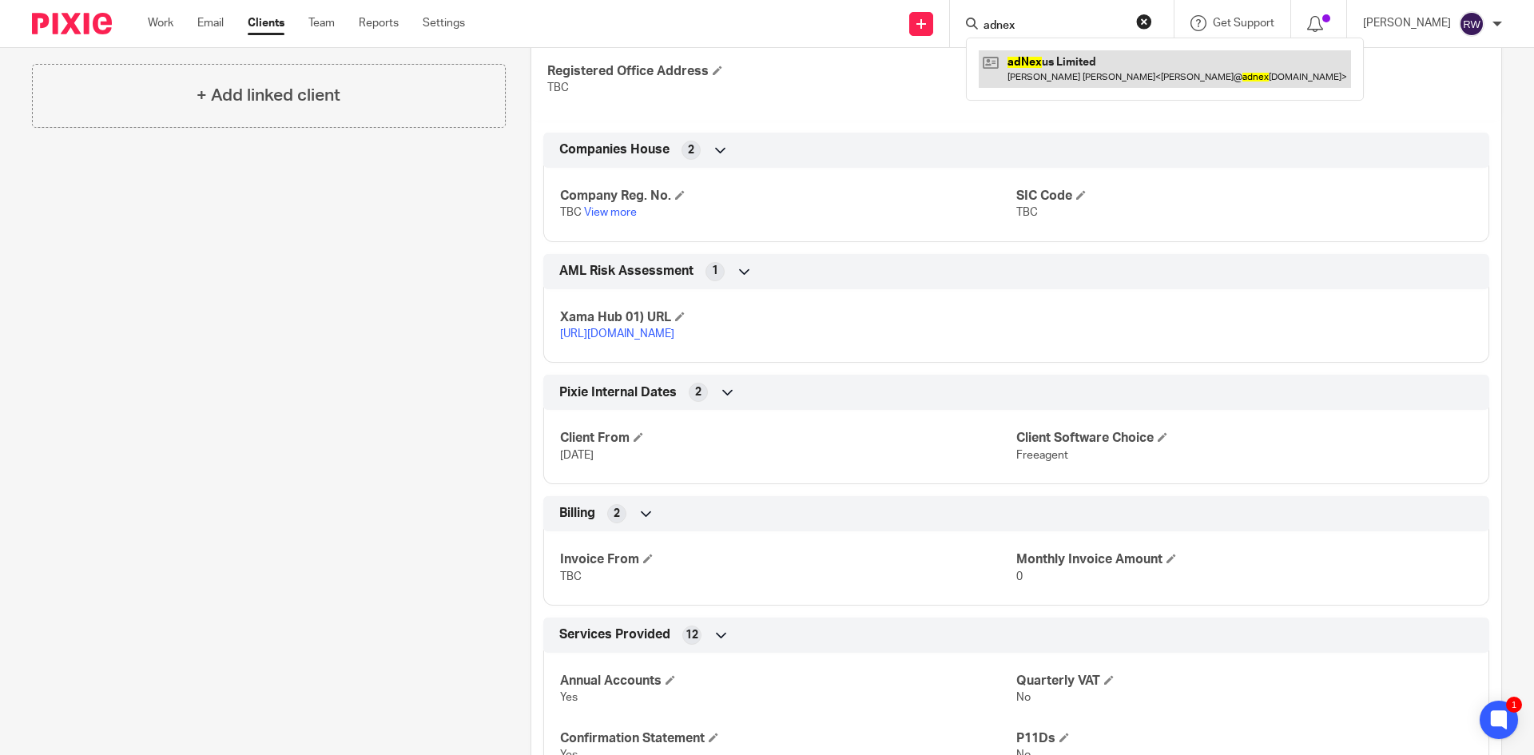
type input "adnex"
click at [1089, 61] on link at bounding box center [1165, 68] width 372 height 37
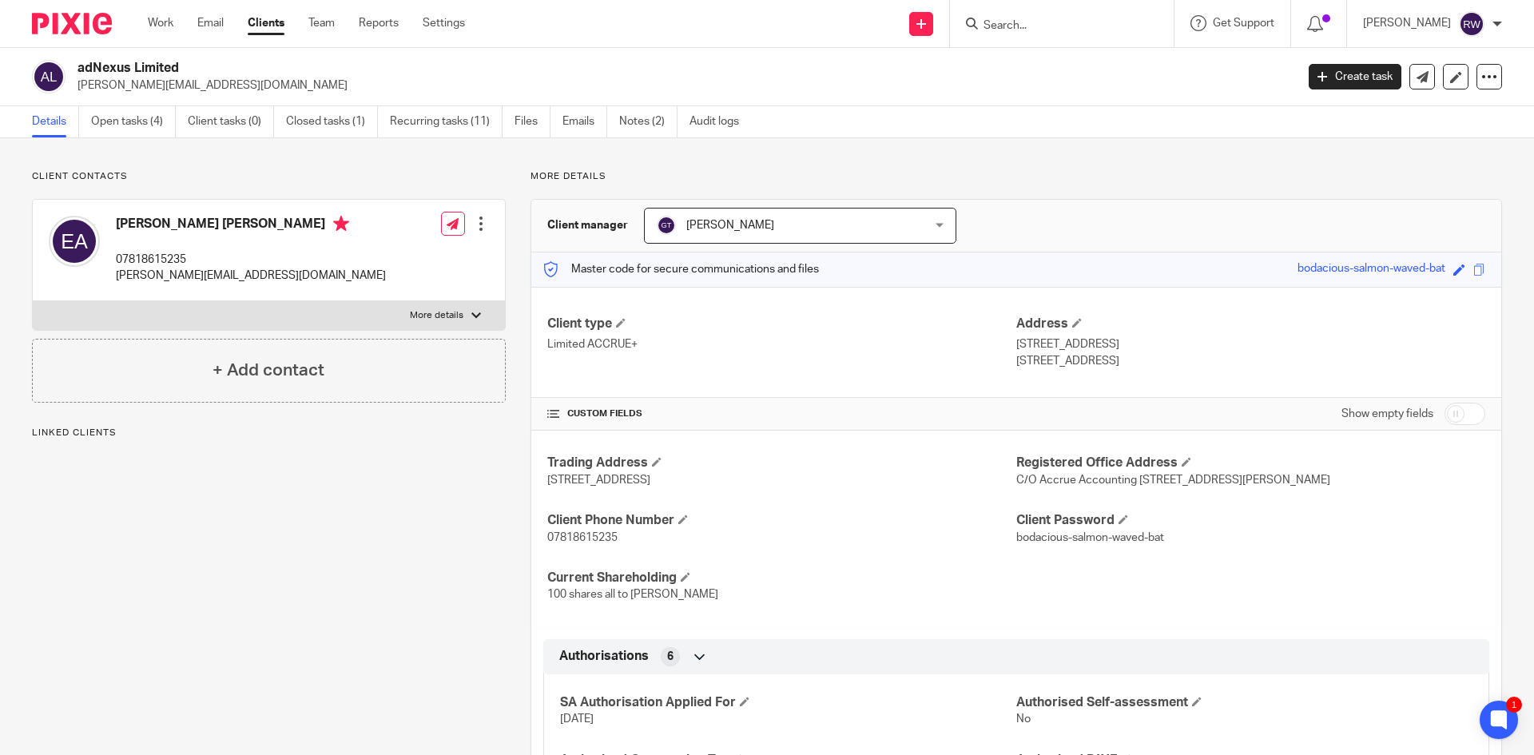
drag, startPoint x: 186, startPoint y: 71, endPoint x: 77, endPoint y: 57, distance: 109.6
click at [77, 57] on div "adNexus Limited elena@adnexus.consulting Create task Update from Companies Hous…" at bounding box center [767, 77] width 1534 height 58
copy h2 "adNexus Limited"
click at [1057, 30] on input "Search" at bounding box center [1054, 26] width 144 height 14
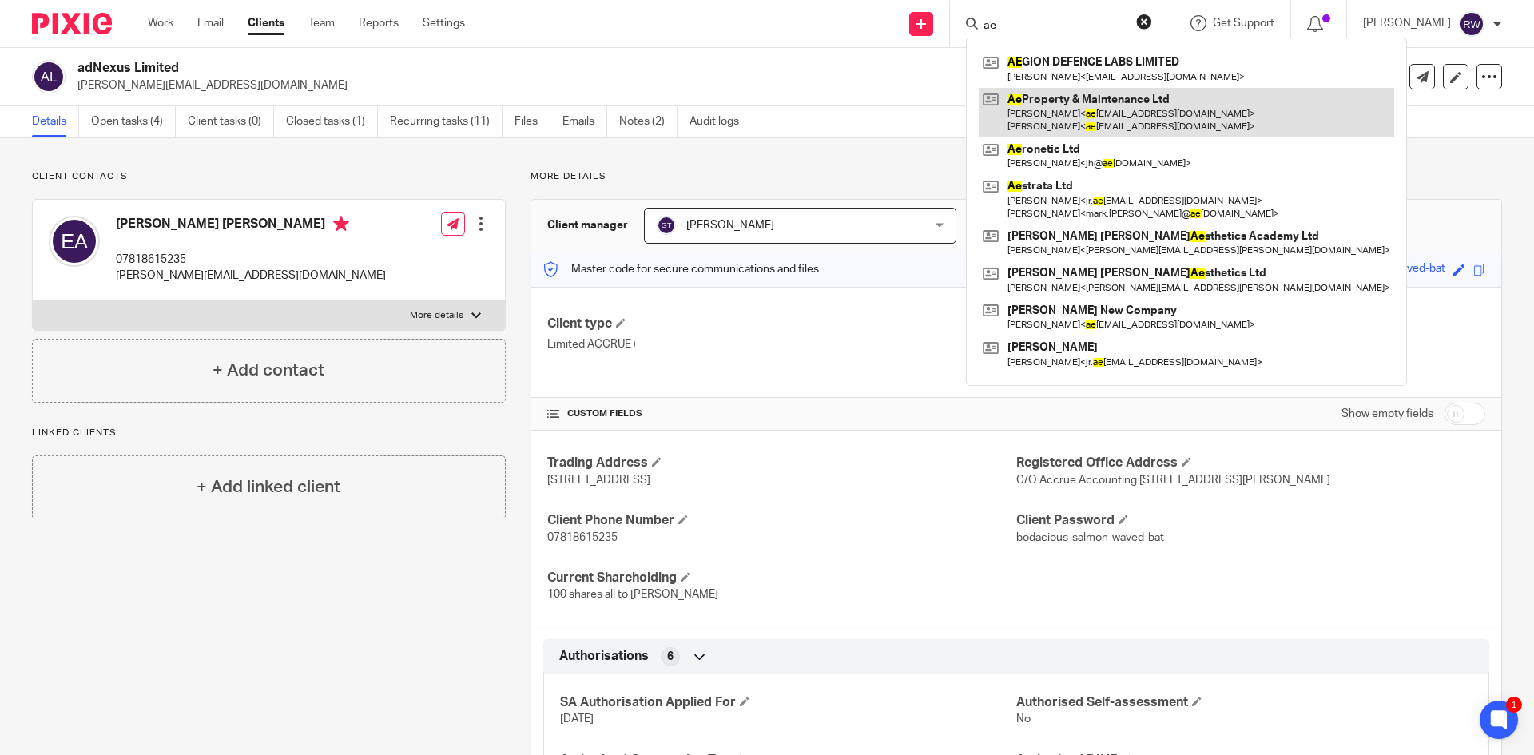
type input "ae"
click at [1087, 96] on link at bounding box center [1186, 113] width 415 height 50
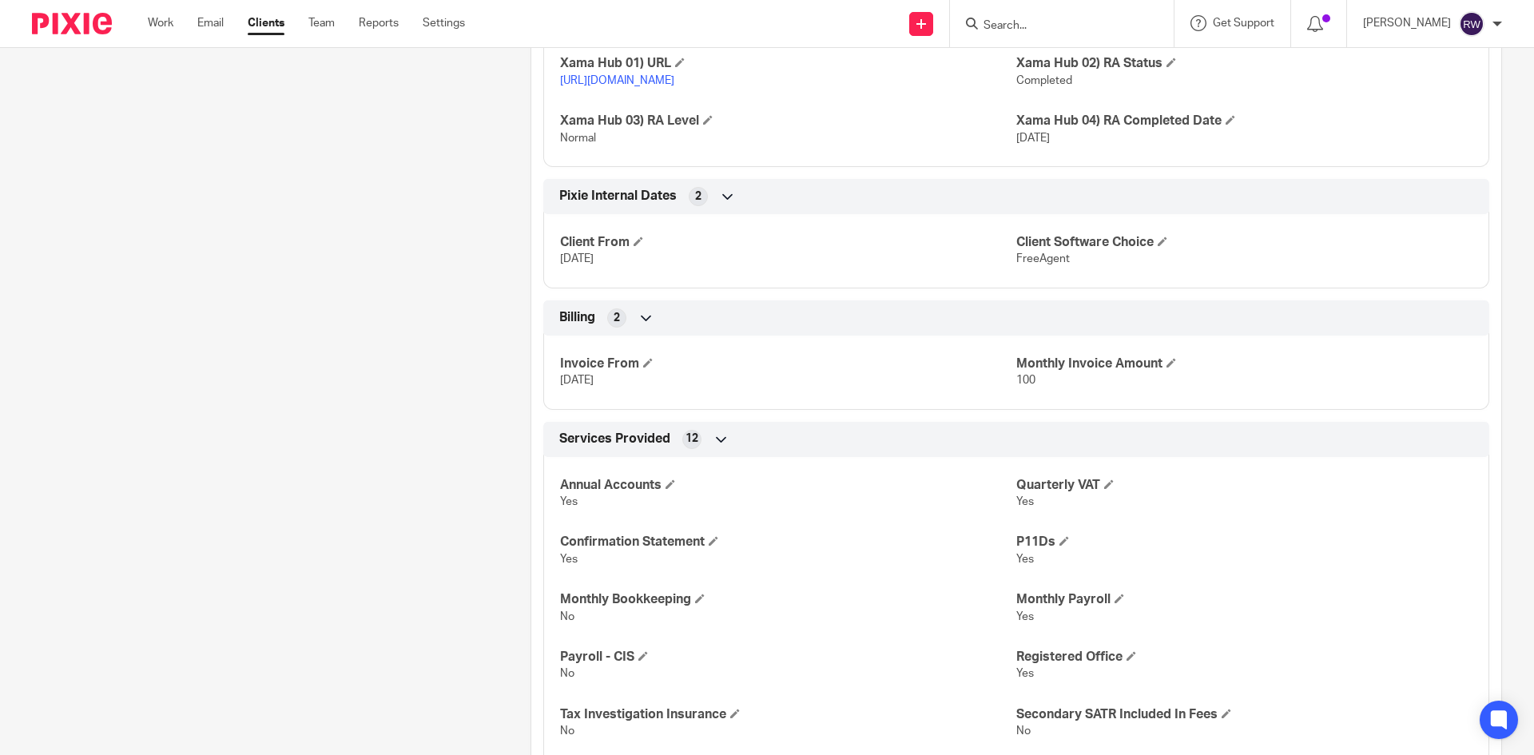
scroll to position [2157, 0]
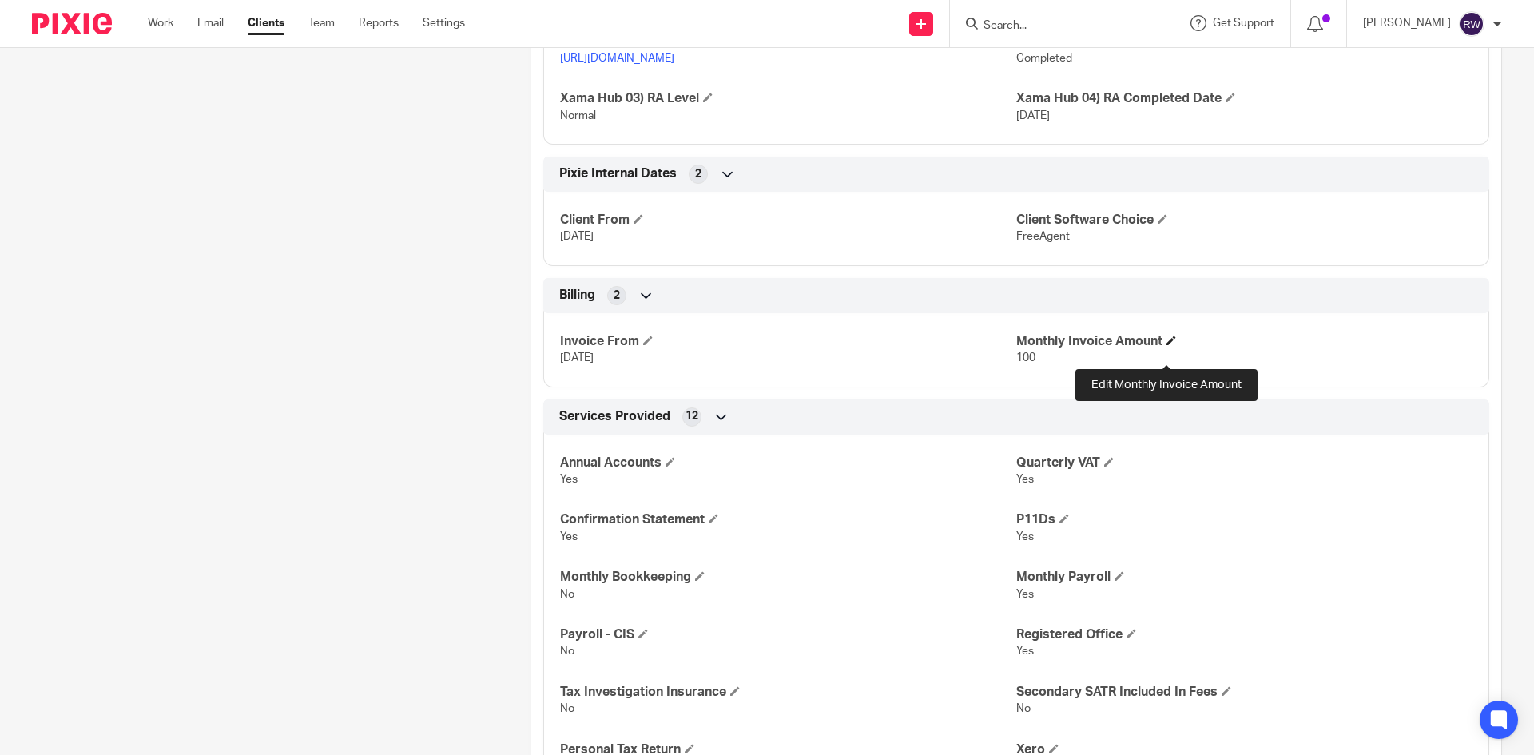
click at [1166, 345] on span at bounding box center [1171, 340] width 10 height 10
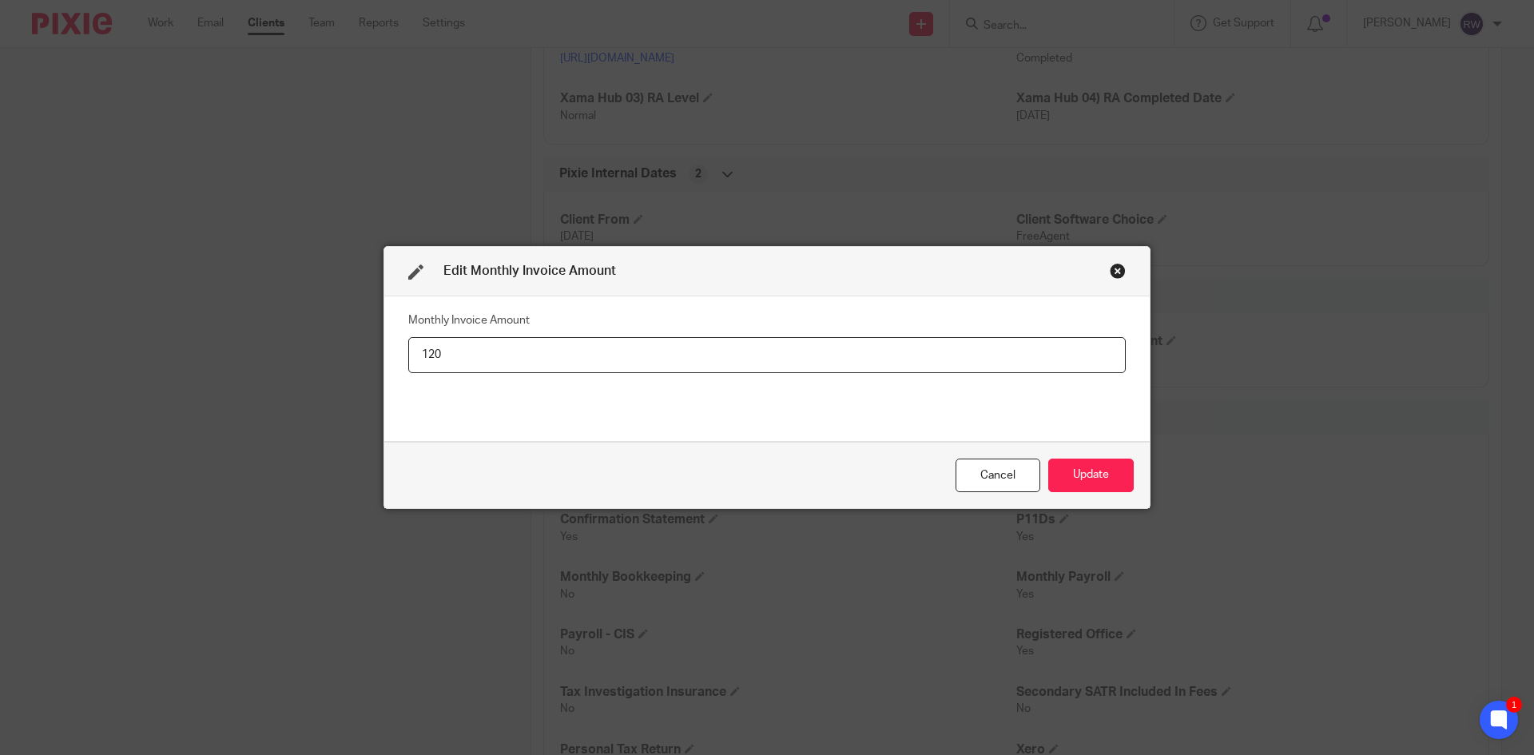
type input "120"
click at [1088, 473] on button "Update" at bounding box center [1090, 476] width 85 height 34
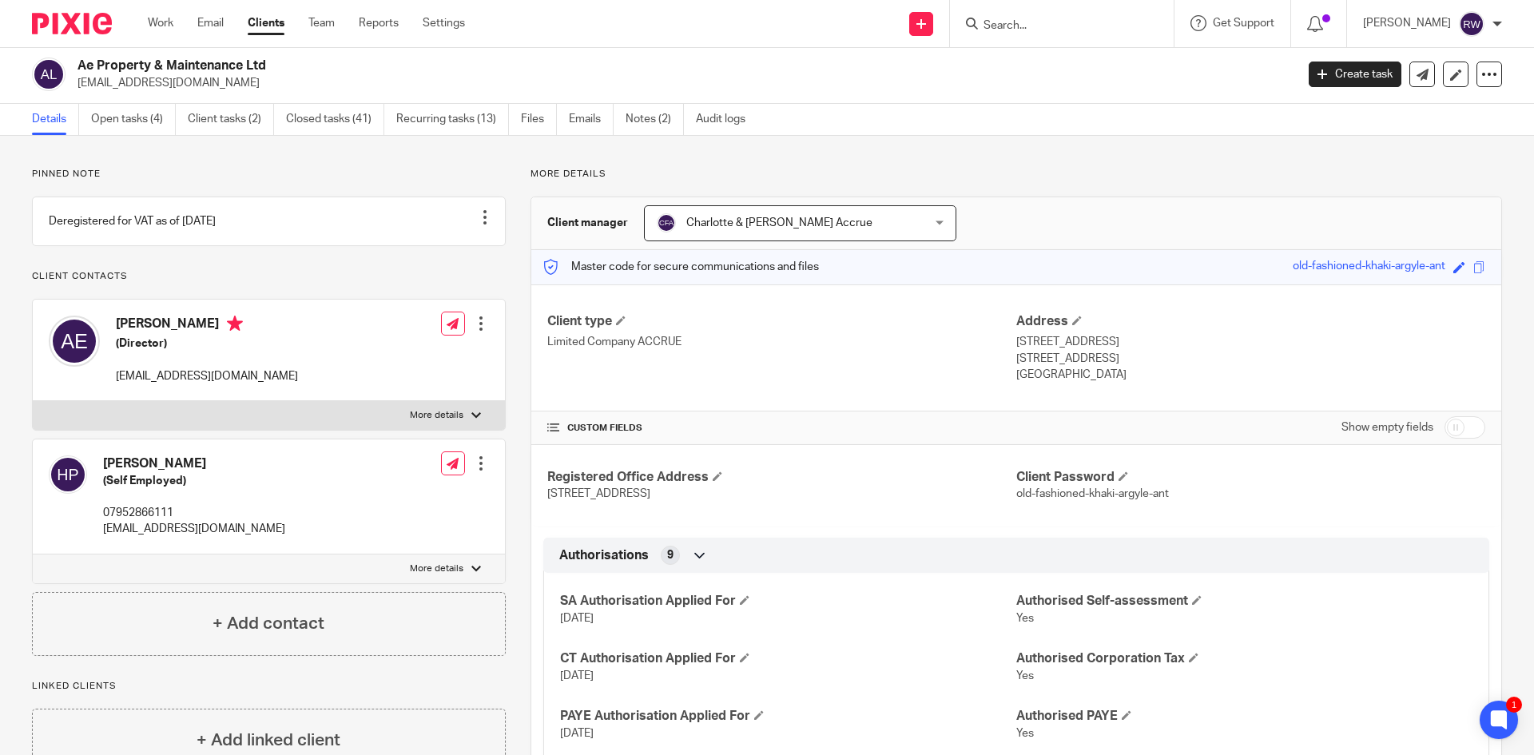
scroll to position [0, 0]
click at [1046, 27] on input "Search" at bounding box center [1054, 26] width 144 height 14
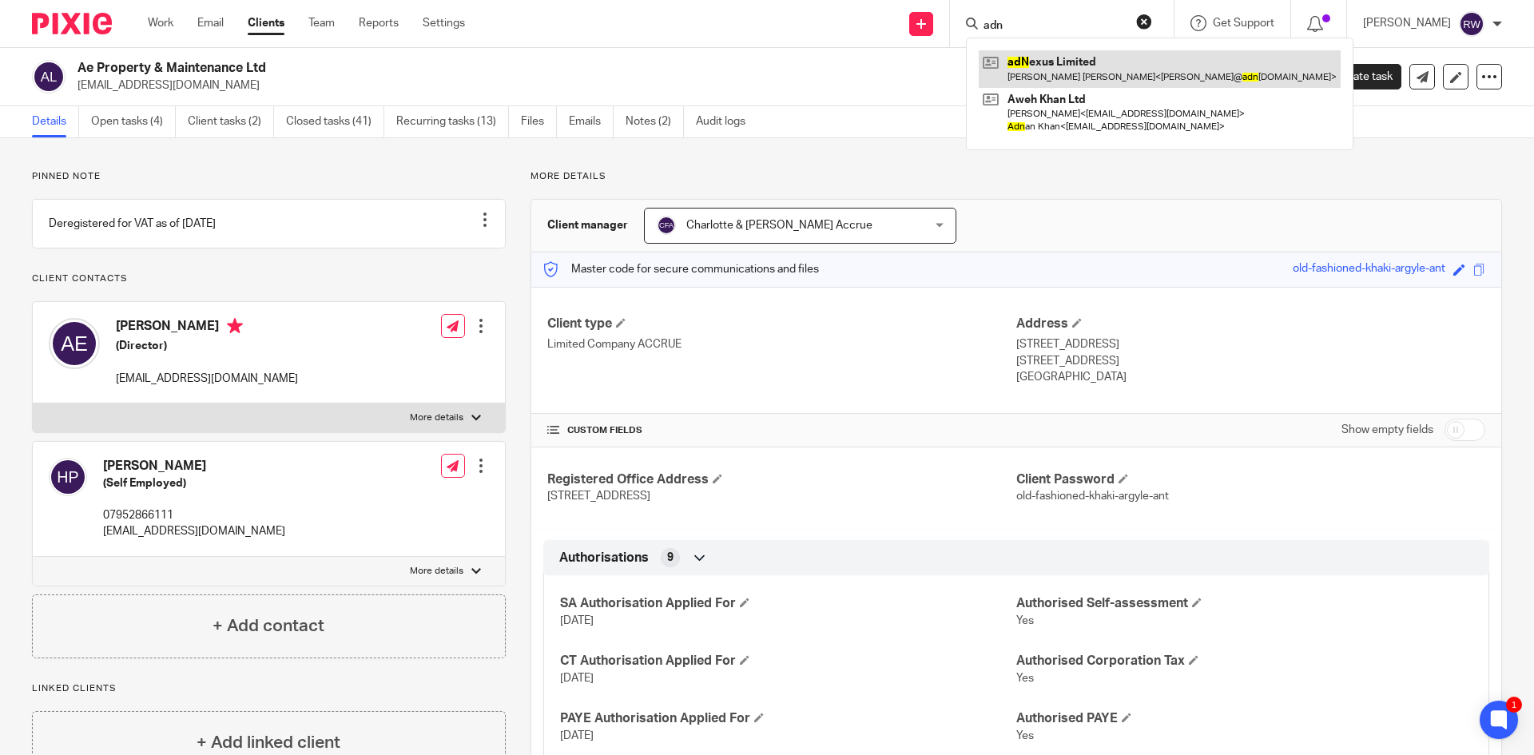
type input "adn"
click at [1050, 61] on link at bounding box center [1160, 68] width 362 height 37
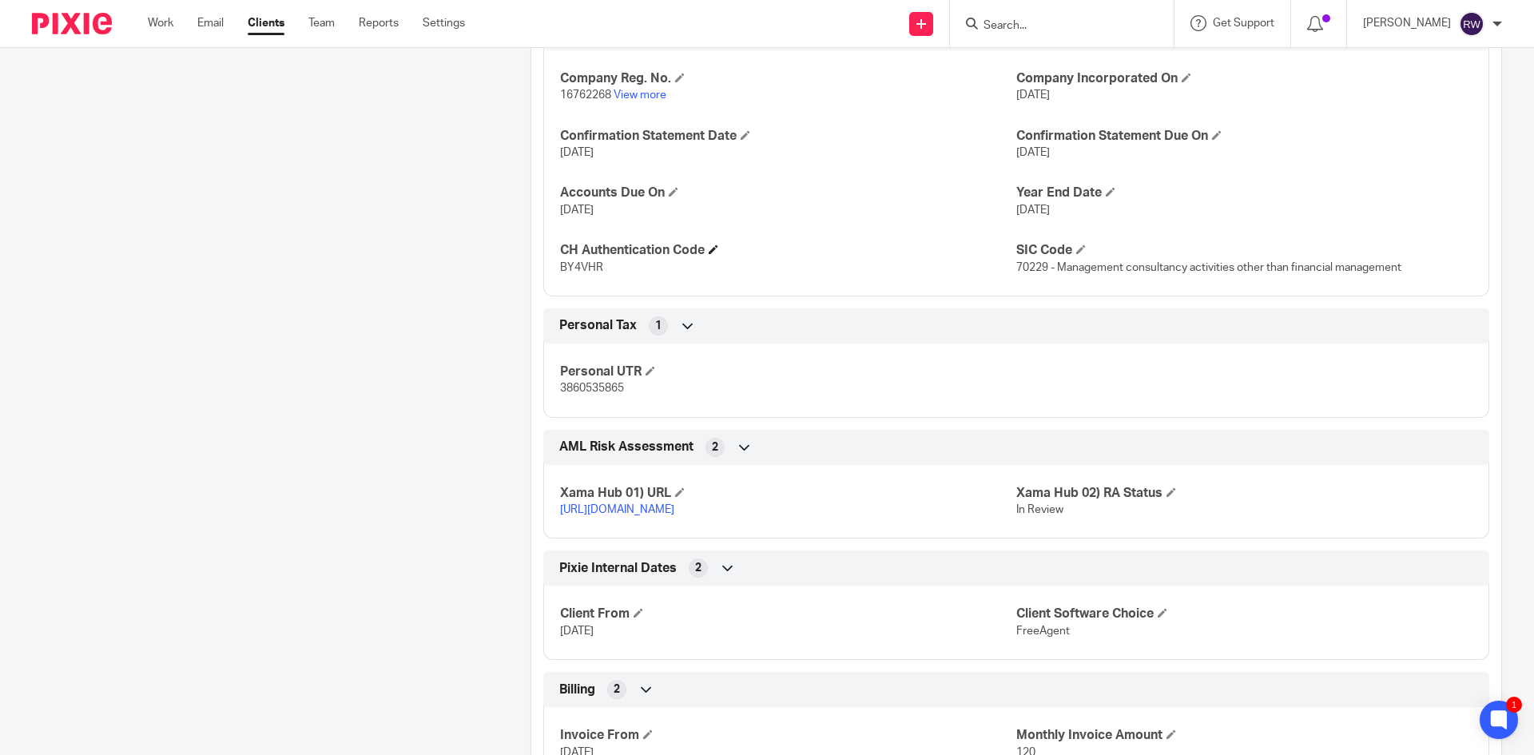
scroll to position [1518, 0]
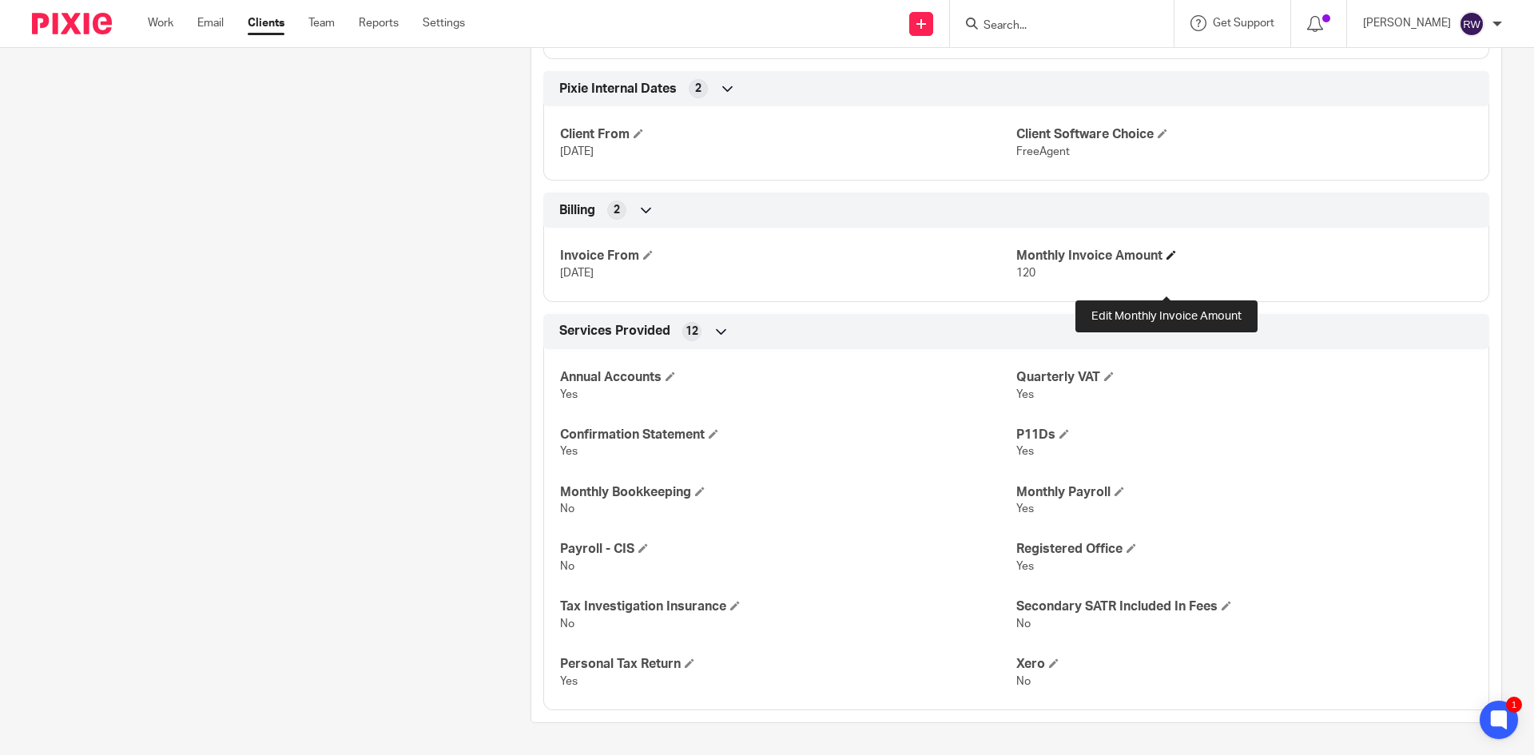
click at [1169, 260] on span at bounding box center [1171, 255] width 10 height 10
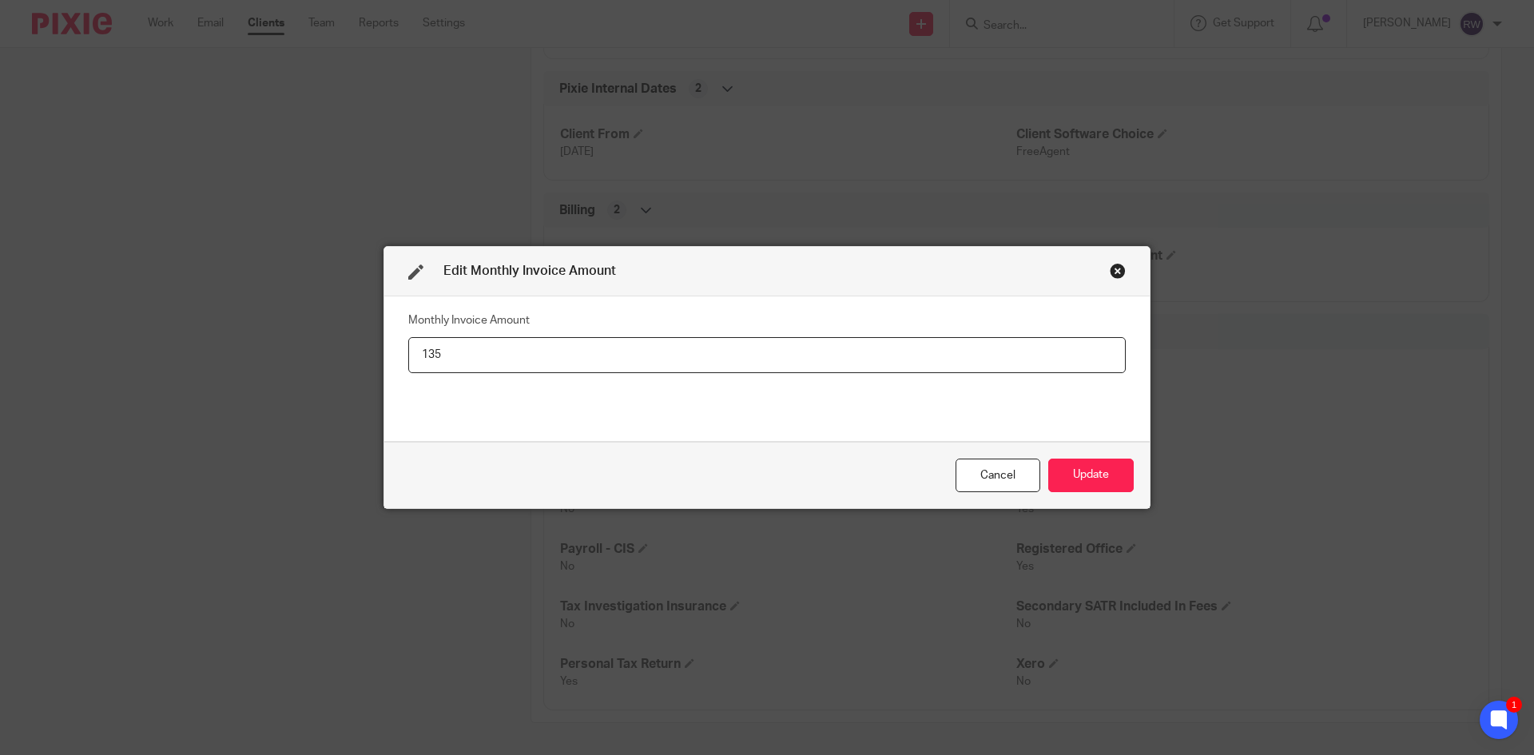
type input "135"
click at [1089, 462] on button "Update" at bounding box center [1090, 476] width 85 height 34
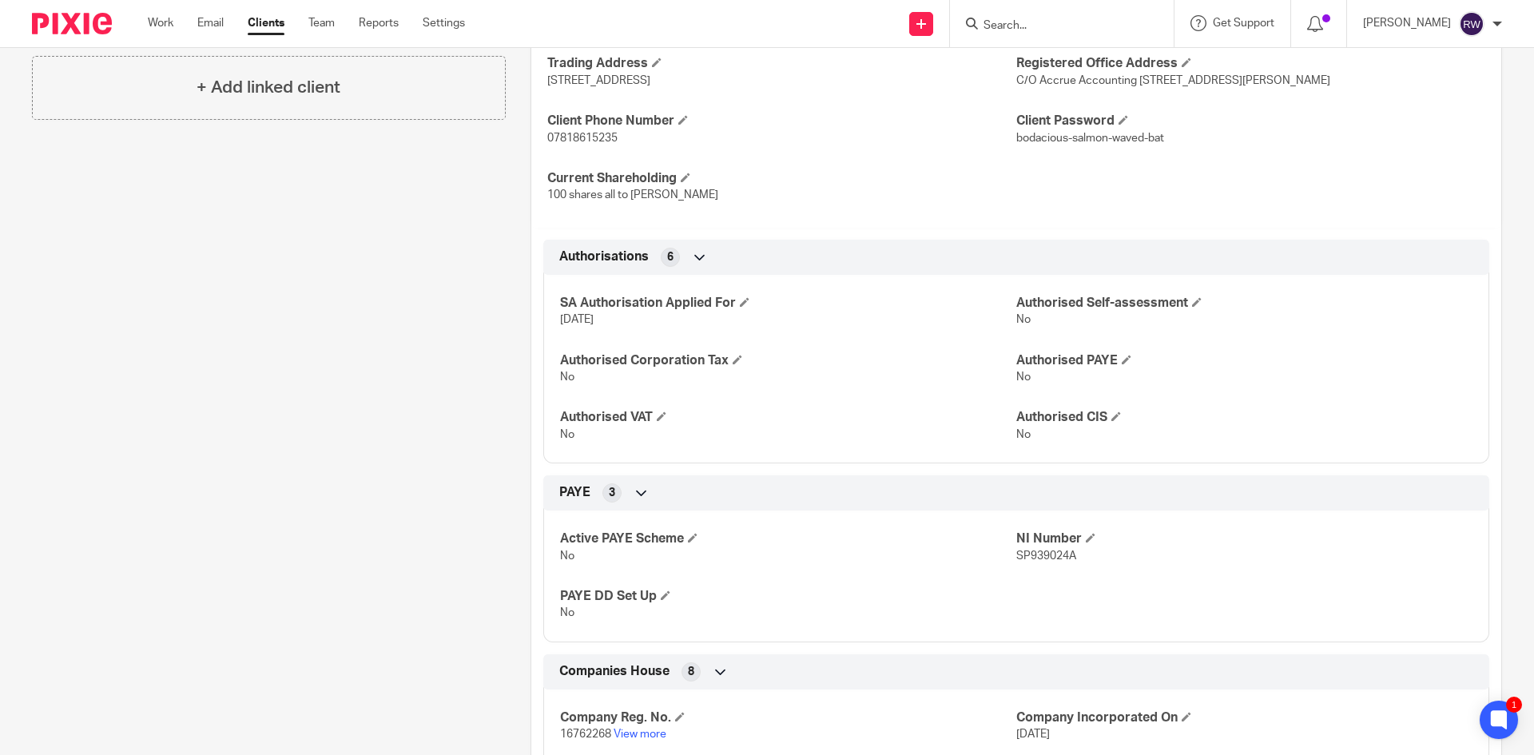
scroll to position [0, 0]
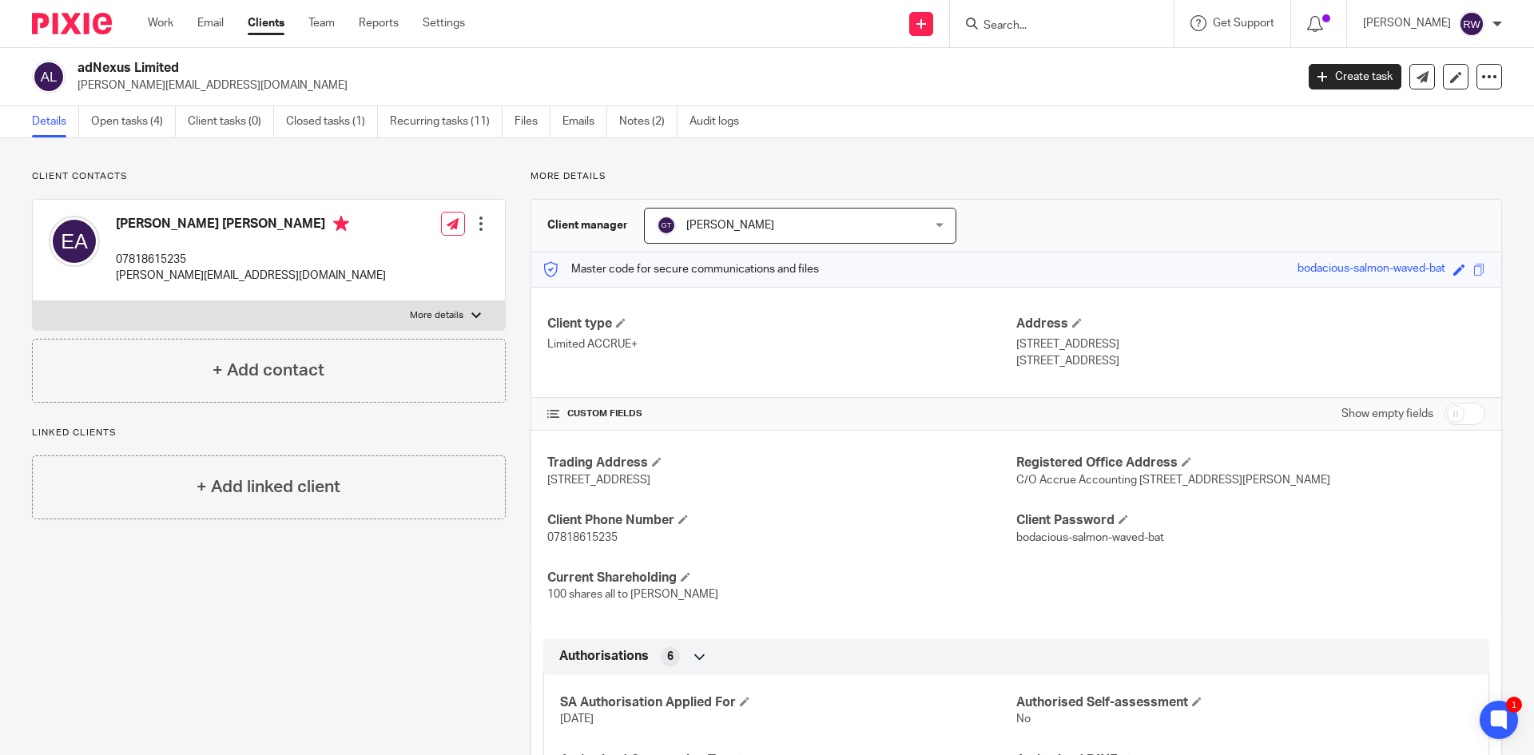
click at [1049, 26] on input "Search" at bounding box center [1054, 26] width 144 height 14
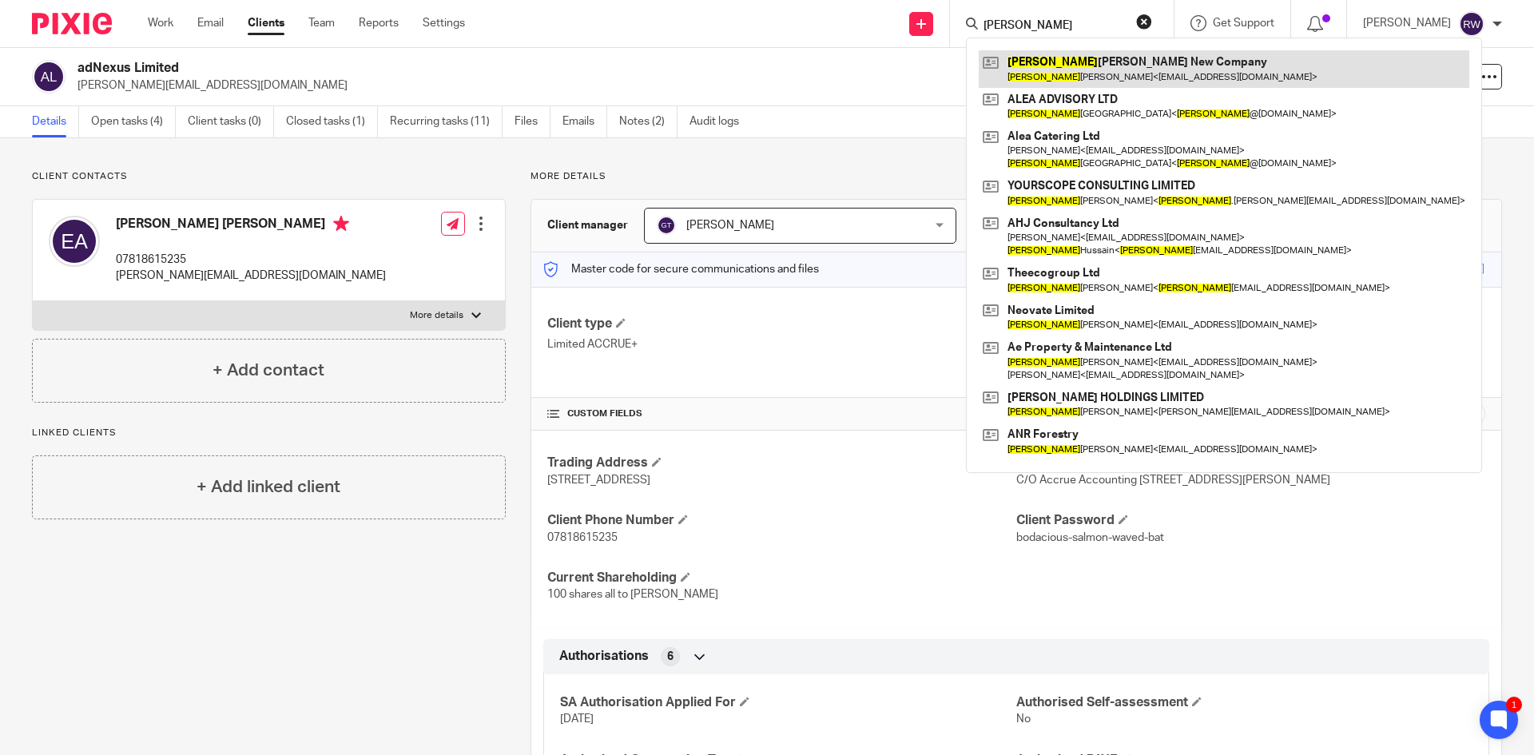
type input "adam"
click at [1070, 74] on link at bounding box center [1224, 68] width 490 height 37
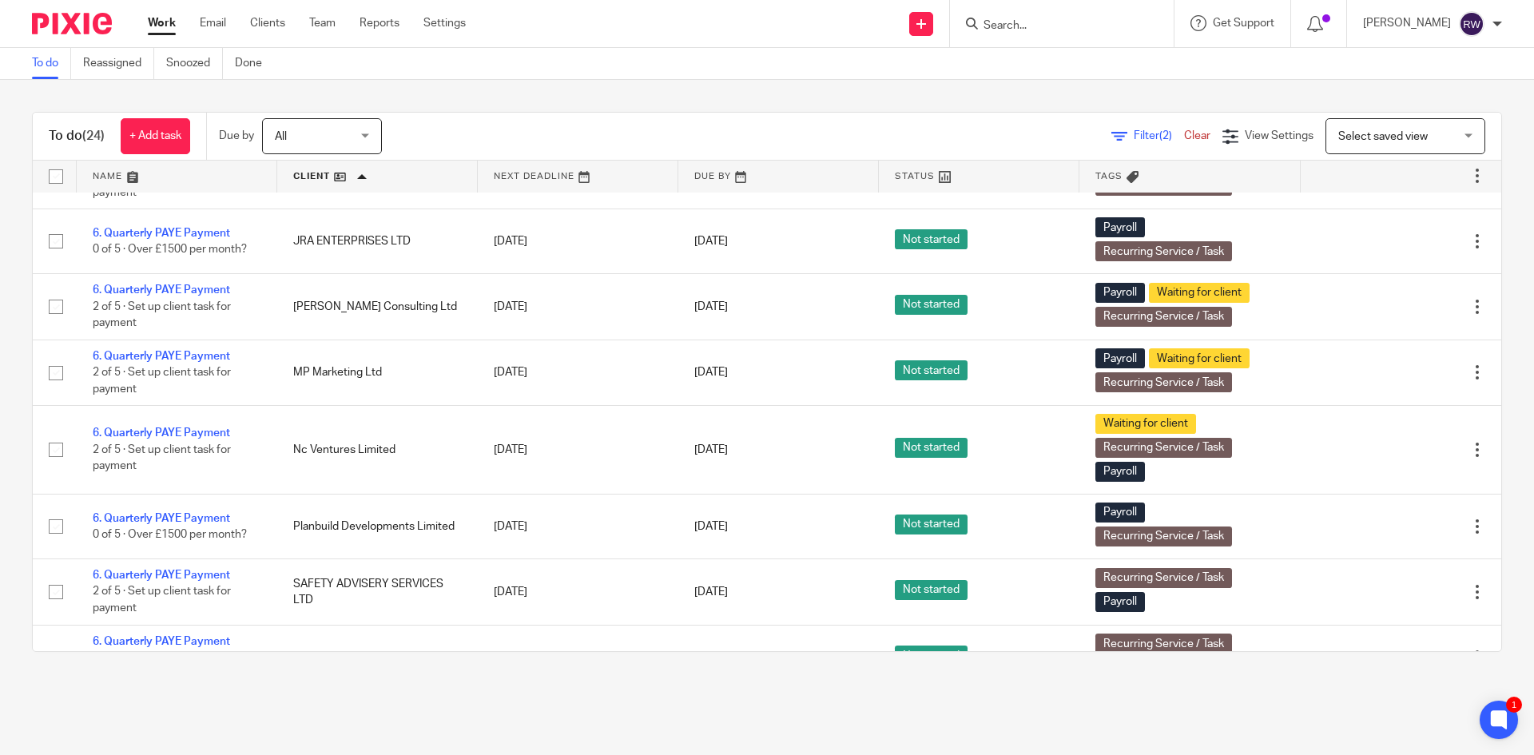
scroll to position [1161, 0]
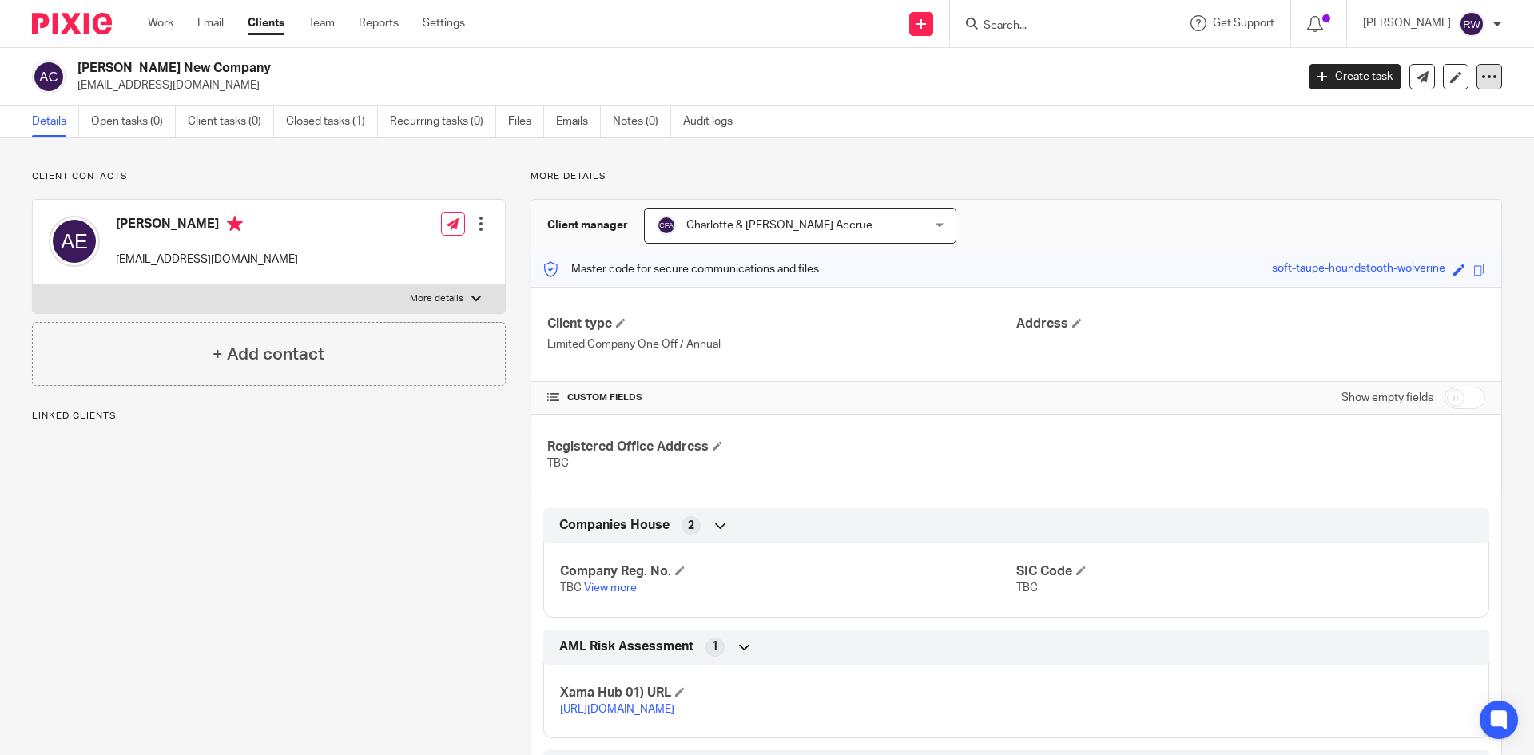
click at [1481, 84] on icon at bounding box center [1489, 77] width 16 height 16
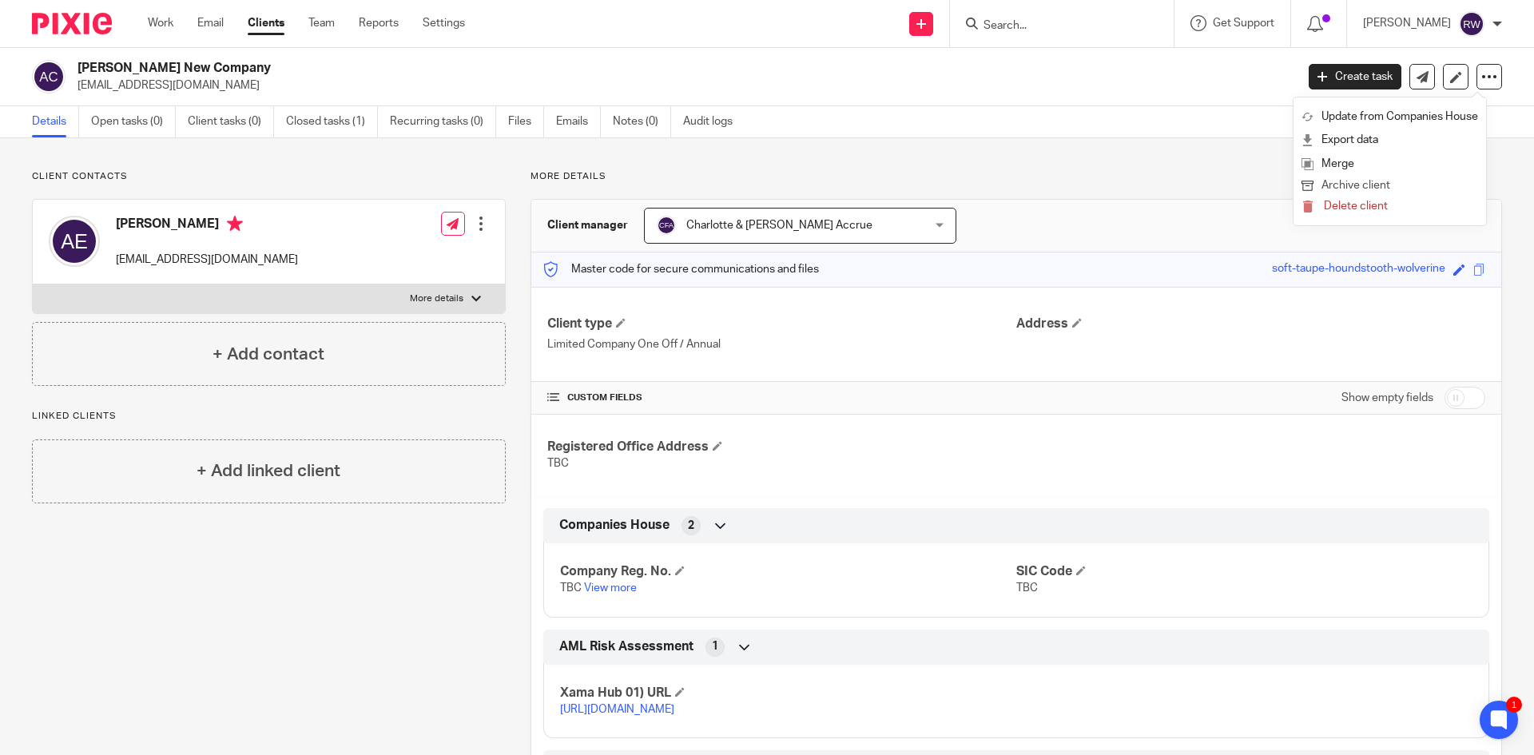
click at [1368, 184] on button "Archive client" at bounding box center [1389, 186] width 177 height 21
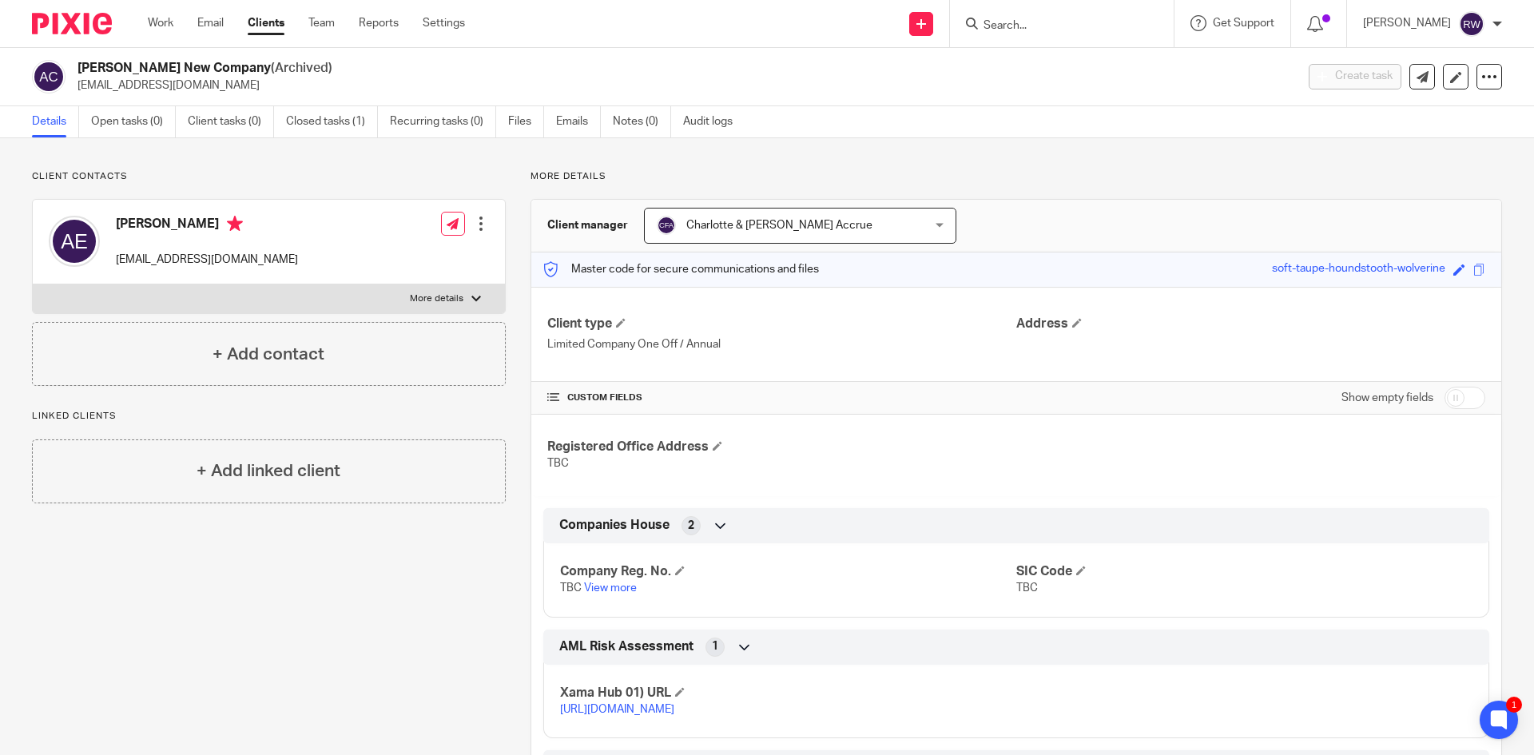
click at [1017, 27] on input "Search" at bounding box center [1054, 26] width 144 height 14
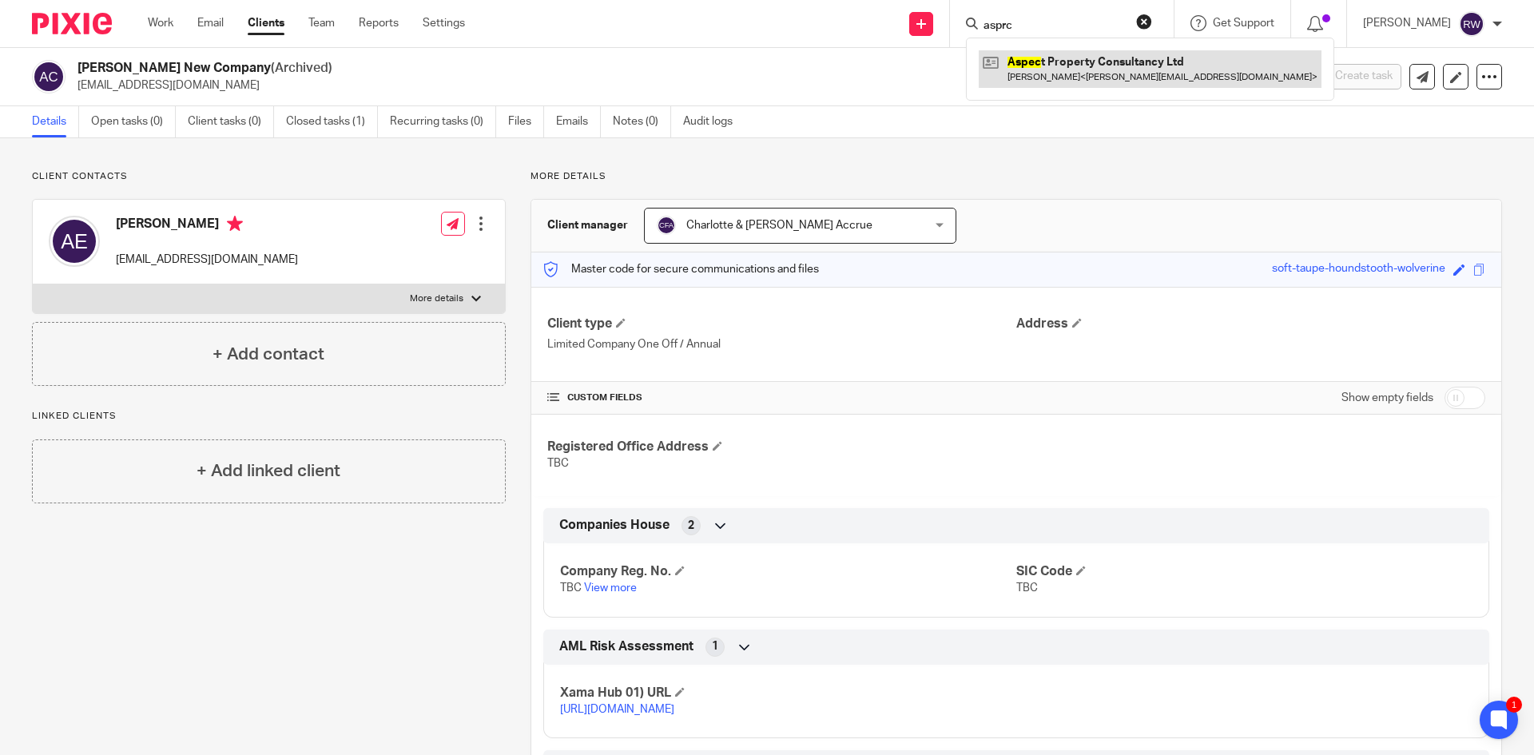
type input "asprc"
click at [1062, 61] on link at bounding box center [1150, 68] width 343 height 37
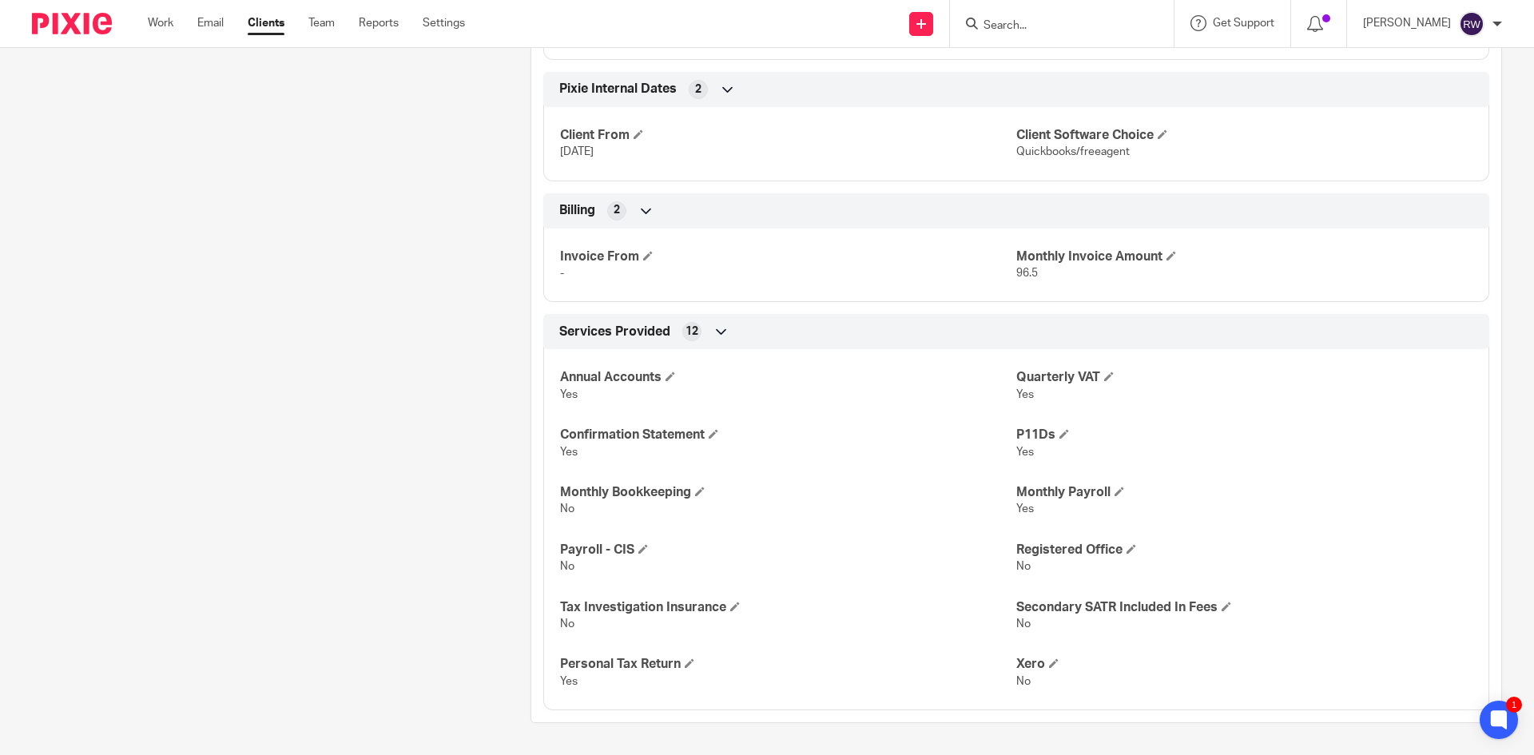
scroll to position [2511, 0]
click at [1169, 256] on span at bounding box center [1171, 256] width 10 height 10
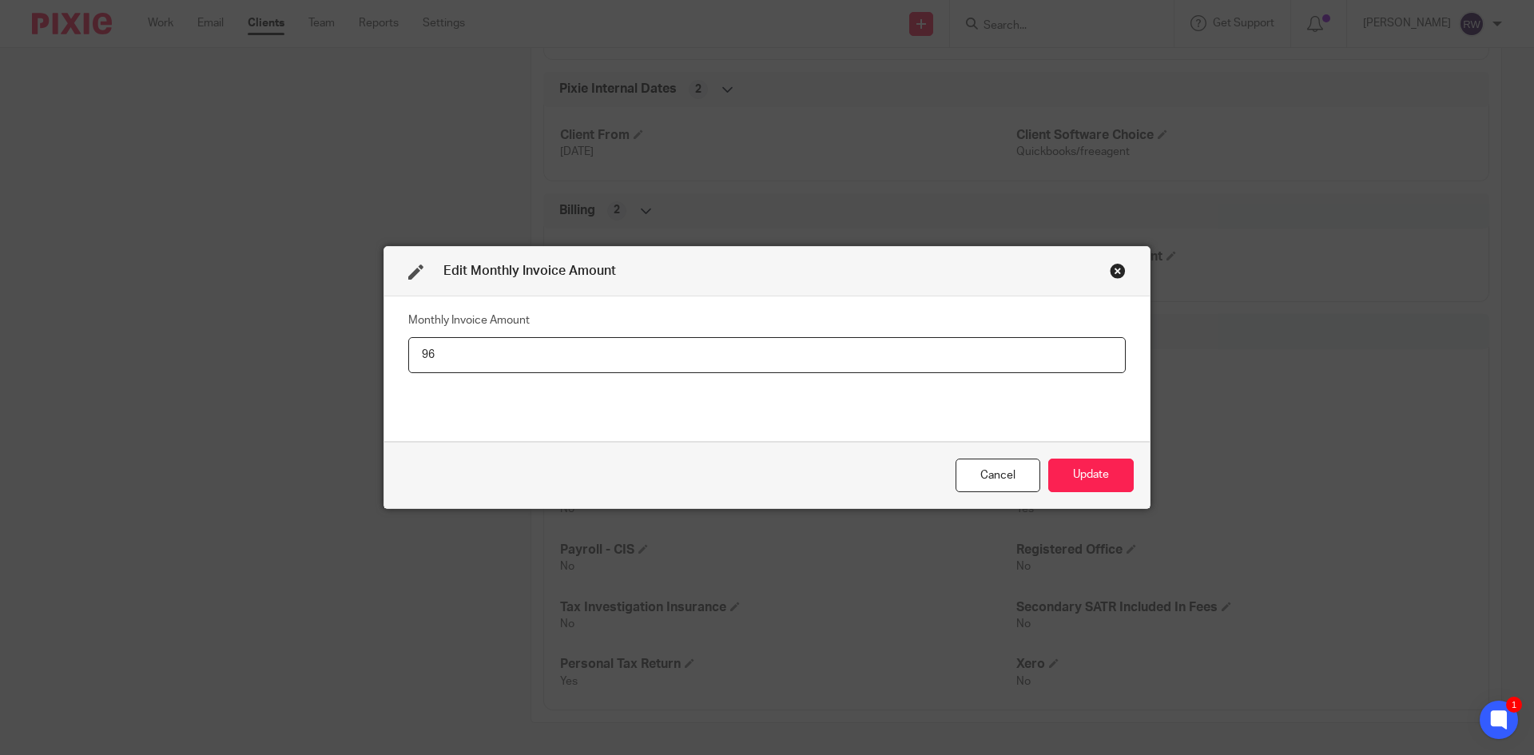
type input "9"
type input "105"
click at [1098, 463] on button "Update" at bounding box center [1090, 476] width 85 height 34
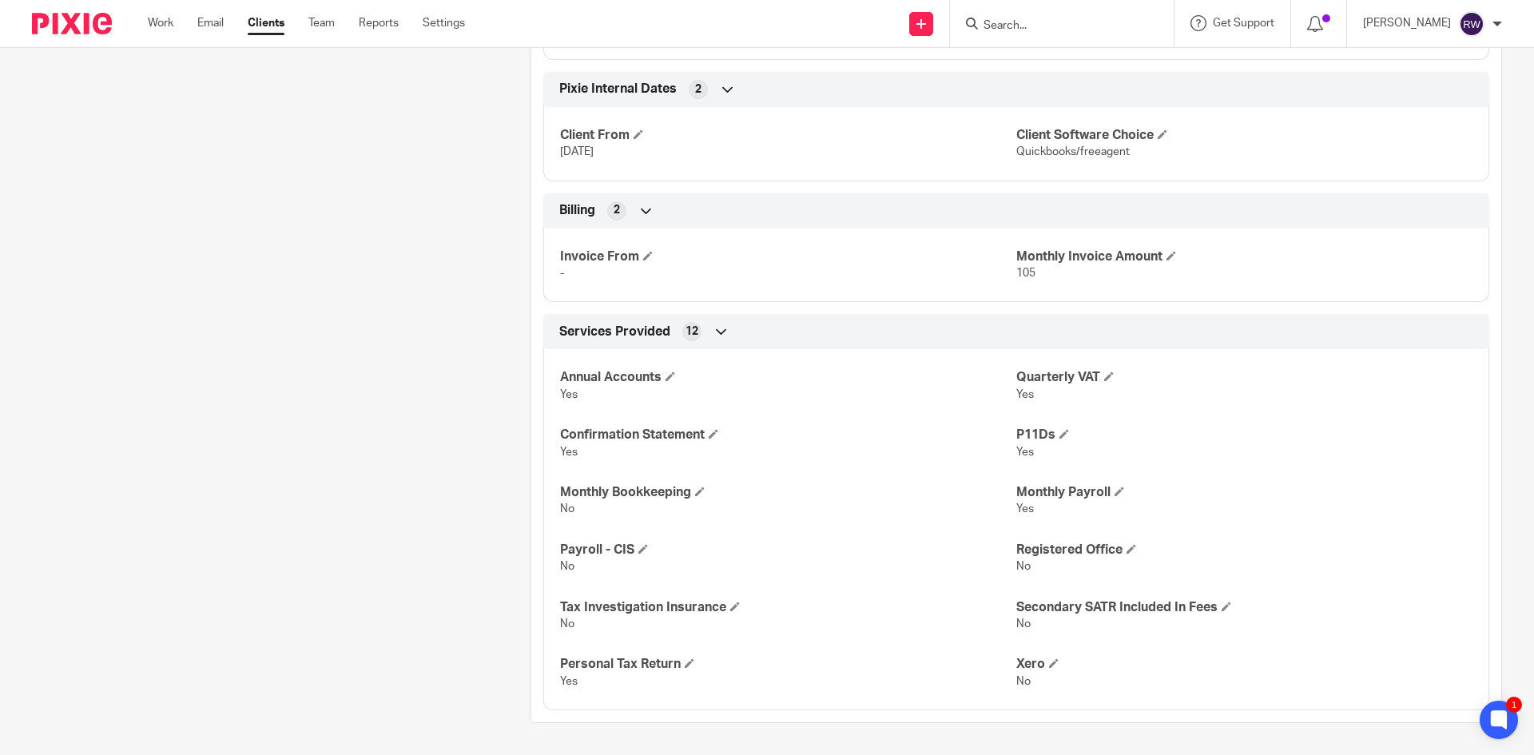
click at [1030, 32] on input "Search" at bounding box center [1054, 26] width 144 height 14
type input "wingf"
click at [1090, 60] on link at bounding box center [1133, 68] width 308 height 37
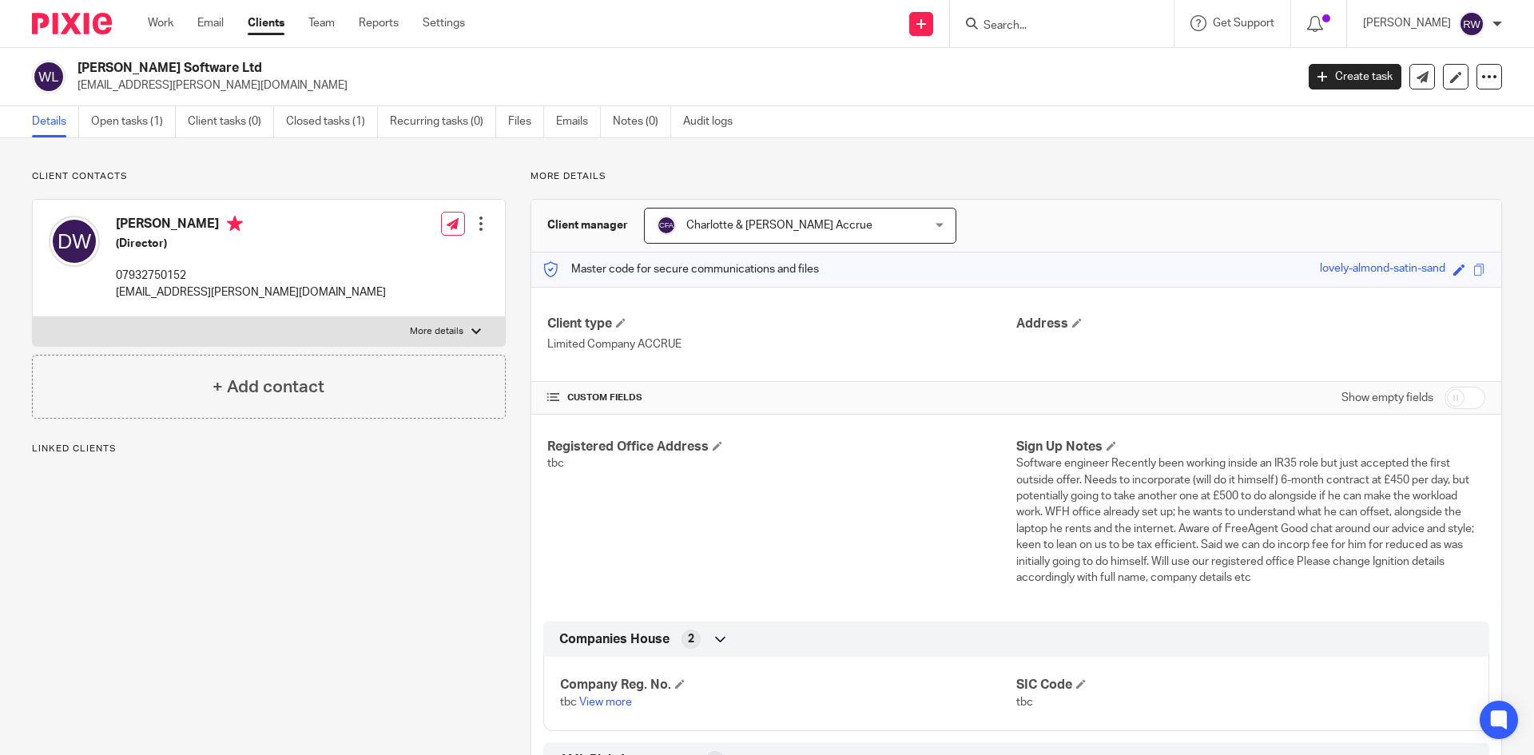
drag, startPoint x: 222, startPoint y: 69, endPoint x: 66, endPoint y: 67, distance: 156.6
click at [66, 67] on div "Wingfield Software Ltd dom.j.wingfield@gmail.com" at bounding box center [658, 77] width 1252 height 34
copy div "Wingfield Software Ltd"
click at [1032, 22] on input "Search" at bounding box center [1054, 26] width 144 height 14
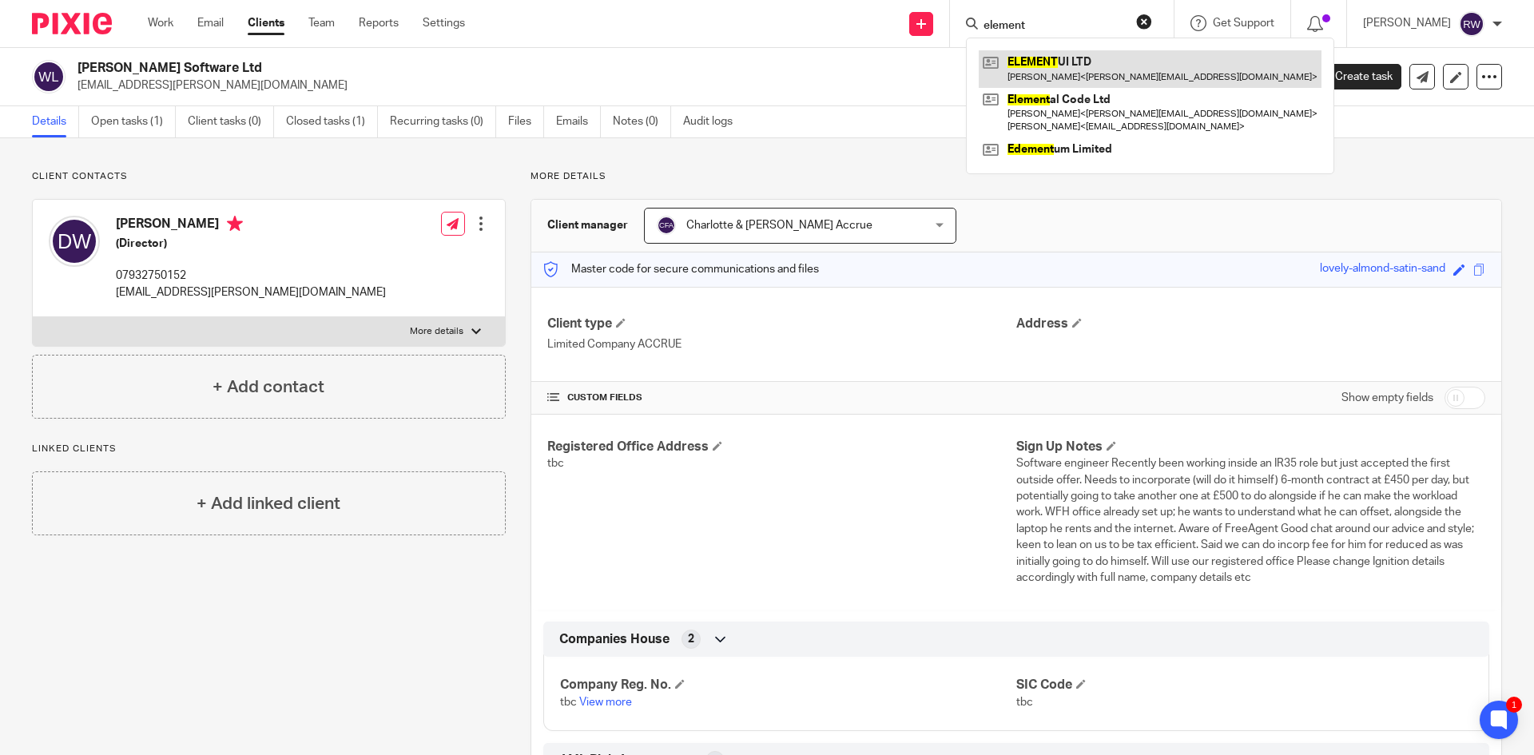
type input "element"
click at [1044, 79] on link at bounding box center [1150, 68] width 343 height 37
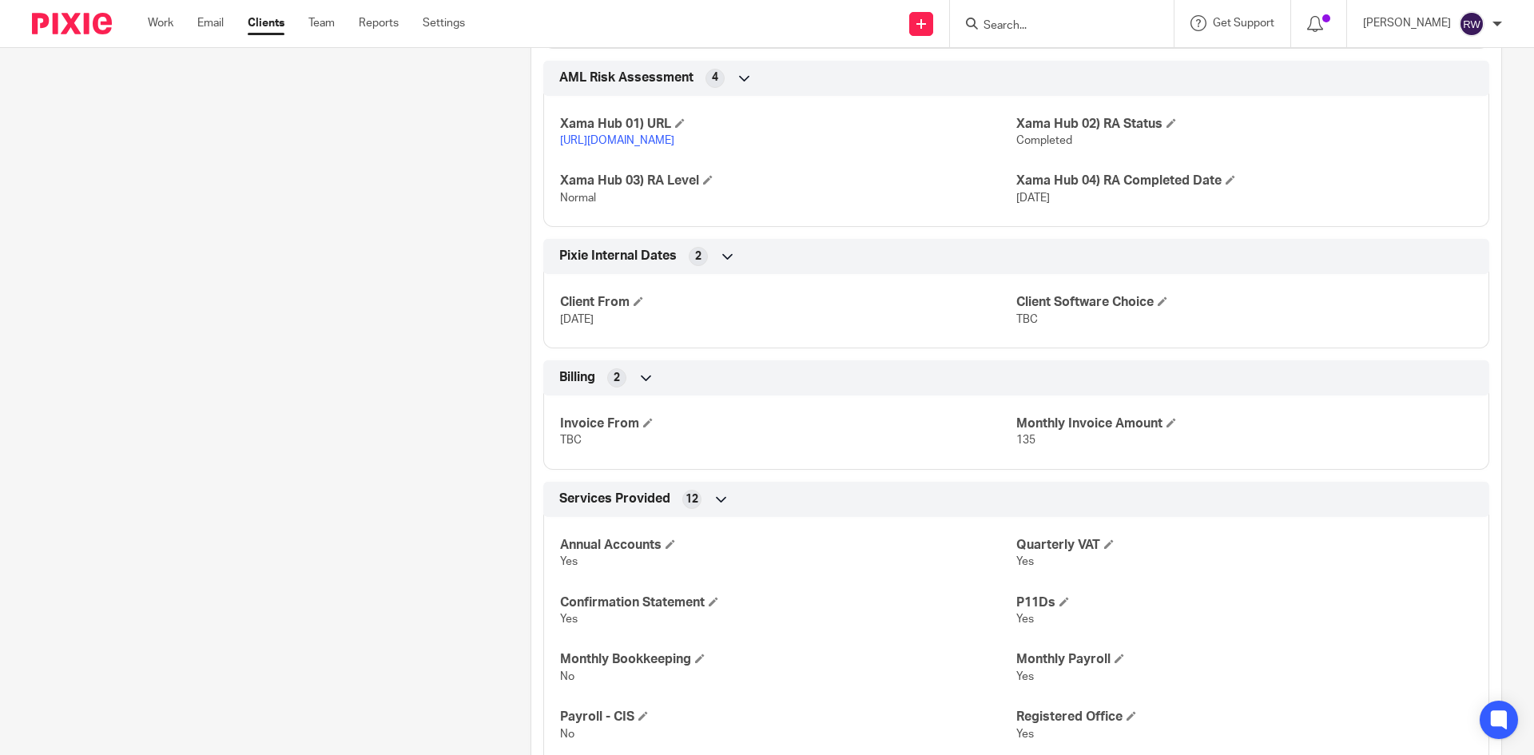
scroll to position [1757, 0]
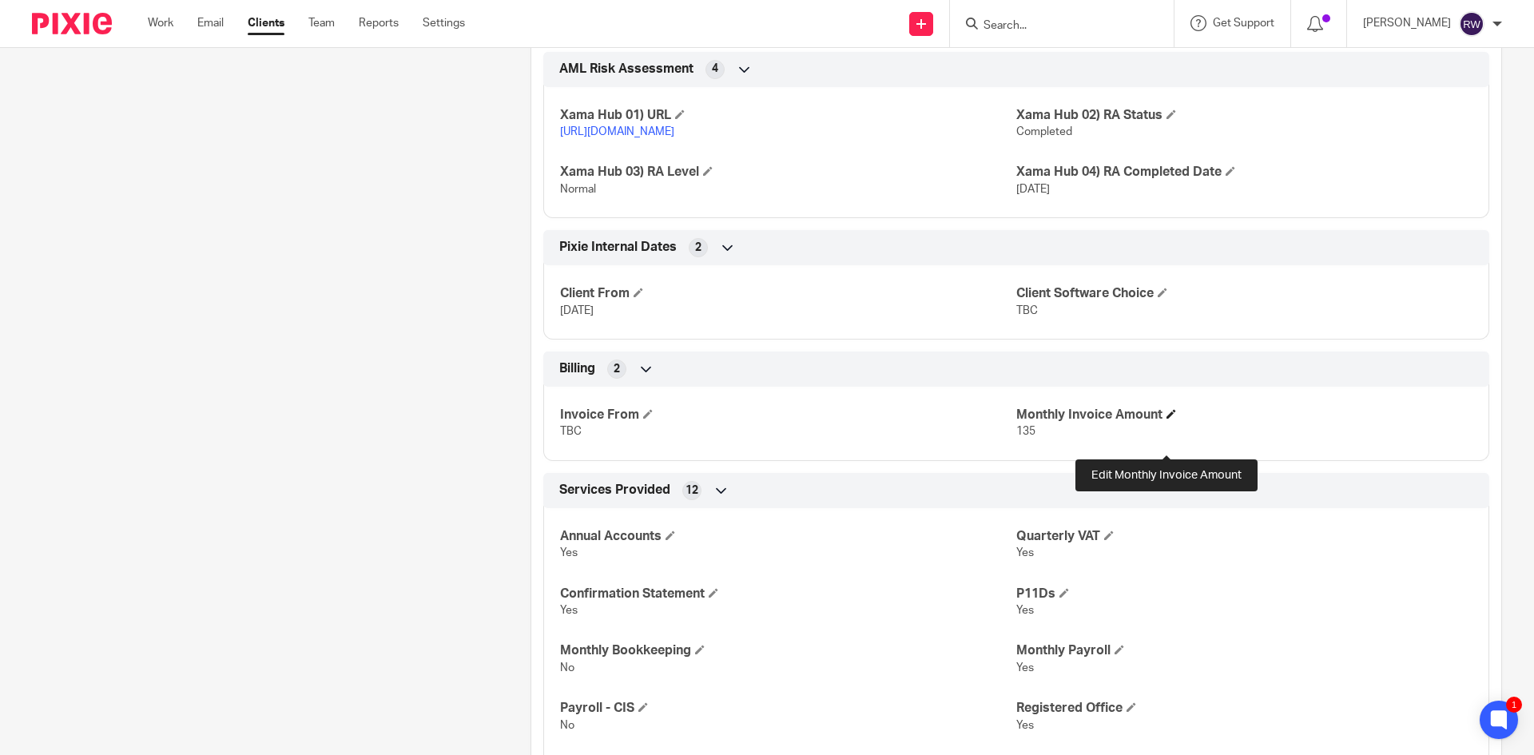
click at [1166, 419] on span at bounding box center [1171, 414] width 10 height 10
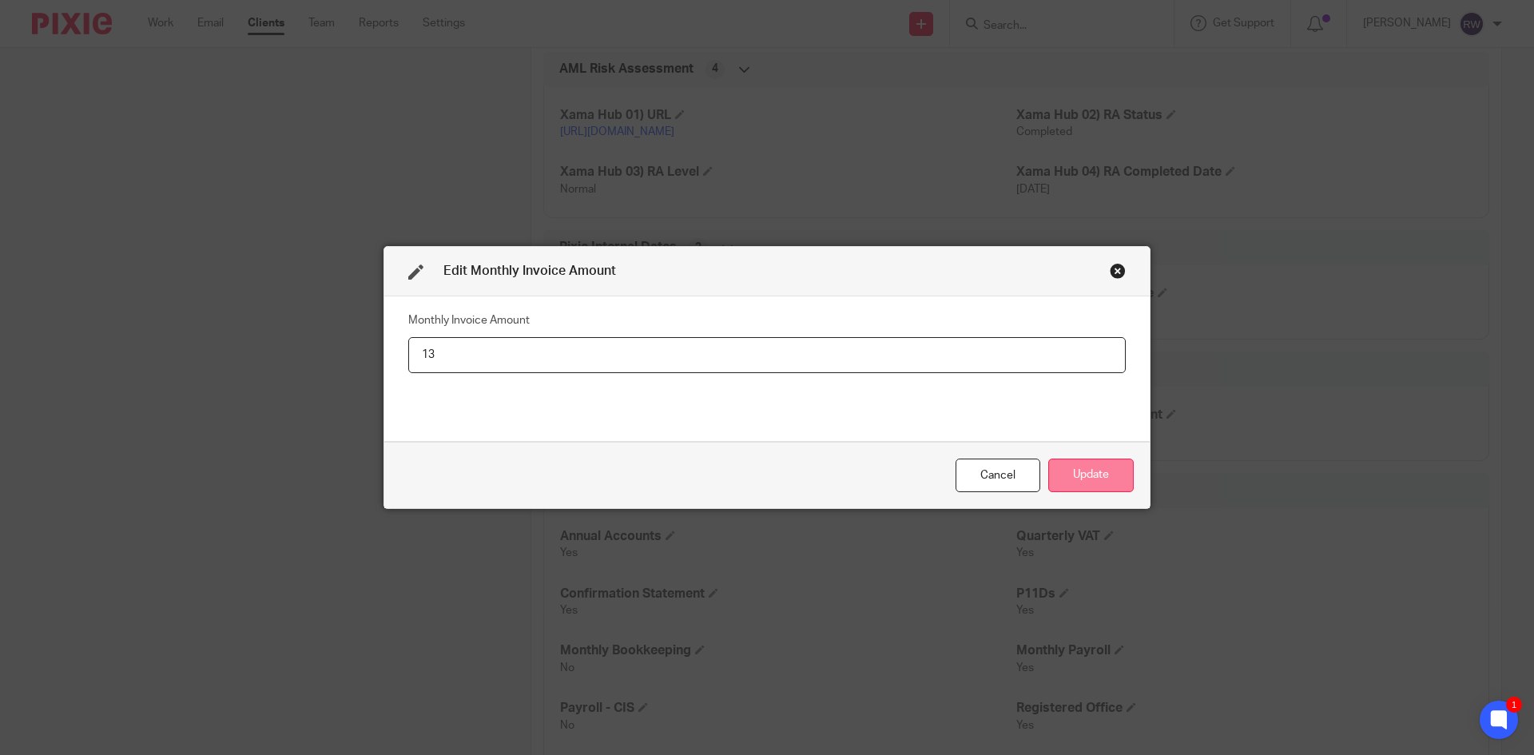
type input "1"
type input "0"
click at [1079, 483] on button "Update" at bounding box center [1090, 476] width 85 height 34
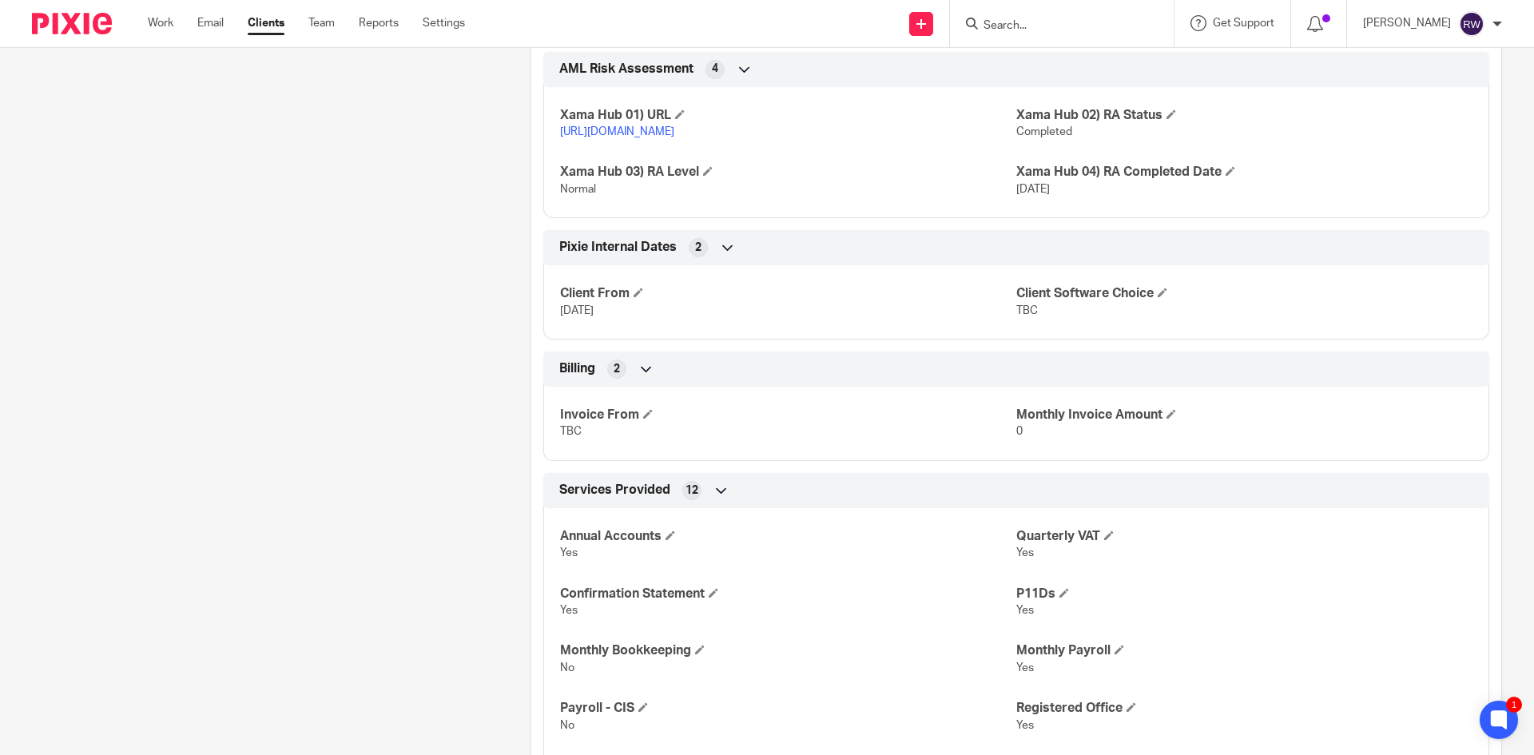
click at [1038, 19] on input "Search" at bounding box center [1054, 26] width 144 height 14
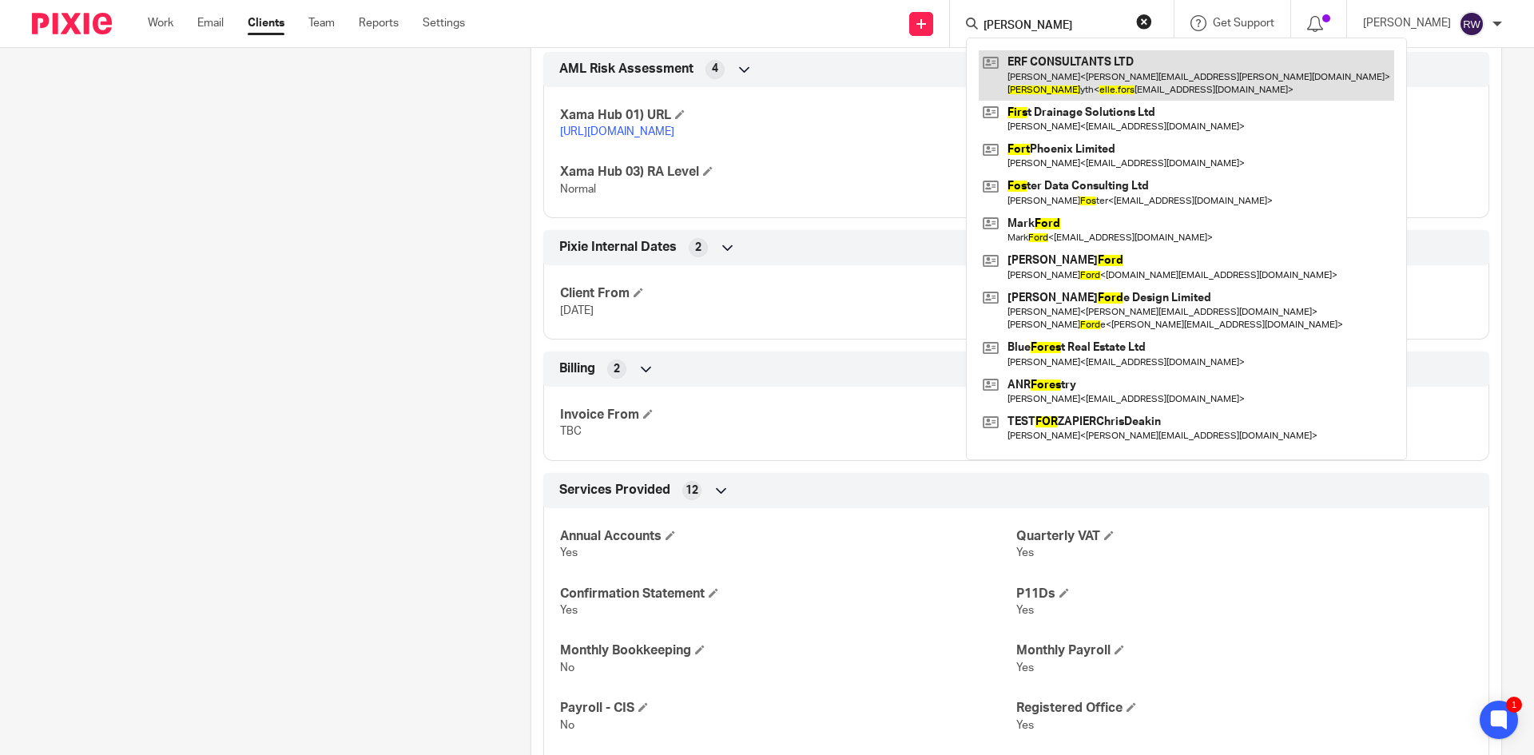
type input "elle fors"
click at [1101, 69] on link at bounding box center [1186, 75] width 415 height 50
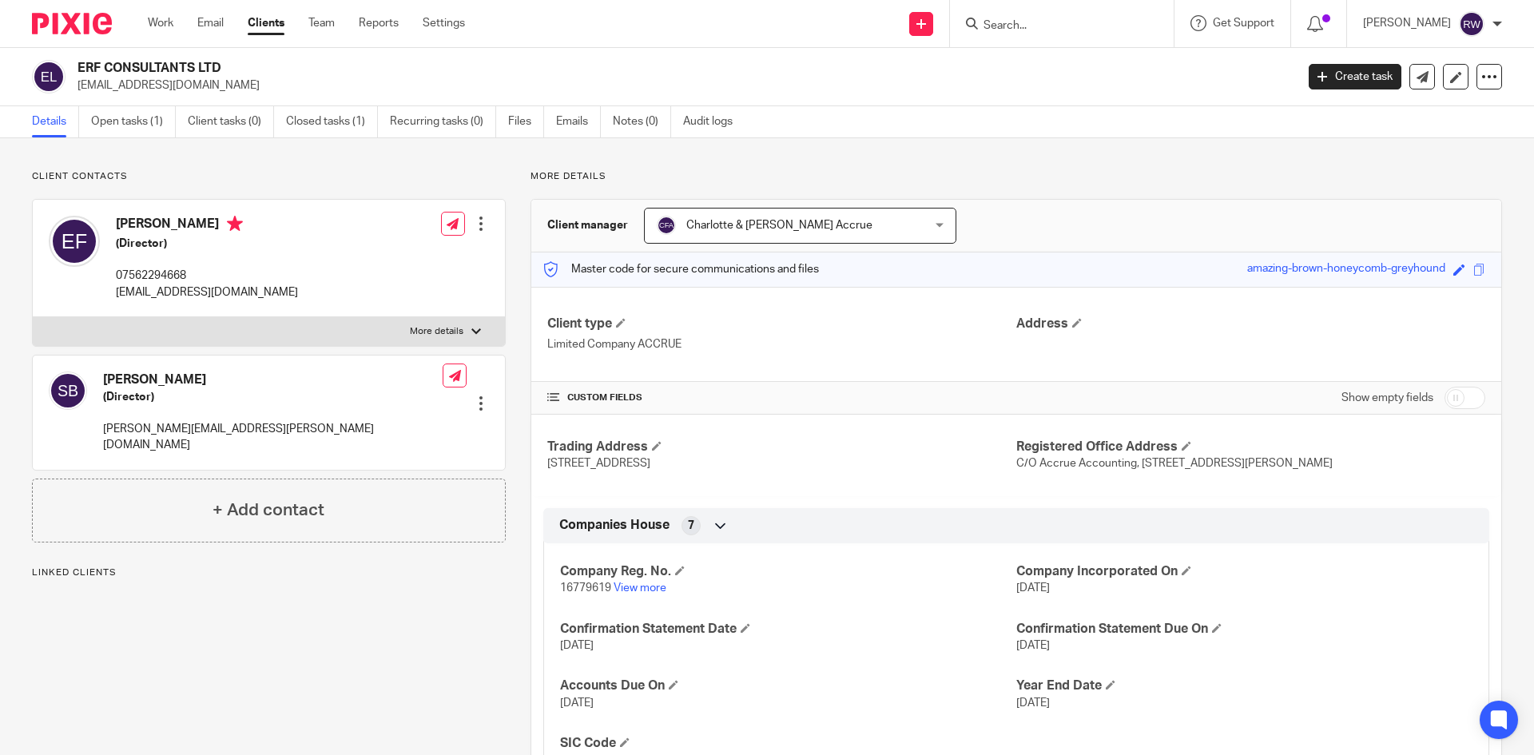
drag, startPoint x: 221, startPoint y: 62, endPoint x: 79, endPoint y: 68, distance: 142.3
click at [79, 68] on h2 "ERF CONSULTANTS LTD" at bounding box center [560, 68] width 966 height 17
copy h2 "ERF CONSULTANTS LTD"
click at [1026, 33] on input "Search" at bounding box center [1054, 26] width 144 height 14
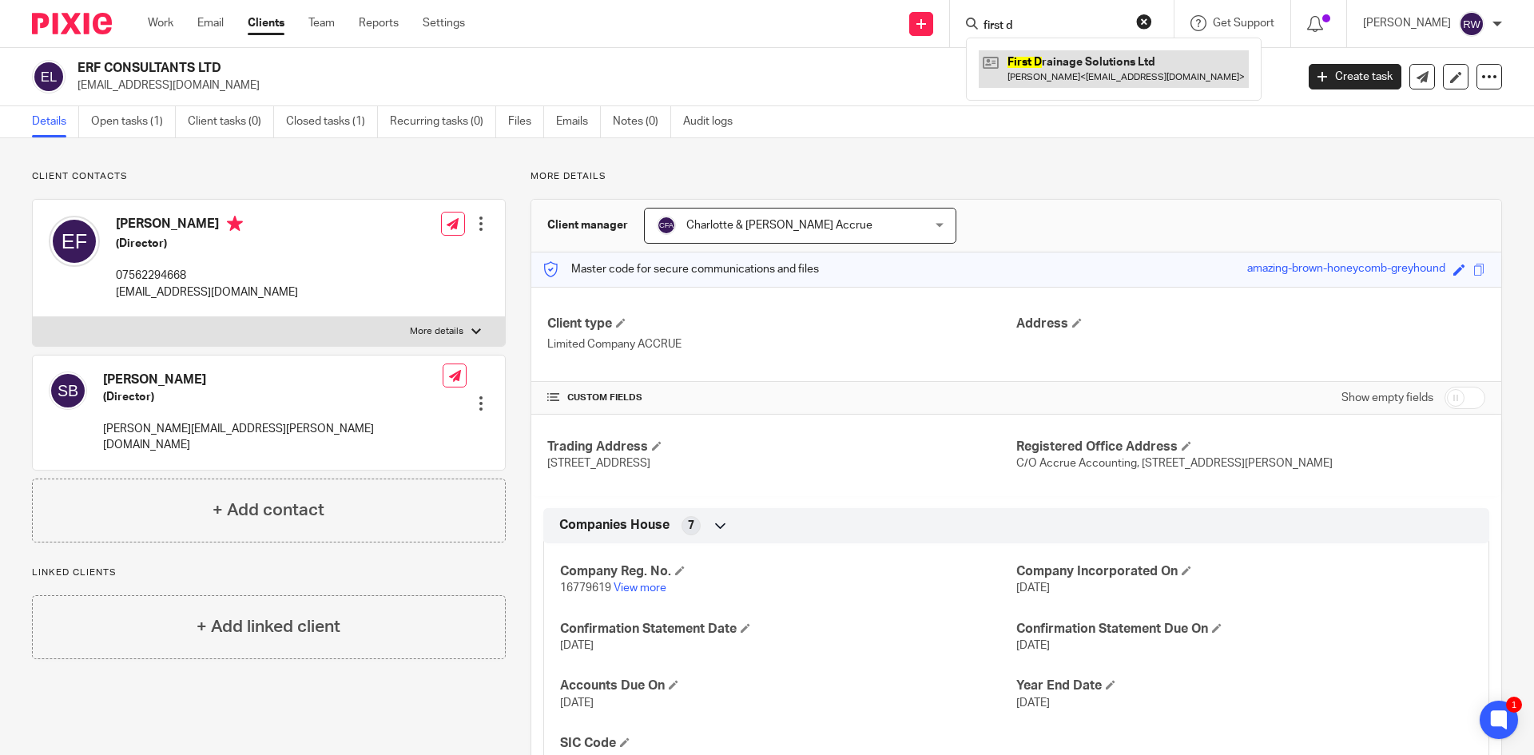
type input "first d"
click at [1048, 65] on link at bounding box center [1114, 68] width 270 height 37
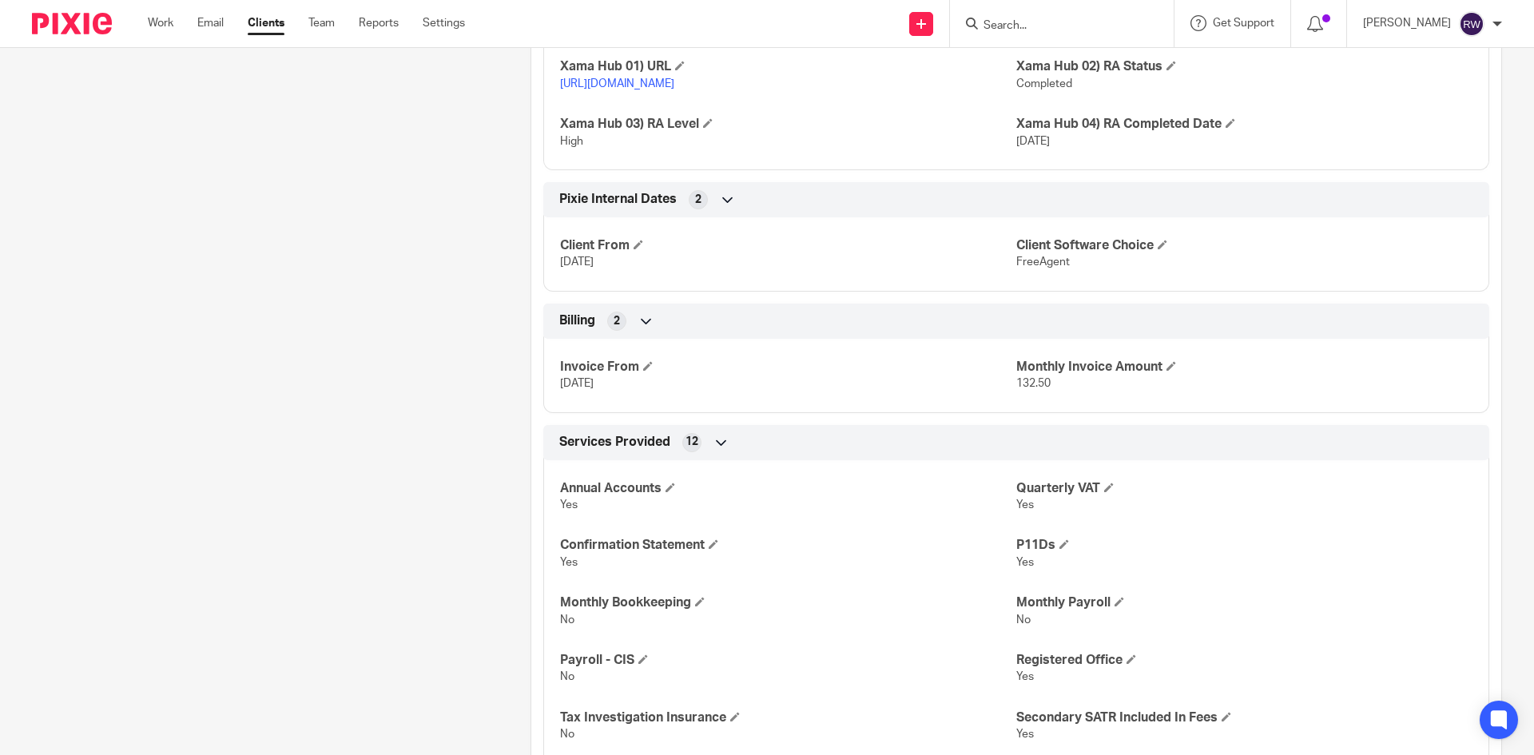
scroll to position [2077, 0]
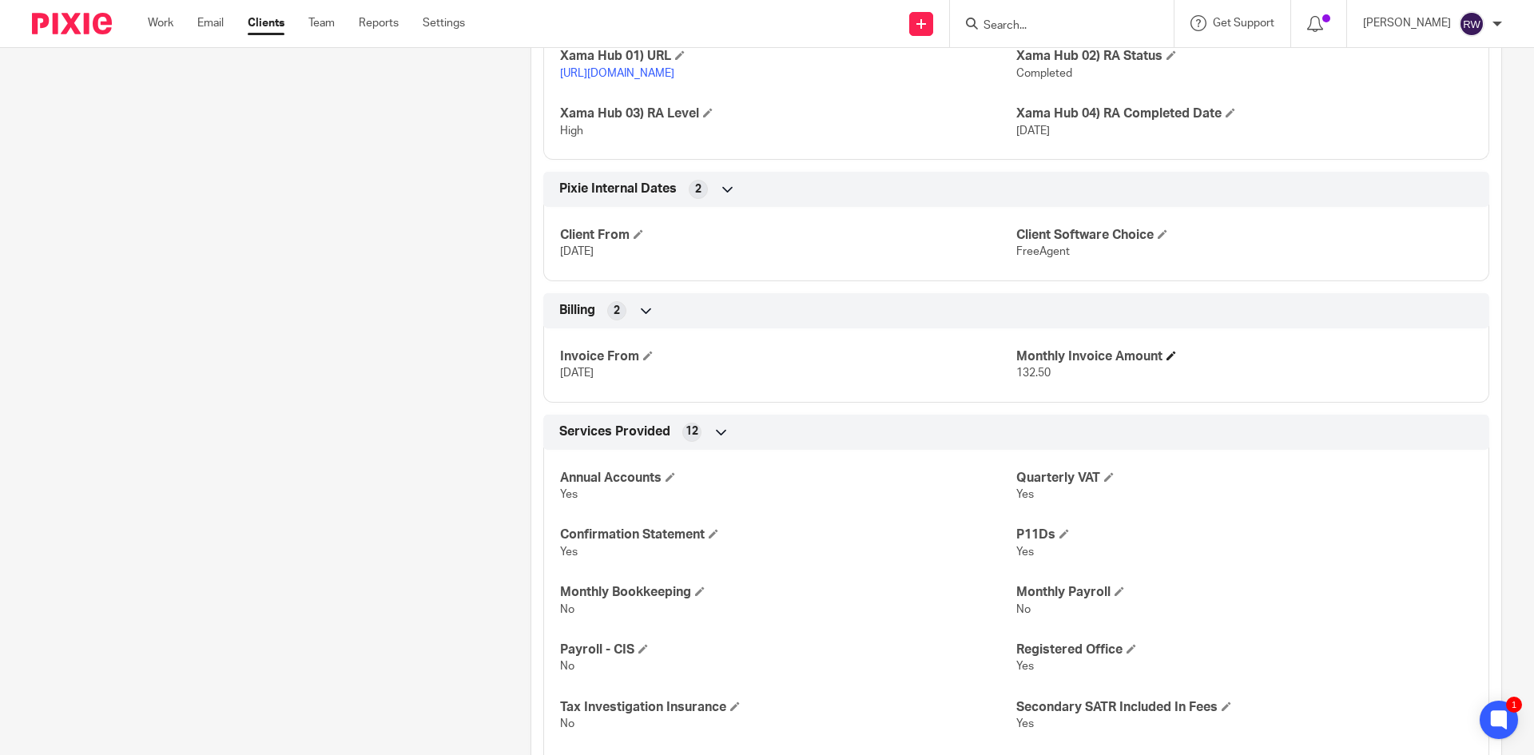
click at [1161, 365] on h4 "Monthly Invoice Amount" at bounding box center [1244, 356] width 456 height 17
click at [1166, 360] on span at bounding box center [1171, 356] width 10 height 10
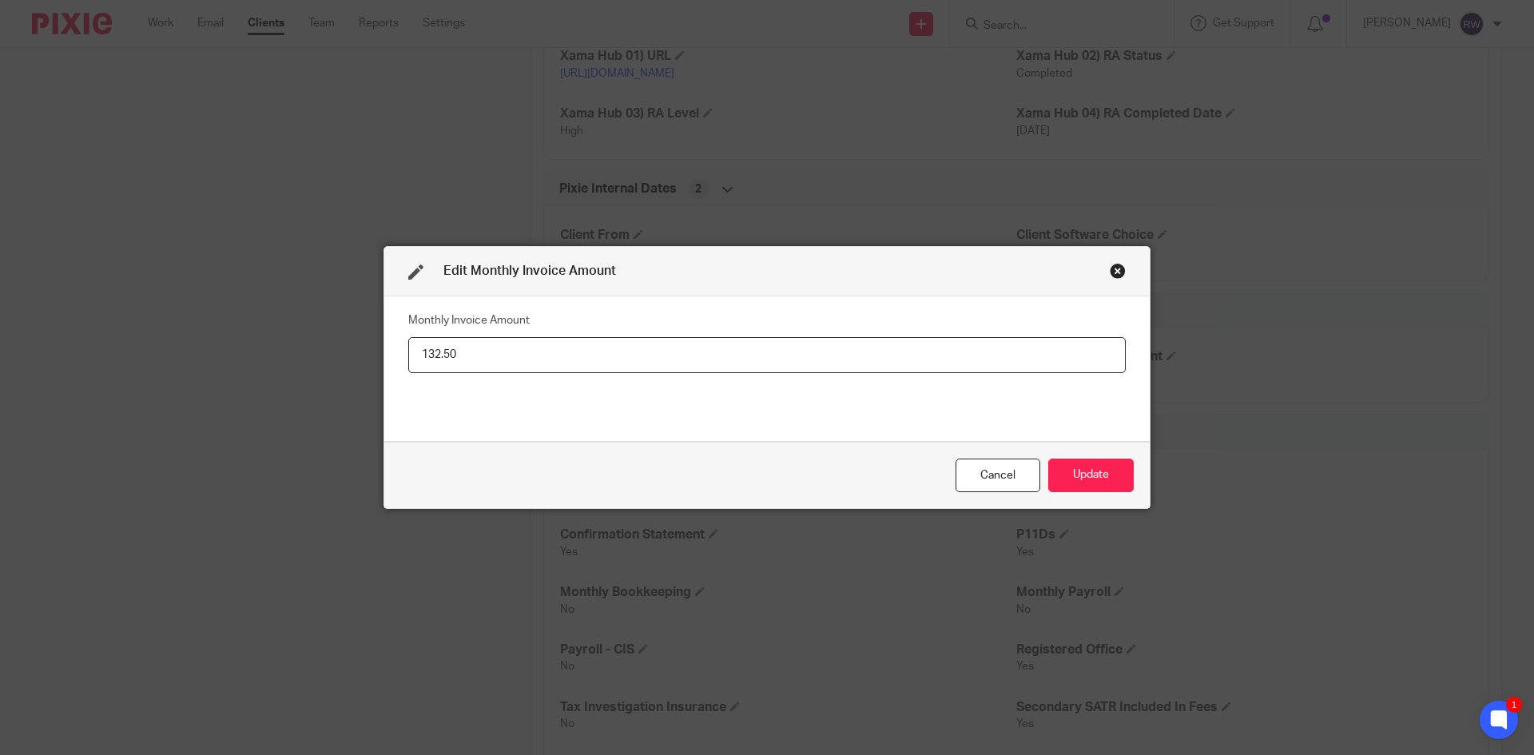
drag, startPoint x: 631, startPoint y: 374, endPoint x: 257, endPoint y: 389, distance: 374.1
click at [257, 389] on div "Edit Monthly Invoice Amount Monthly Invoice Amount 132.50 Cancel Update" at bounding box center [767, 377] width 1534 height 755
click at [693, 344] on input "132.50" at bounding box center [766, 355] width 717 height 36
drag, startPoint x: 643, startPoint y: 355, endPoint x: 357, endPoint y: 353, distance: 286.0
click at [357, 353] on div "Edit Monthly Invoice Amount Monthly Invoice Amount 132.50 Cancel Update" at bounding box center [767, 377] width 1534 height 755
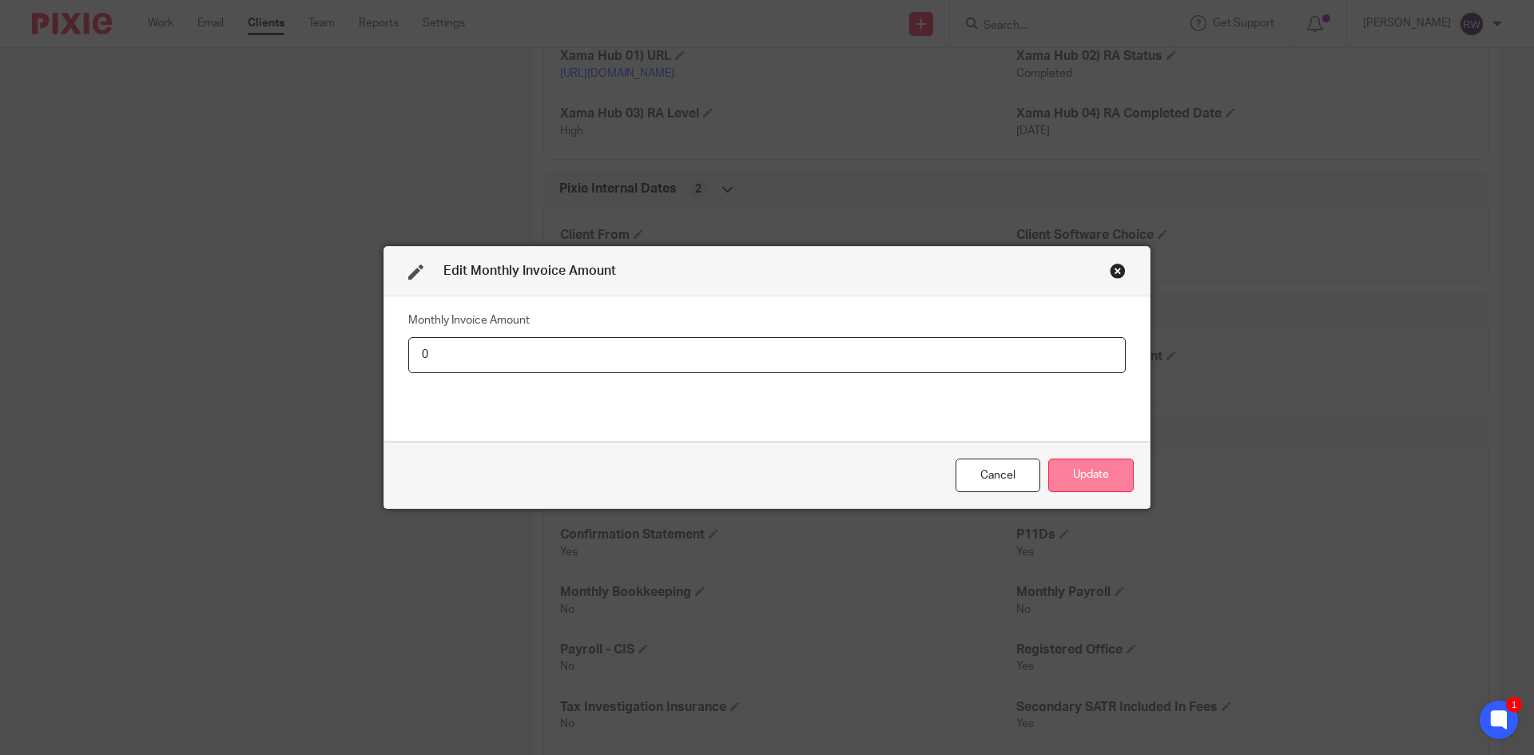
type input "0"
click at [1089, 459] on button "Update" at bounding box center [1090, 476] width 85 height 34
click at [1086, 464] on button "Update" at bounding box center [1090, 476] width 85 height 34
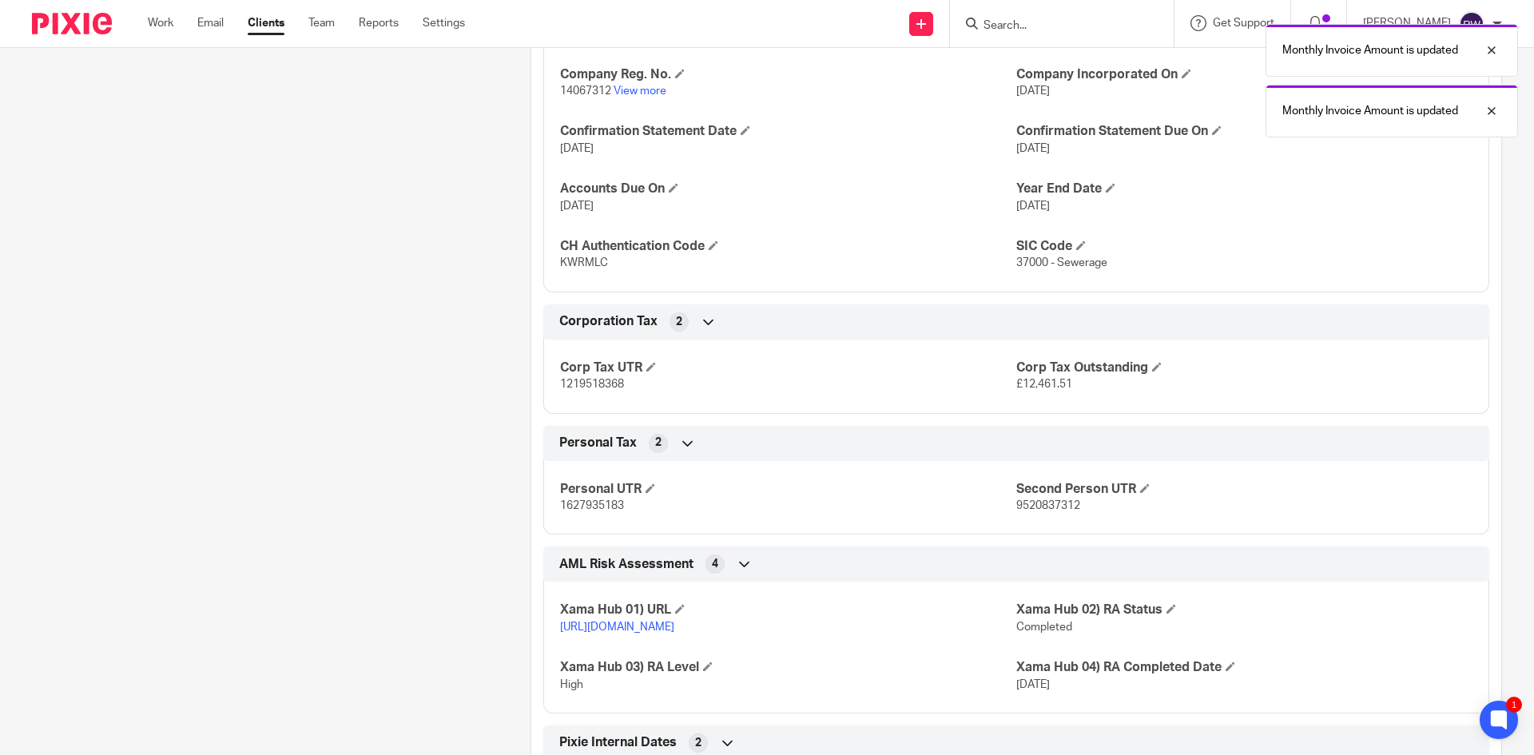
scroll to position [1518, 0]
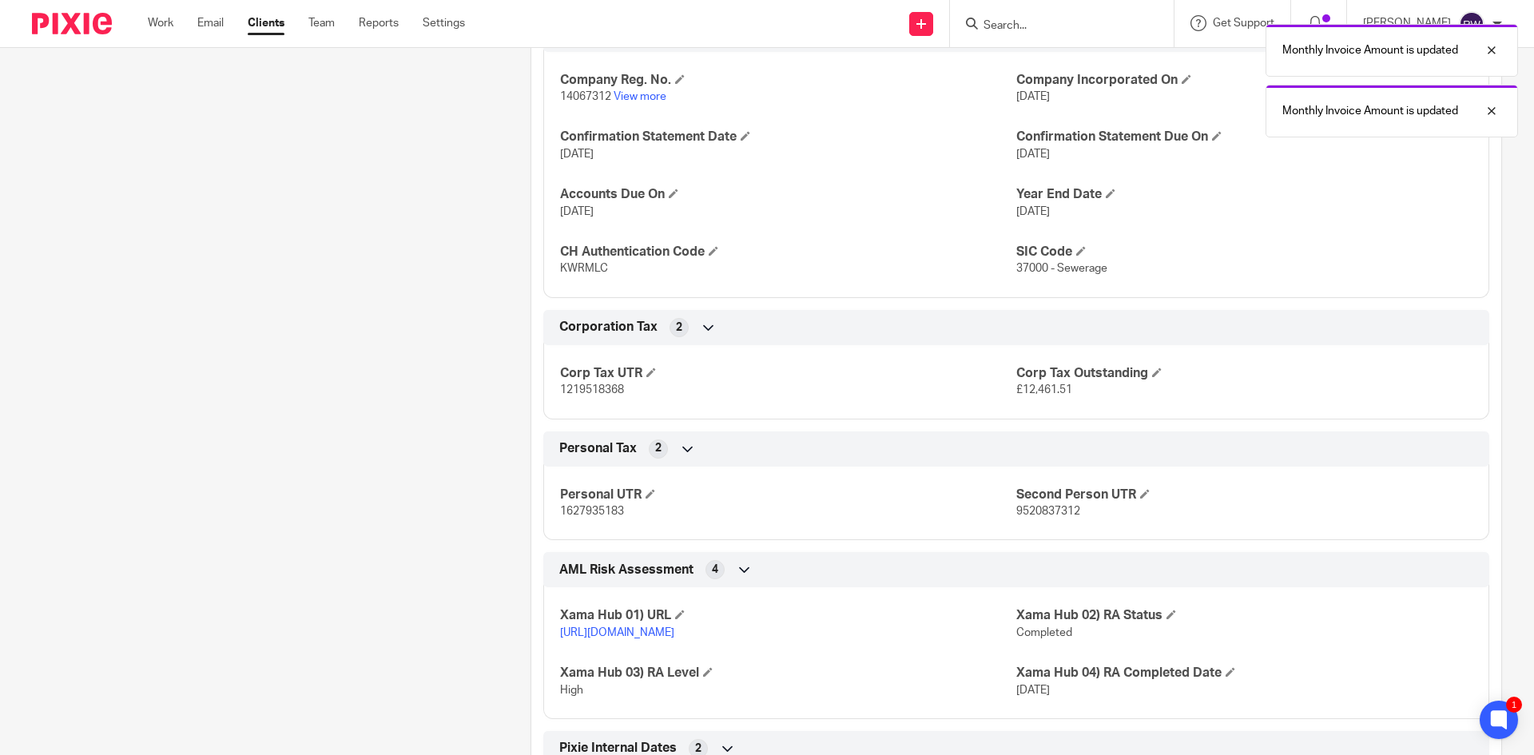
click at [1035, 31] on div "Monthly Invoice Amount is updated Monthly Invoice Amount is updated" at bounding box center [1142, 76] width 751 height 121
click at [1028, 19] on div "Monthly Invoice Amount is updated Monthly Invoice Amount is updated" at bounding box center [1142, 76] width 751 height 121
click at [1034, 24] on div "Monthly Invoice Amount is updated Monthly Invoice Amount is updated" at bounding box center [1142, 76] width 751 height 121
click at [1488, 54] on div at bounding box center [1479, 50] width 43 height 19
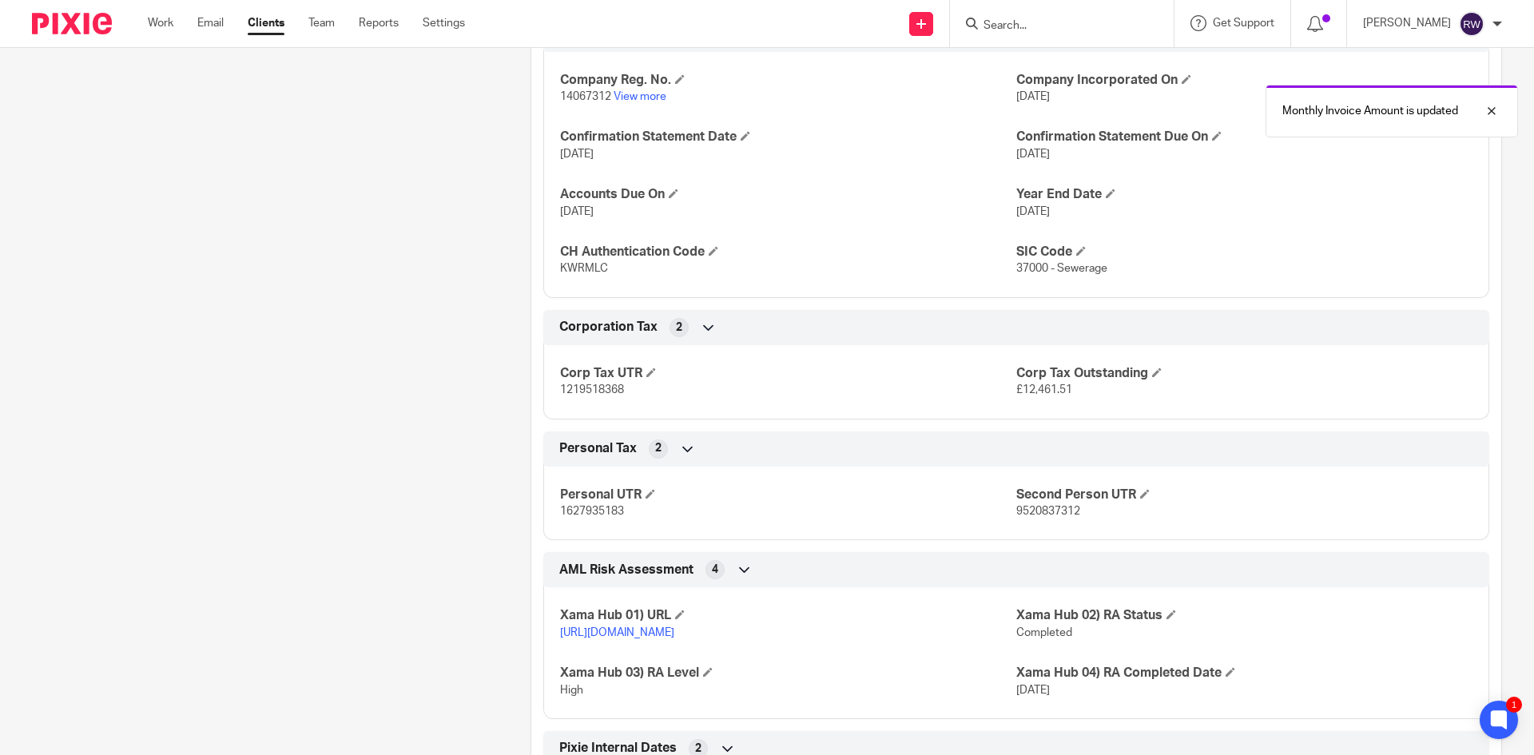
click at [1495, 105] on div "Client contacts Dan John Osborne (Company Director) Edit contact Create client …" at bounding box center [767, 17] width 1534 height 2793
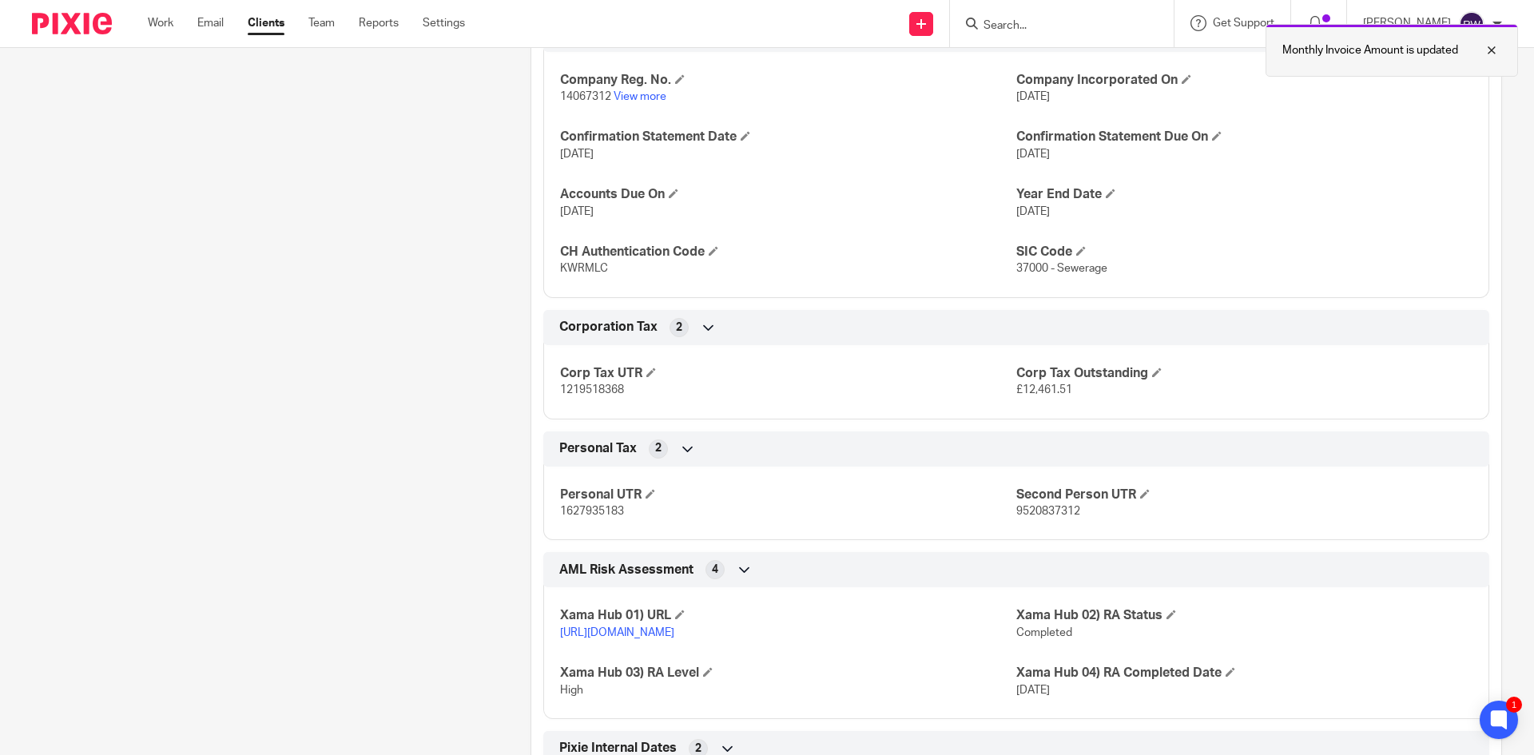
click at [1490, 50] on div at bounding box center [1479, 50] width 43 height 19
click at [1050, 29] on input "Search" at bounding box center [1054, 26] width 144 height 14
type input "c"
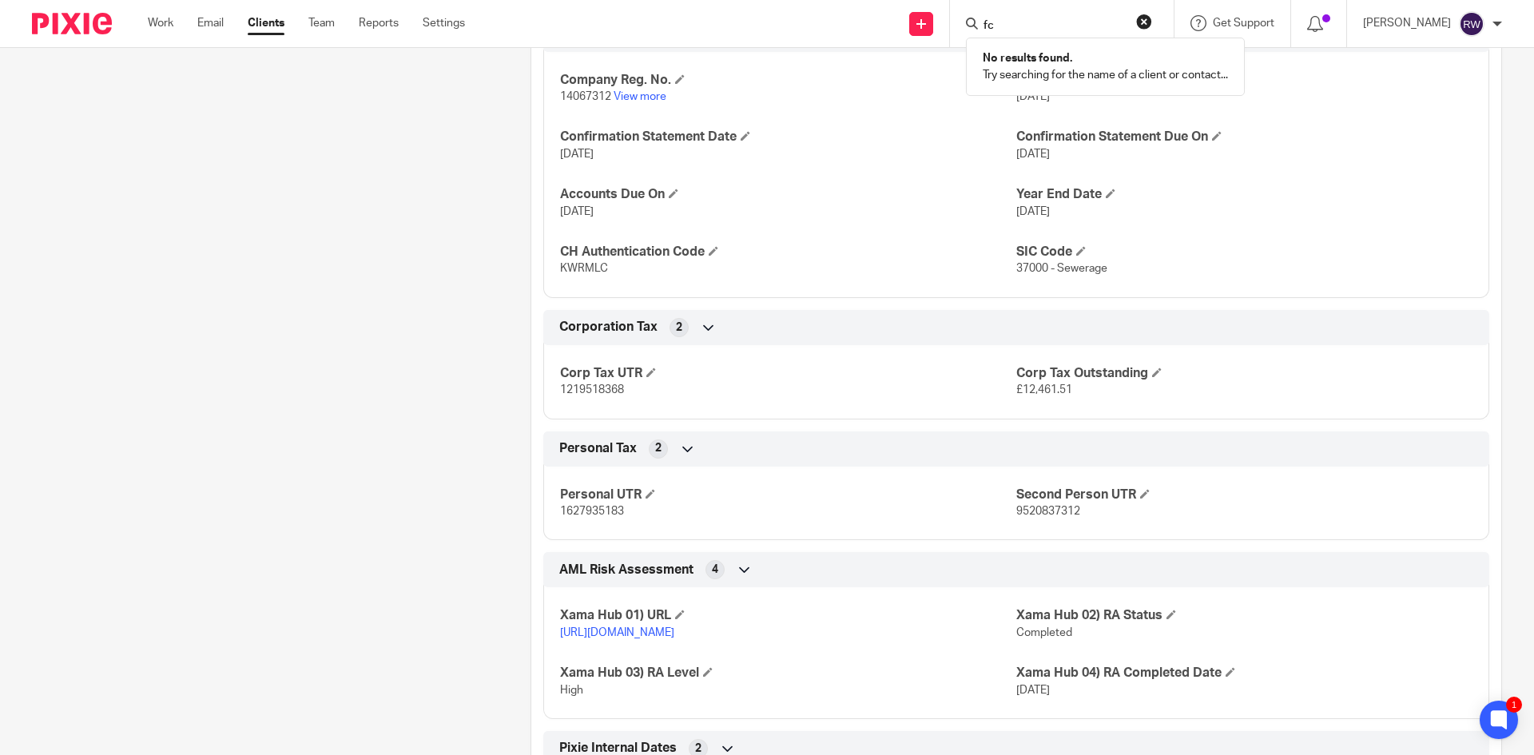
type input "f"
type input "fj"
click at [1054, 51] on link at bounding box center [1078, 62] width 198 height 24
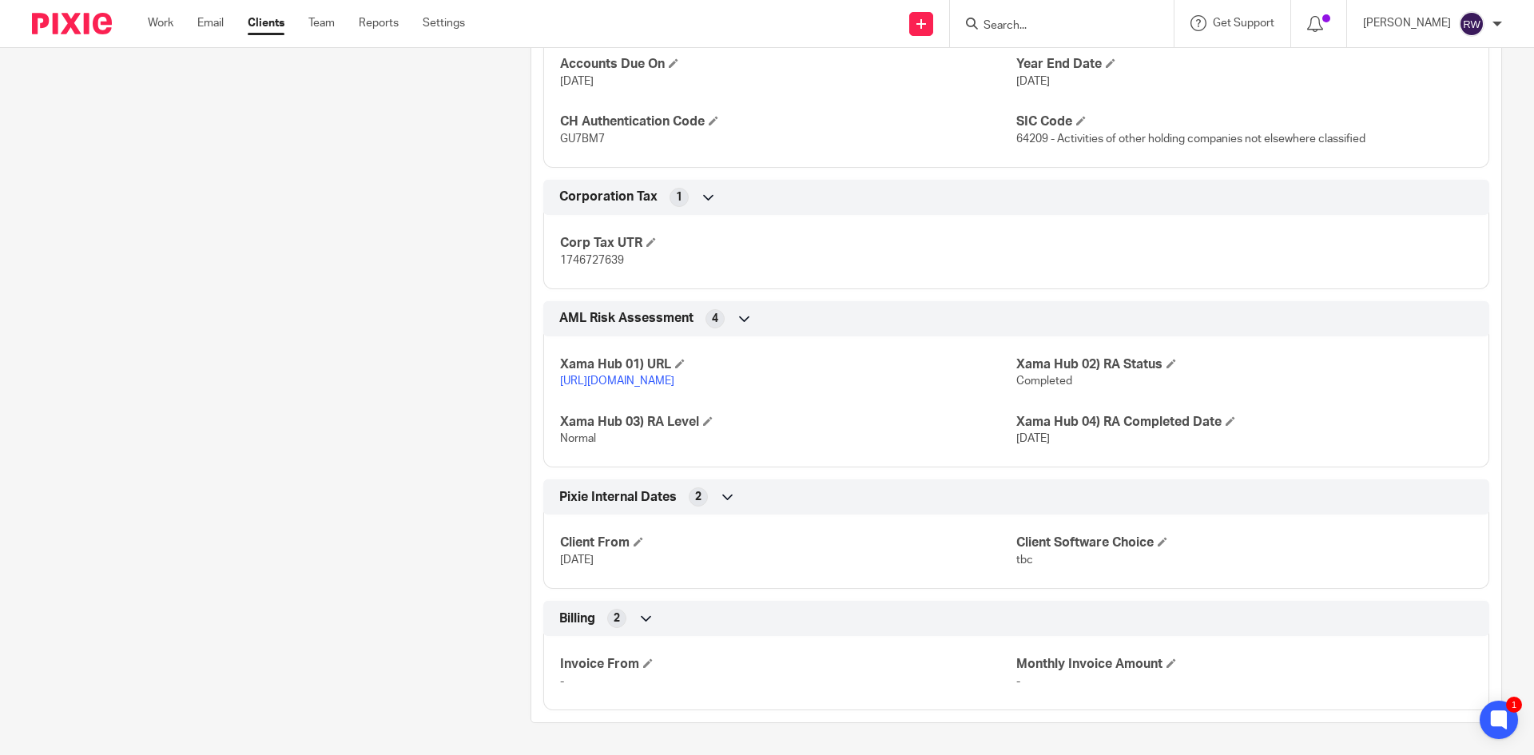
scroll to position [923, 0]
click at [1166, 662] on span at bounding box center [1171, 663] width 10 height 10
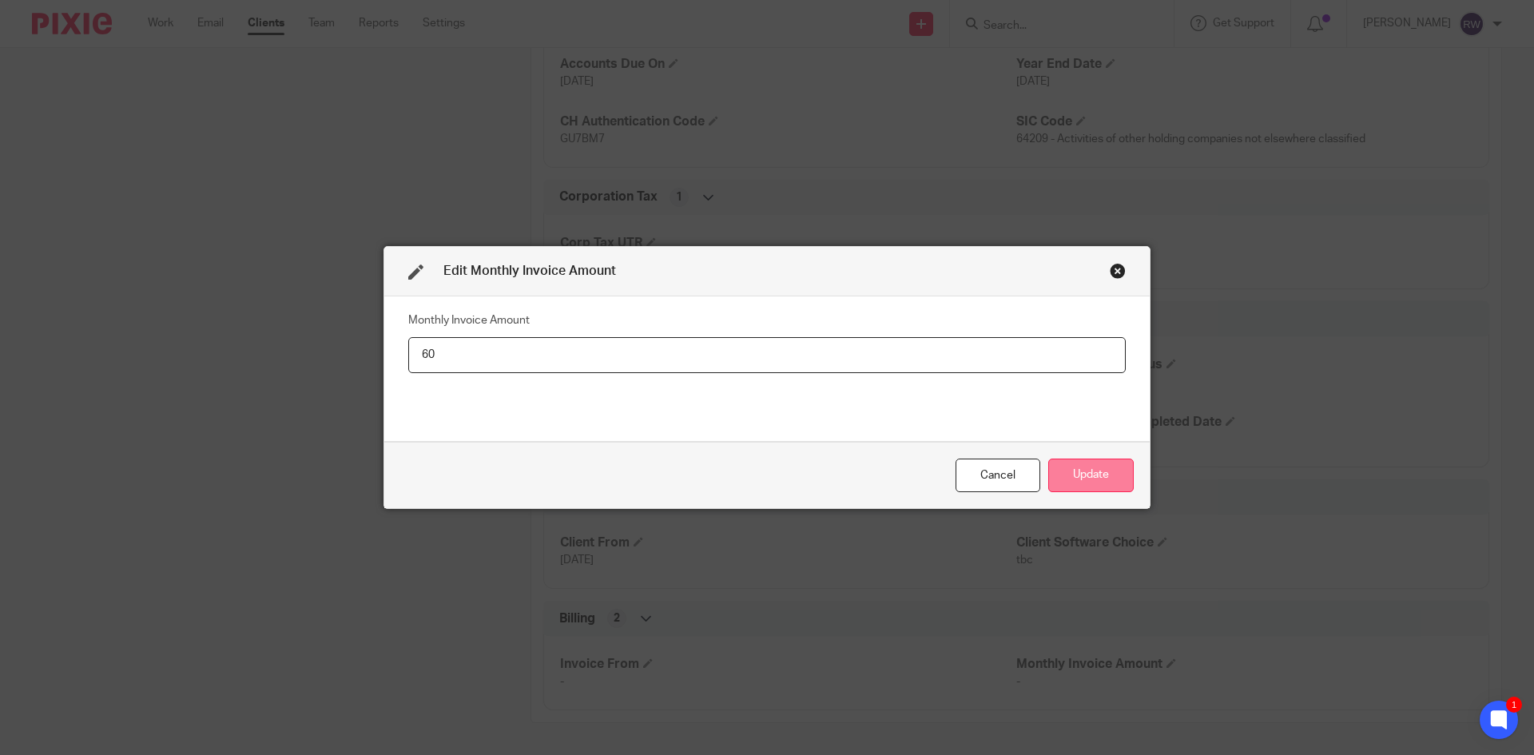
type input "60"
click at [1082, 460] on button "Update" at bounding box center [1090, 476] width 85 height 34
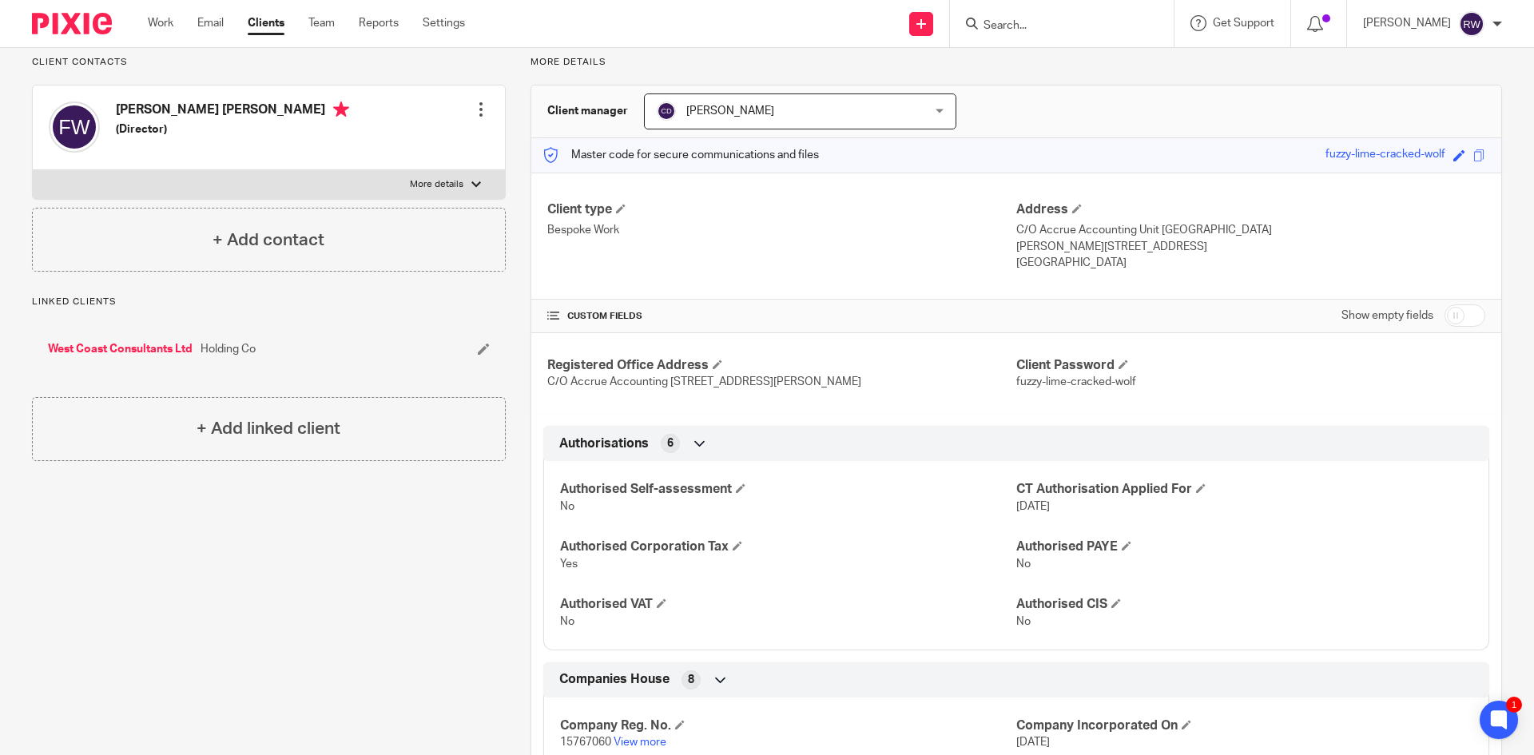
scroll to position [0, 0]
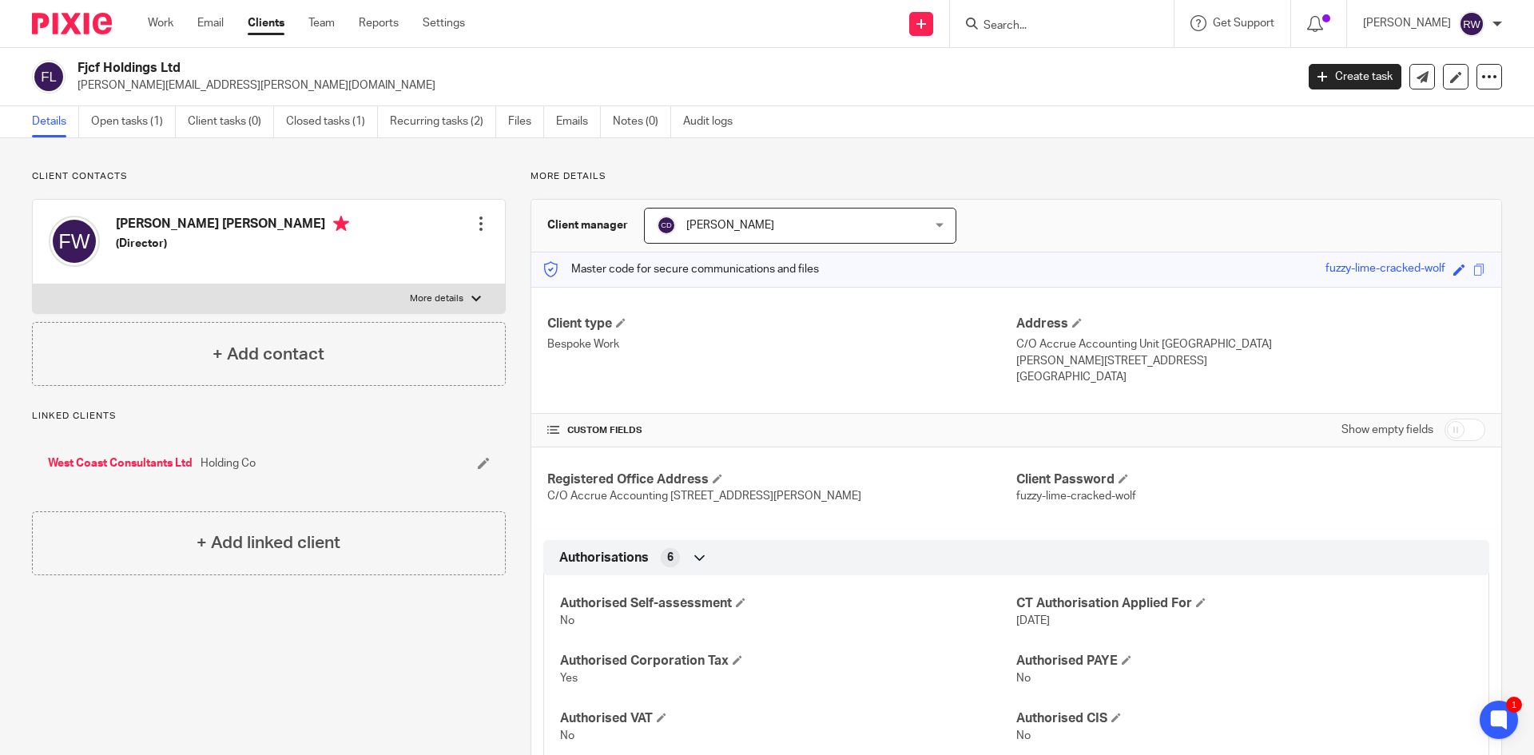
click at [1083, 27] on input "Search" at bounding box center [1054, 26] width 144 height 14
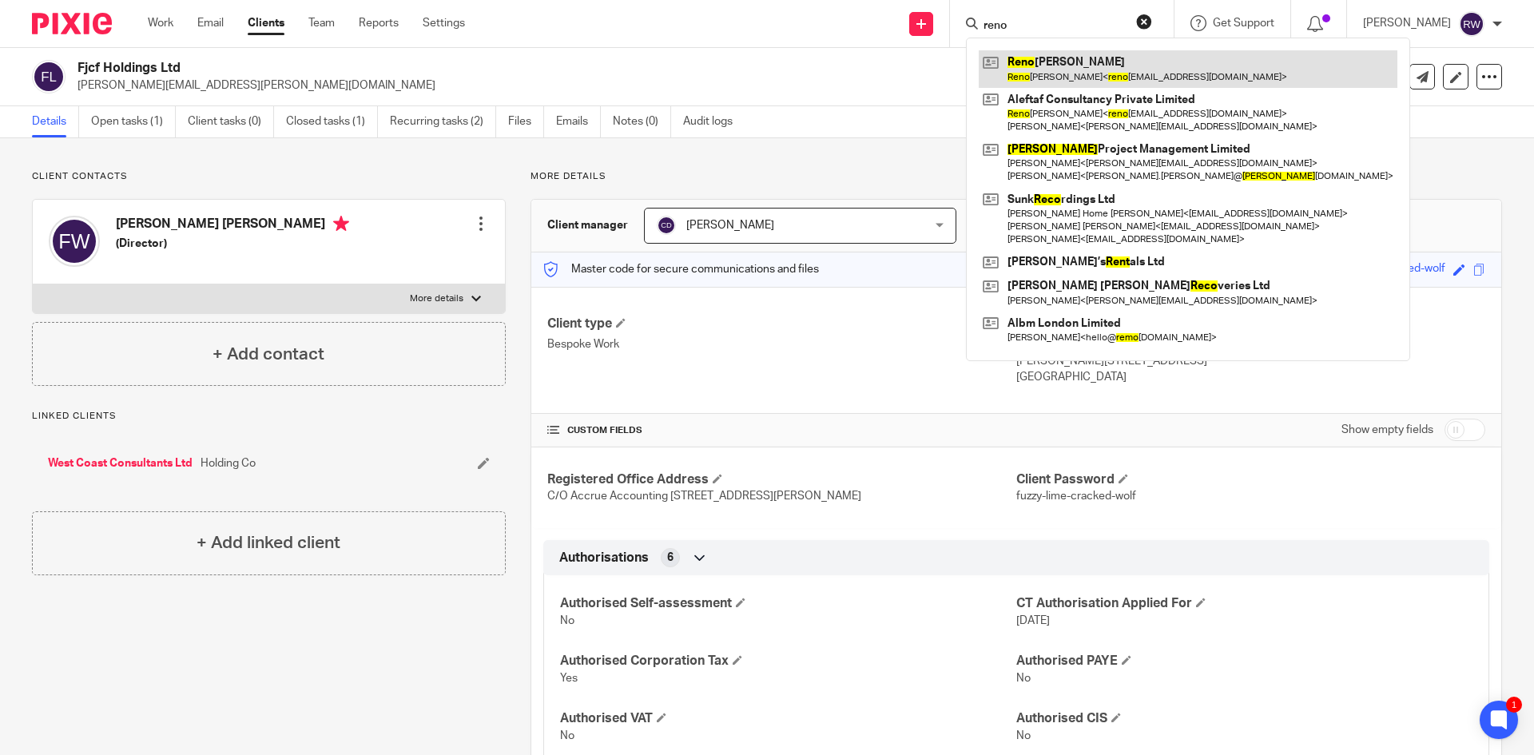
type input "reno"
click at [1082, 79] on link at bounding box center [1188, 68] width 419 height 37
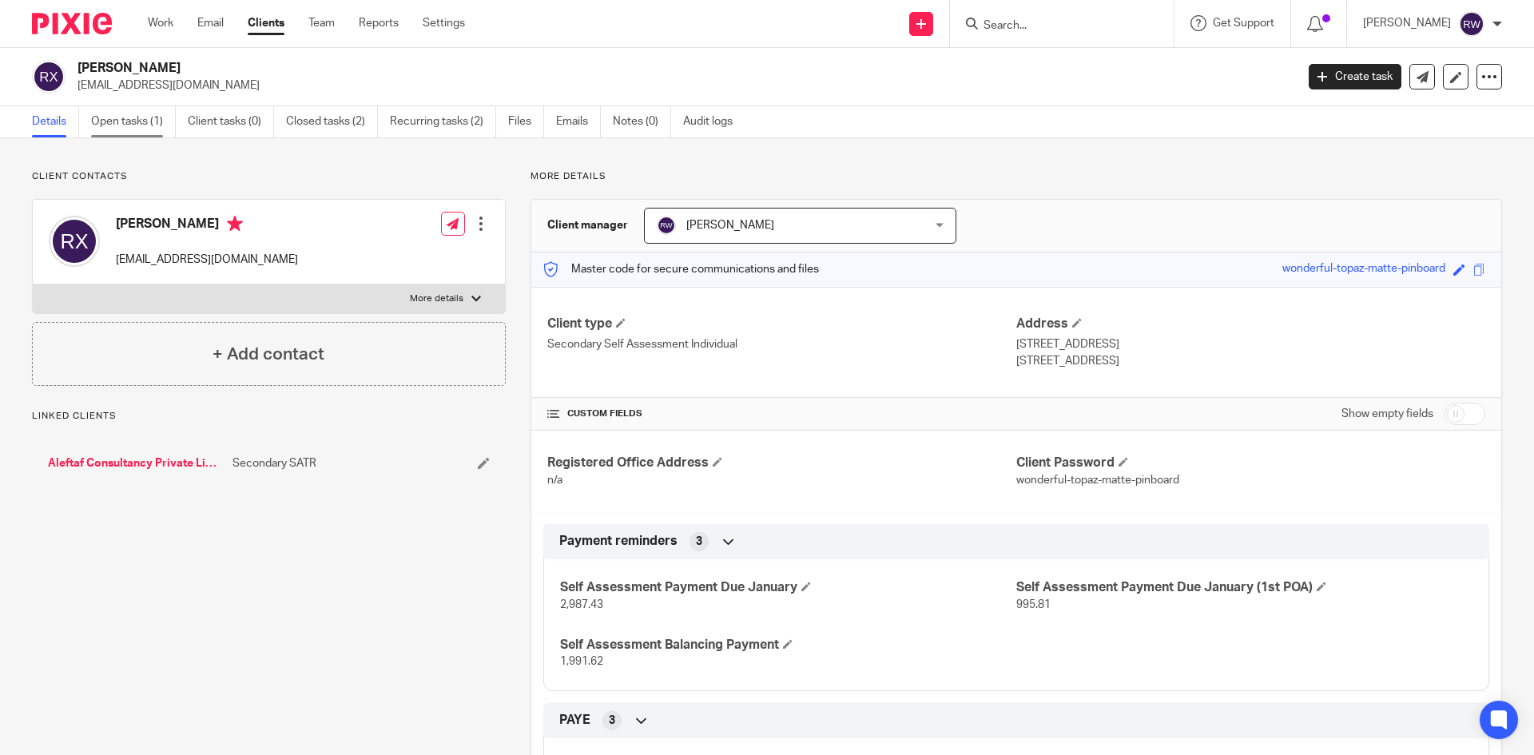
click at [141, 129] on link "Open tasks (1)" at bounding box center [133, 121] width 85 height 31
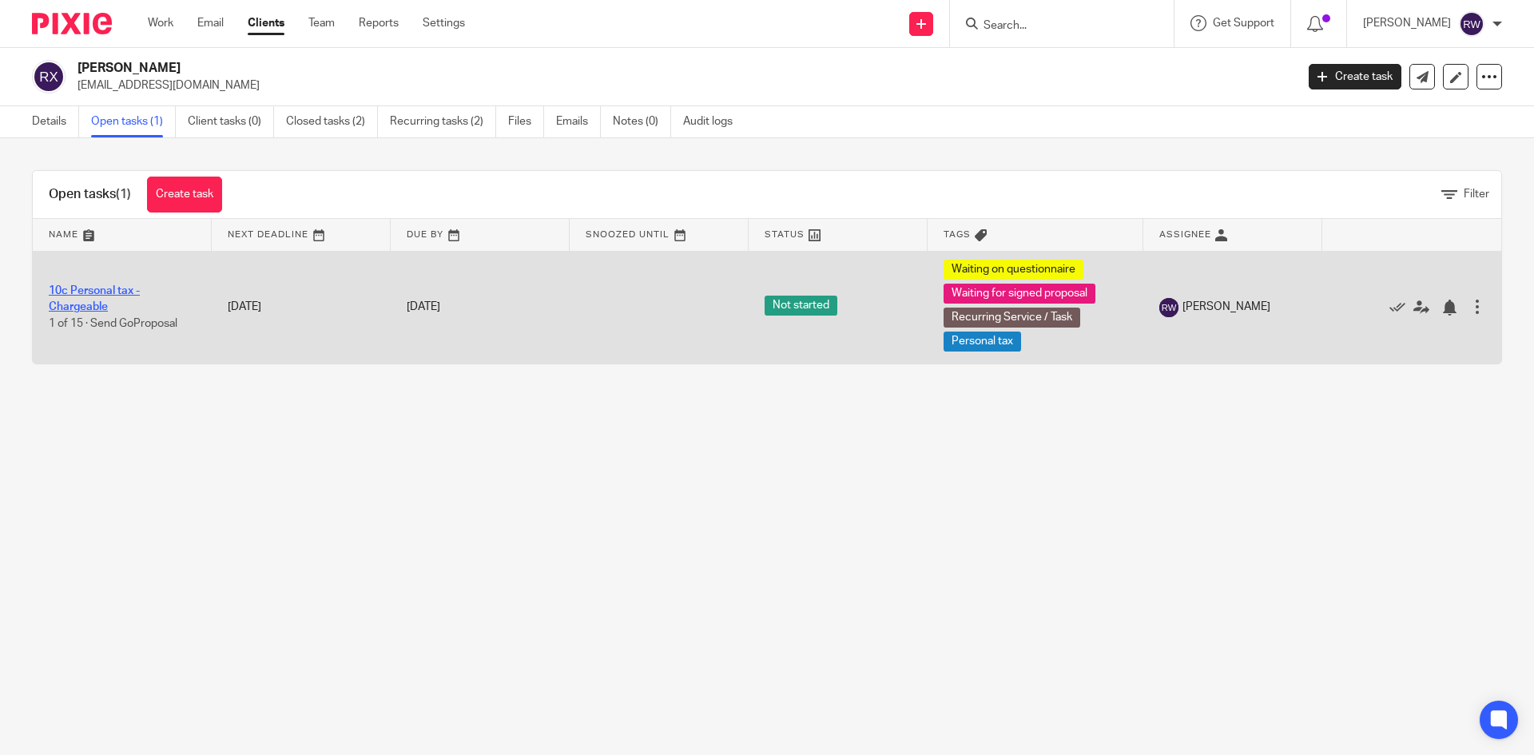
click at [97, 295] on link "10c Personal tax - Chargeable" at bounding box center [94, 298] width 91 height 27
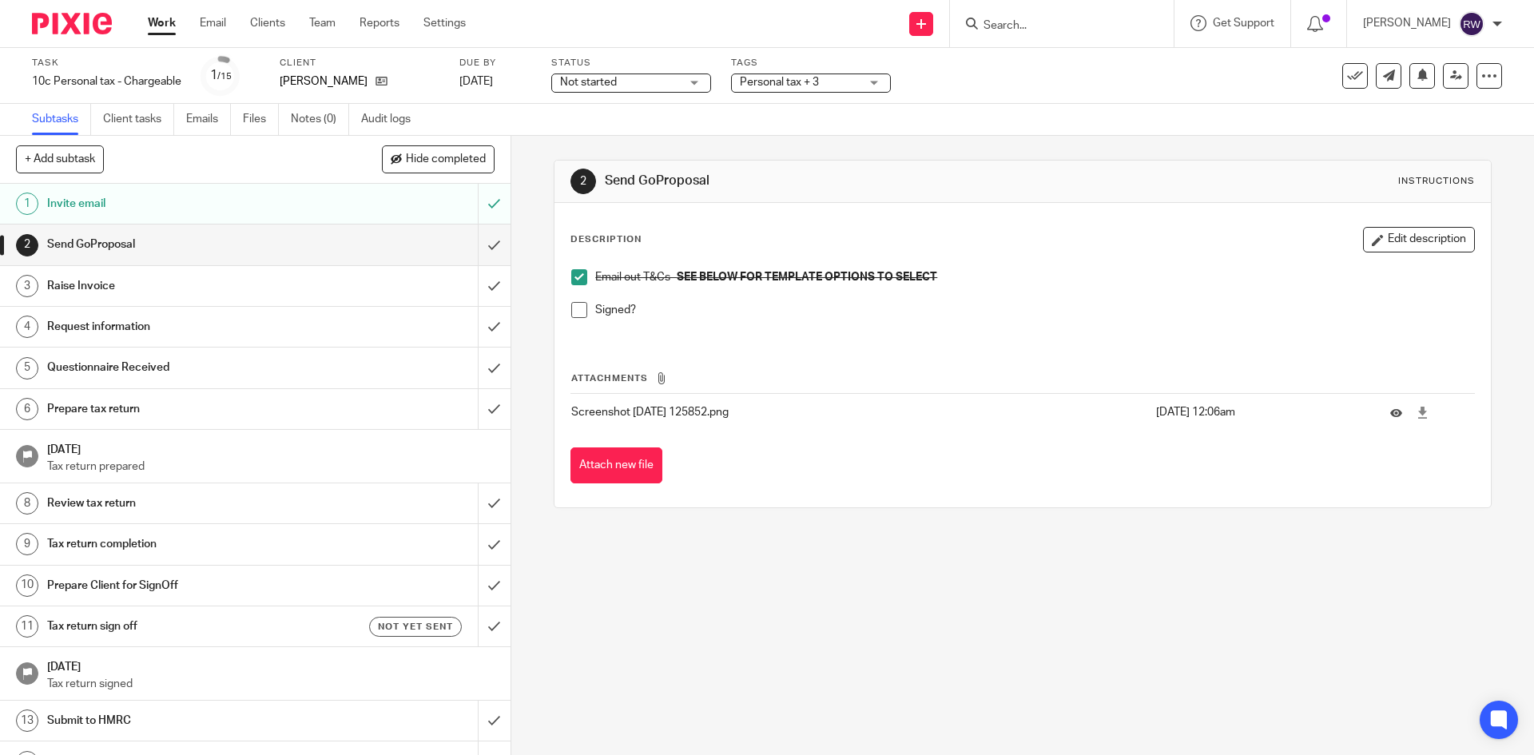
click at [577, 309] on span at bounding box center [579, 310] width 16 height 16
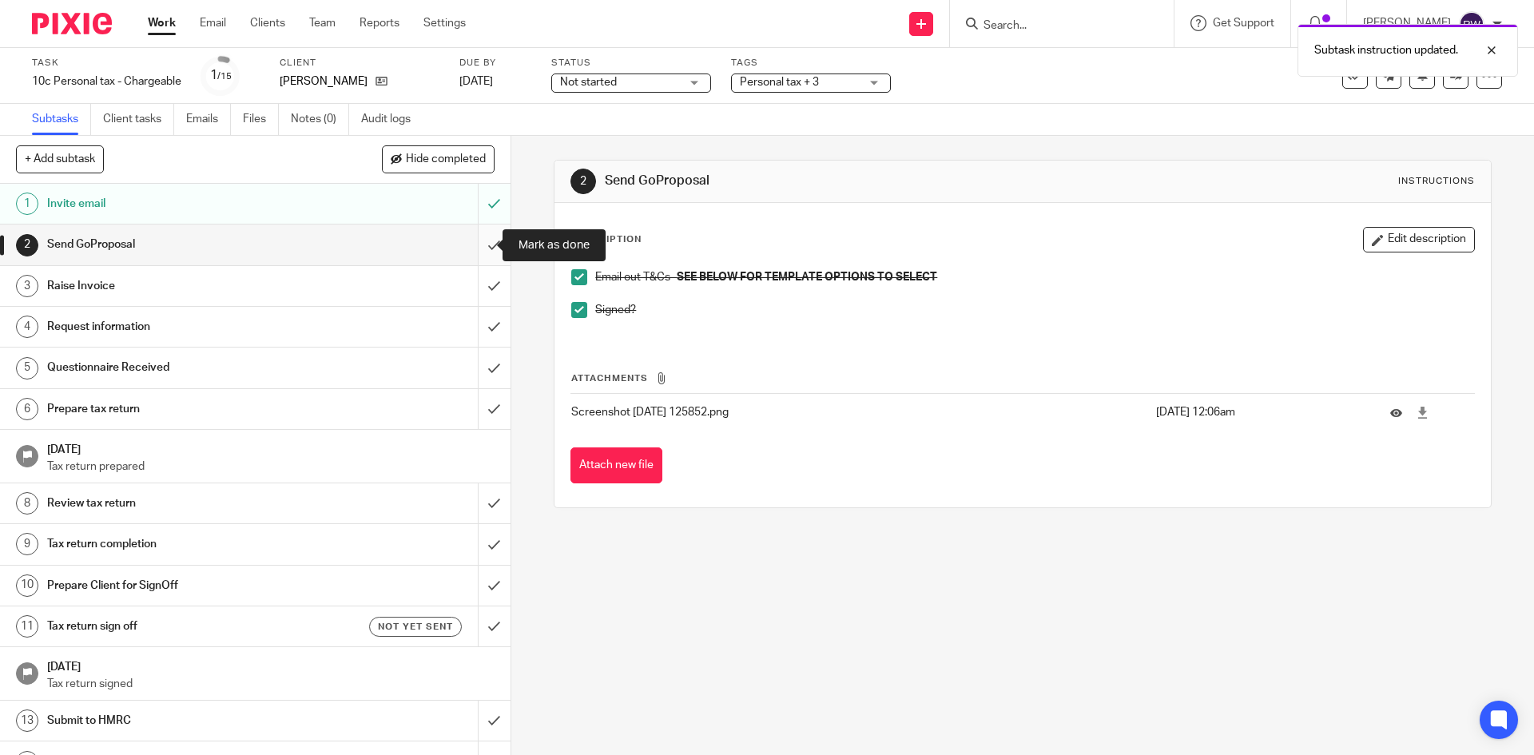
click at [482, 242] on input "submit" at bounding box center [255, 244] width 510 height 40
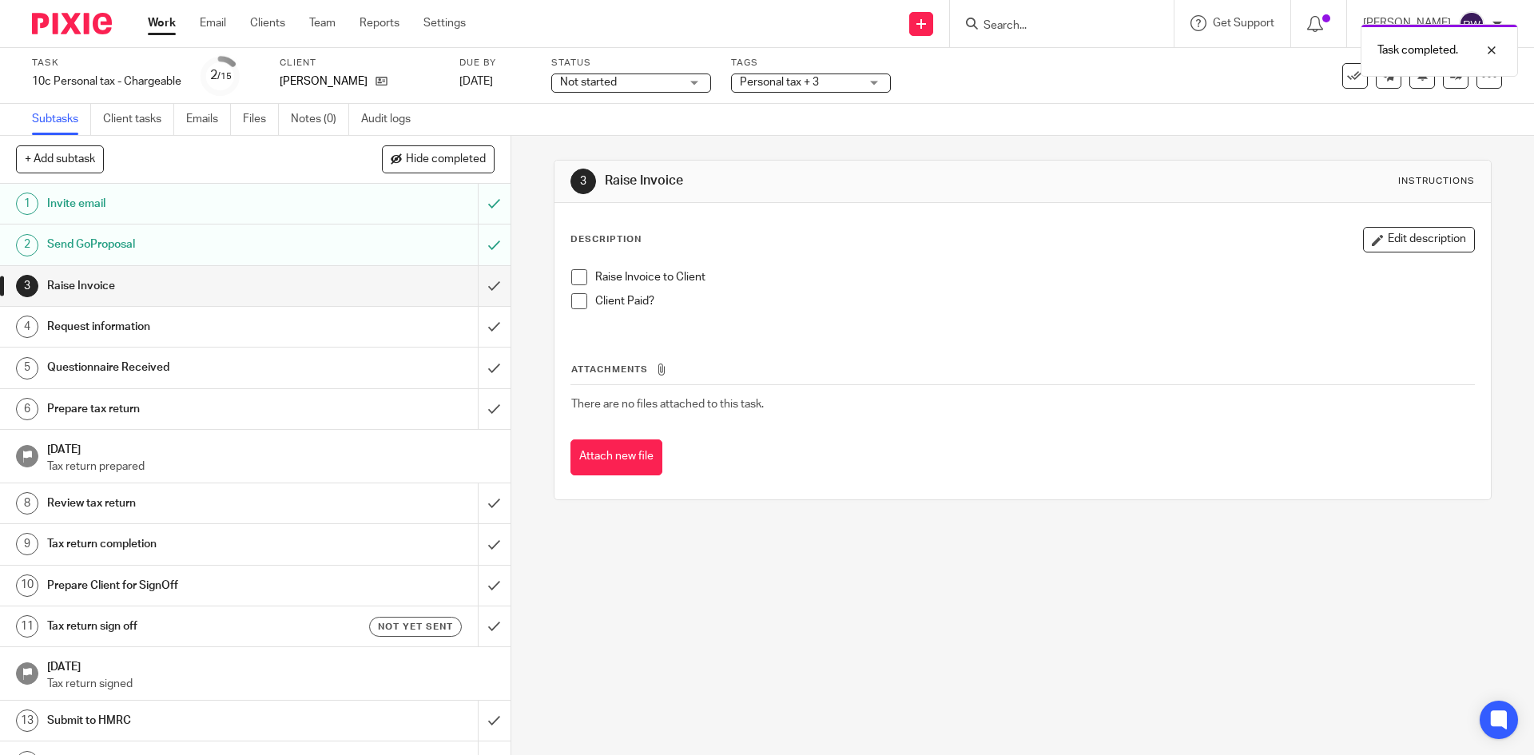
click at [579, 274] on span at bounding box center [579, 277] width 16 height 16
click at [578, 299] on span at bounding box center [579, 301] width 16 height 16
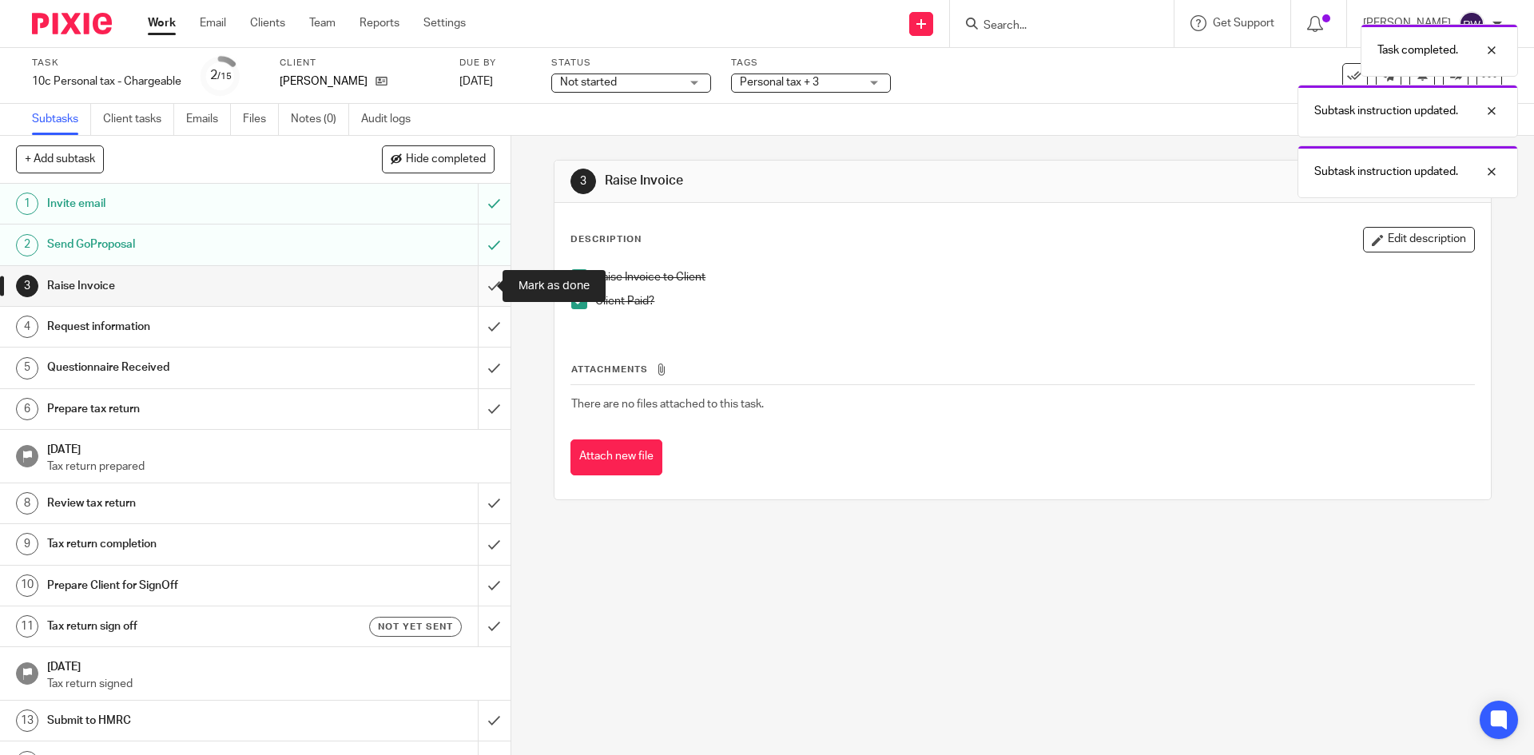
click at [486, 289] on input "submit" at bounding box center [255, 286] width 510 height 40
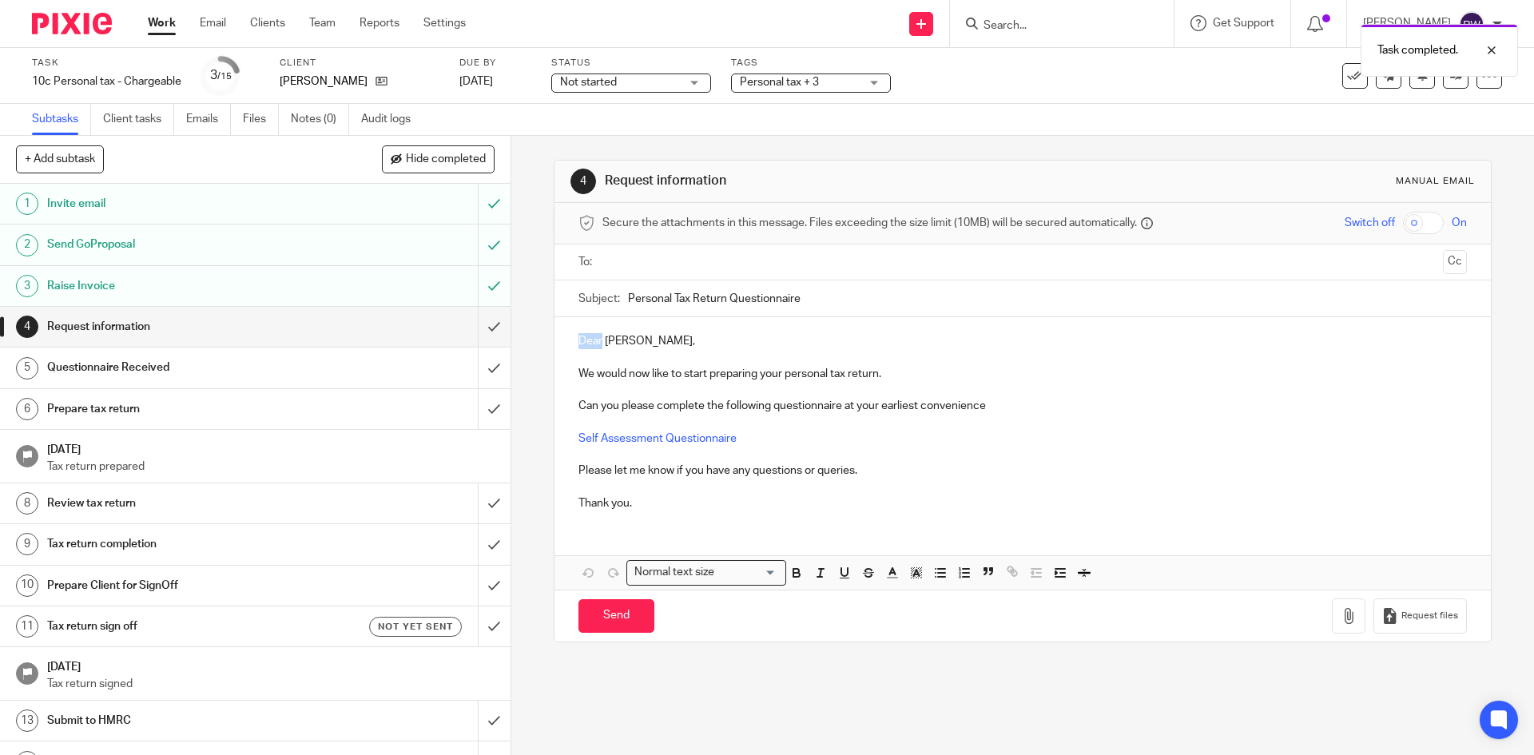
drag, startPoint x: 597, startPoint y: 343, endPoint x: 539, endPoint y: 339, distance: 57.6
click at [539, 339] on div "4 Request information Manual email Secure the attachments in this message. File…" at bounding box center [1022, 445] width 1022 height 619
click at [612, 273] on ul at bounding box center [1023, 262] width 838 height 26
click at [633, 260] on input "text" at bounding box center [1022, 262] width 828 height 18
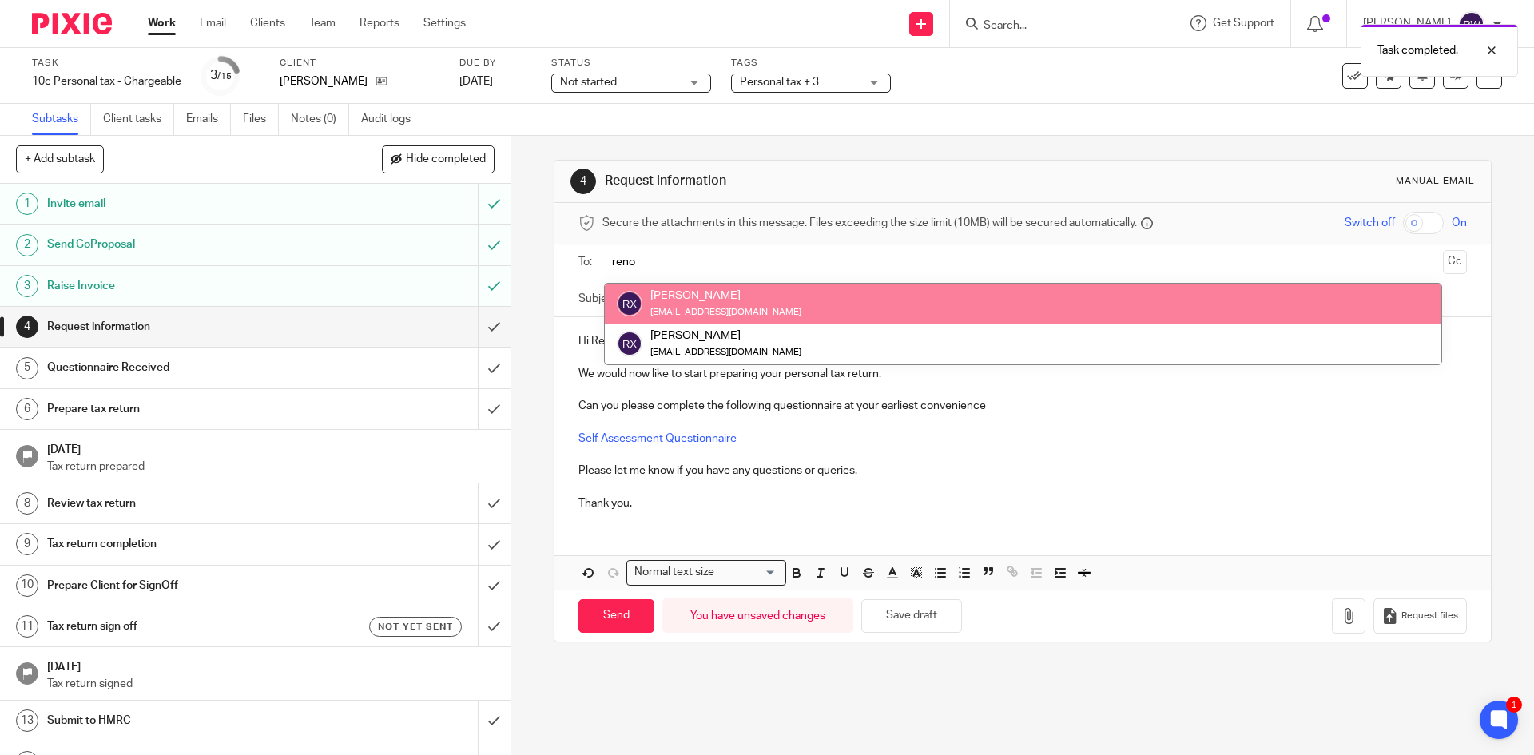
type input "reno"
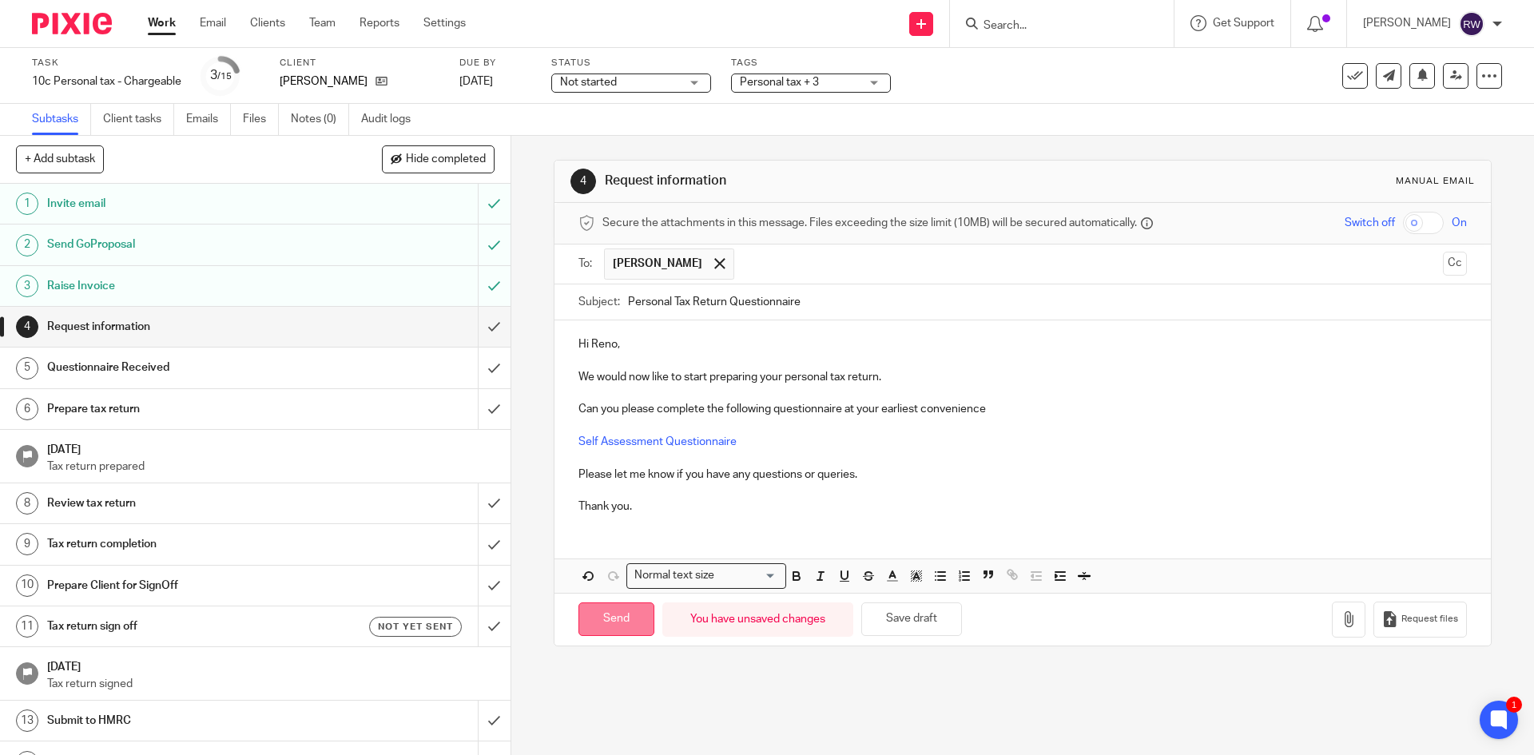
click at [612, 618] on input "Send" at bounding box center [616, 619] width 76 height 34
type input "Sent"
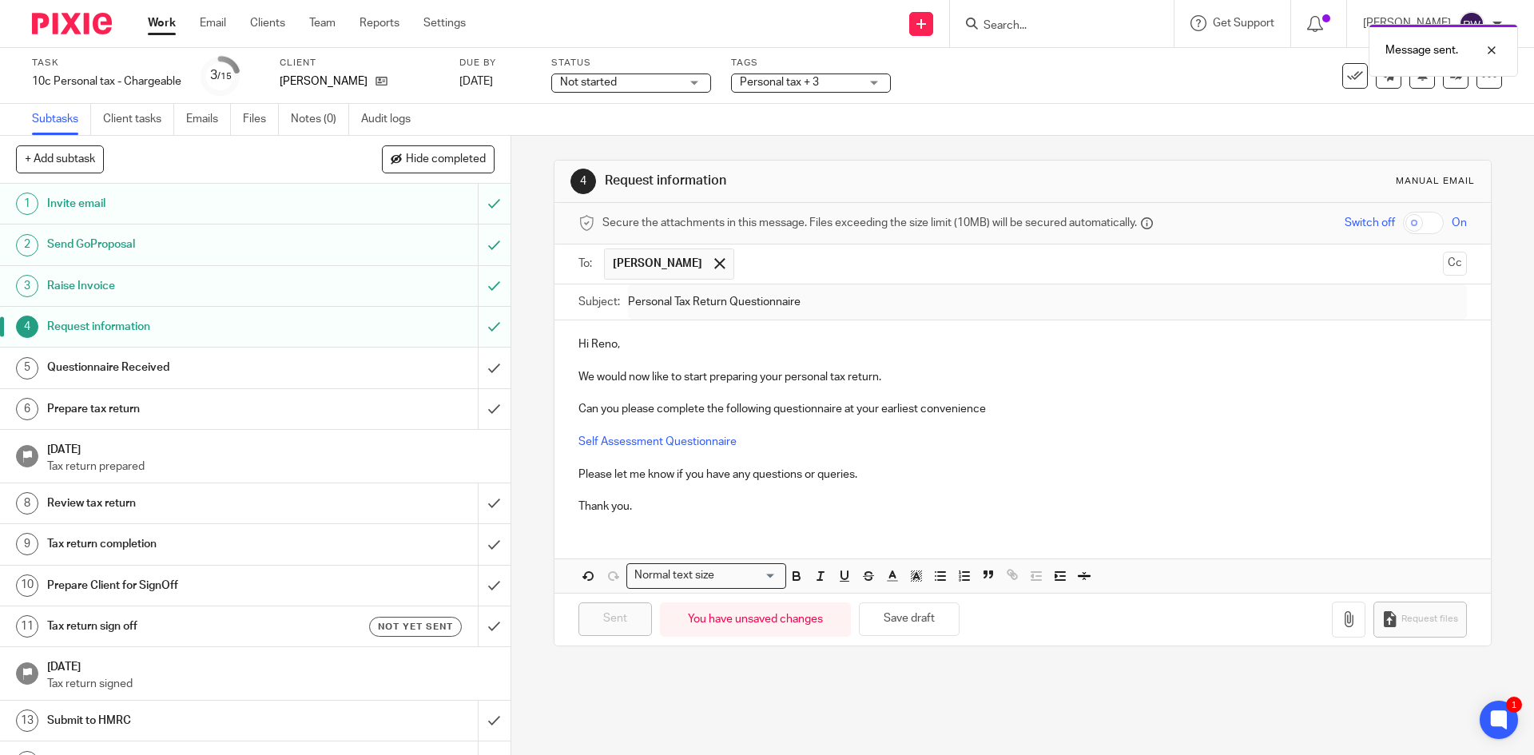
click at [839, 88] on span "Personal tax + 3" at bounding box center [800, 82] width 120 height 17
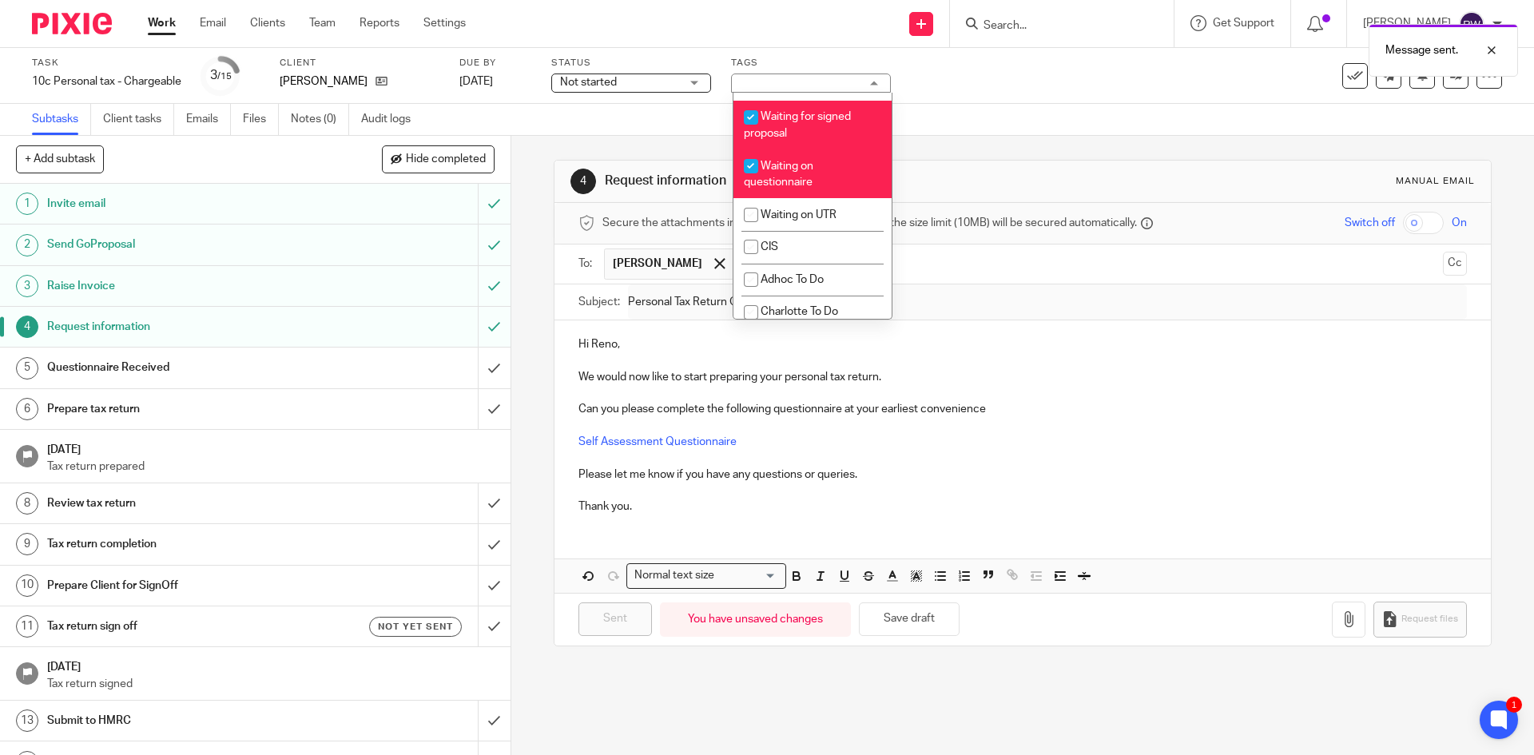
scroll to position [1344, 0]
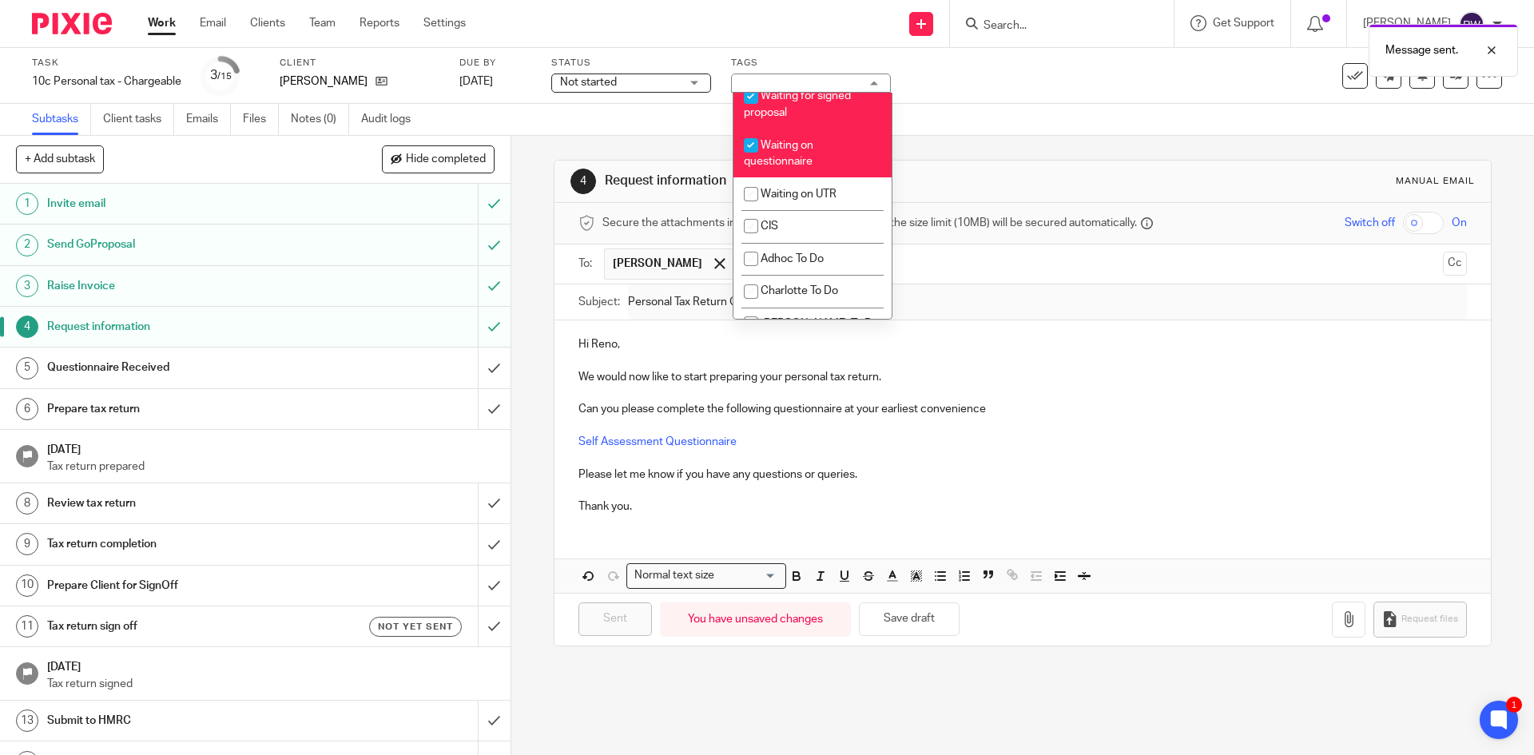
click at [809, 118] on span "Waiting for signed proposal" at bounding box center [797, 104] width 107 height 28
checkbox input "false"
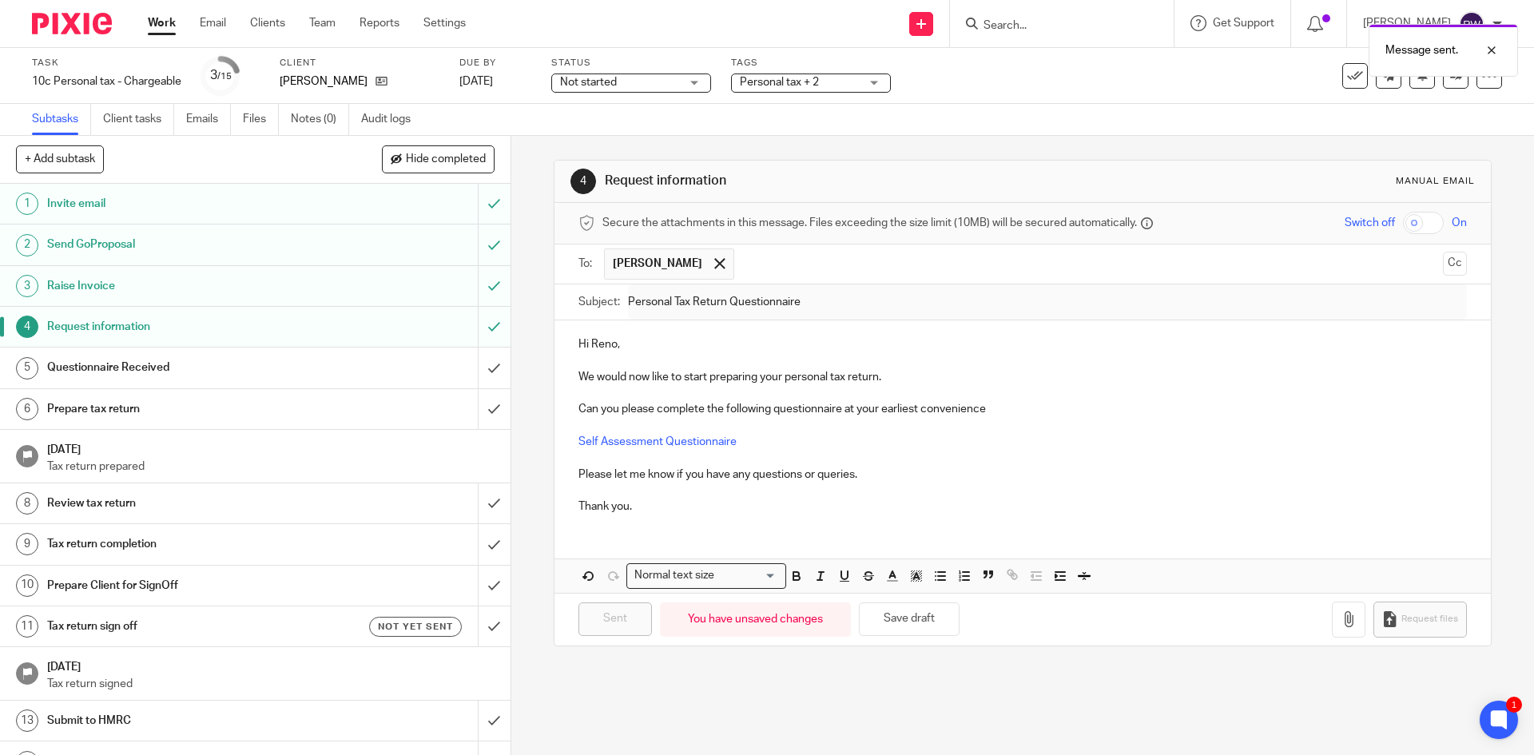
click at [942, 119] on div "Subtasks Client tasks Emails Files Notes (0) Audit logs" at bounding box center [767, 120] width 1534 height 32
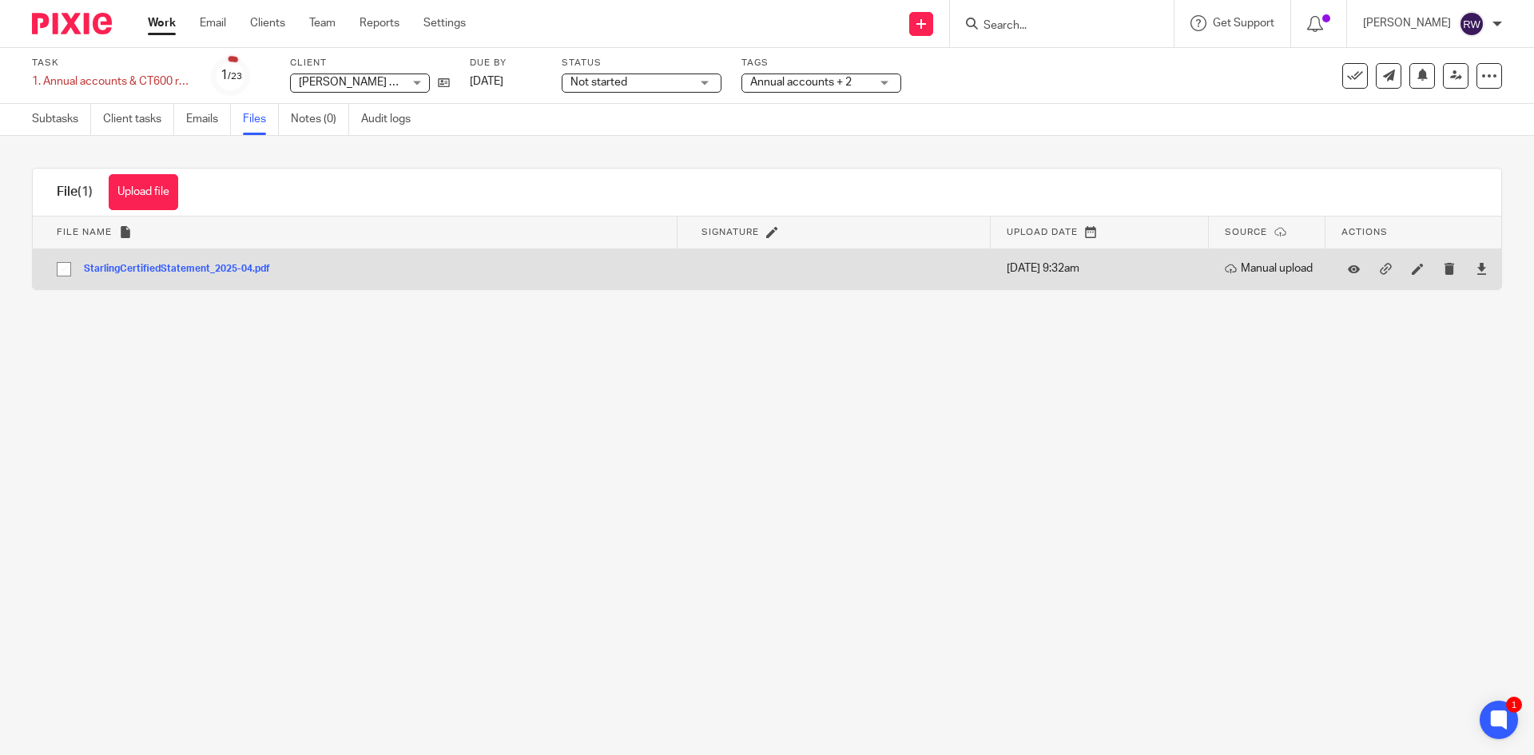
click at [218, 271] on button "StarlingCertifiedStatement_2025-04.pdf" at bounding box center [183, 269] width 198 height 11
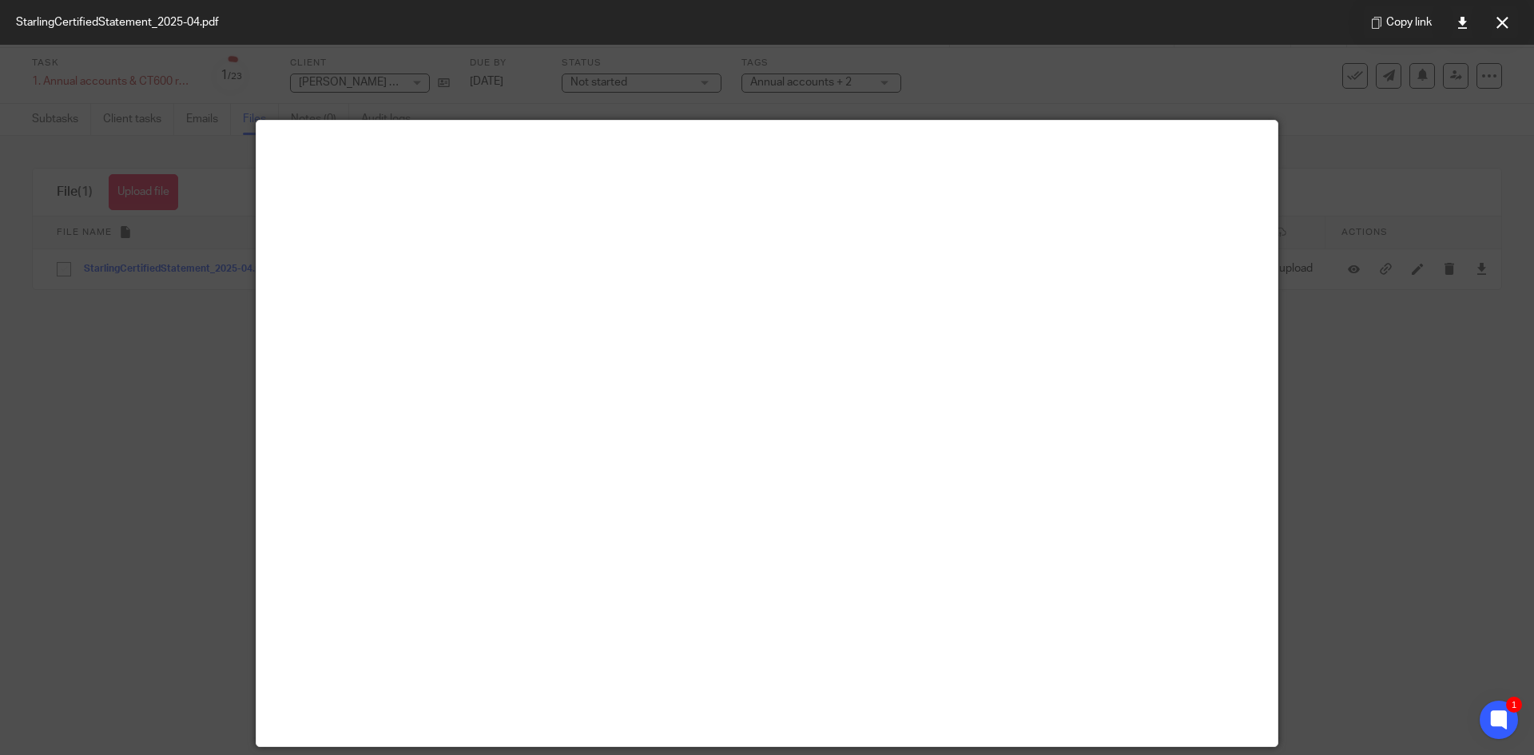
drag, startPoint x: 1502, startPoint y: 29, endPoint x: 1417, endPoint y: 89, distance: 103.7
click at [1502, 29] on button at bounding box center [1502, 22] width 32 height 32
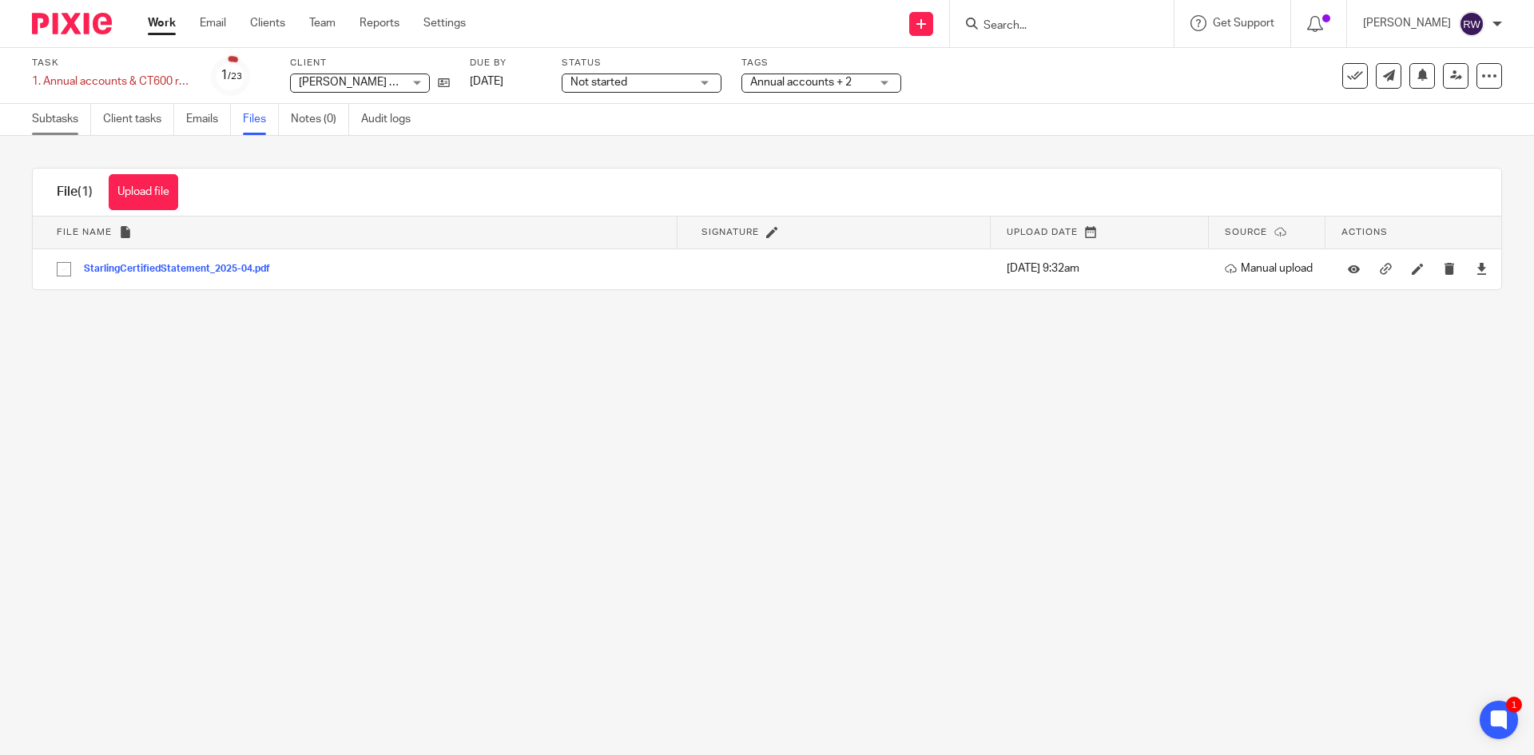
click at [79, 130] on link "Subtasks" at bounding box center [61, 119] width 59 height 31
